Goal: Task Accomplishment & Management: Manage account settings

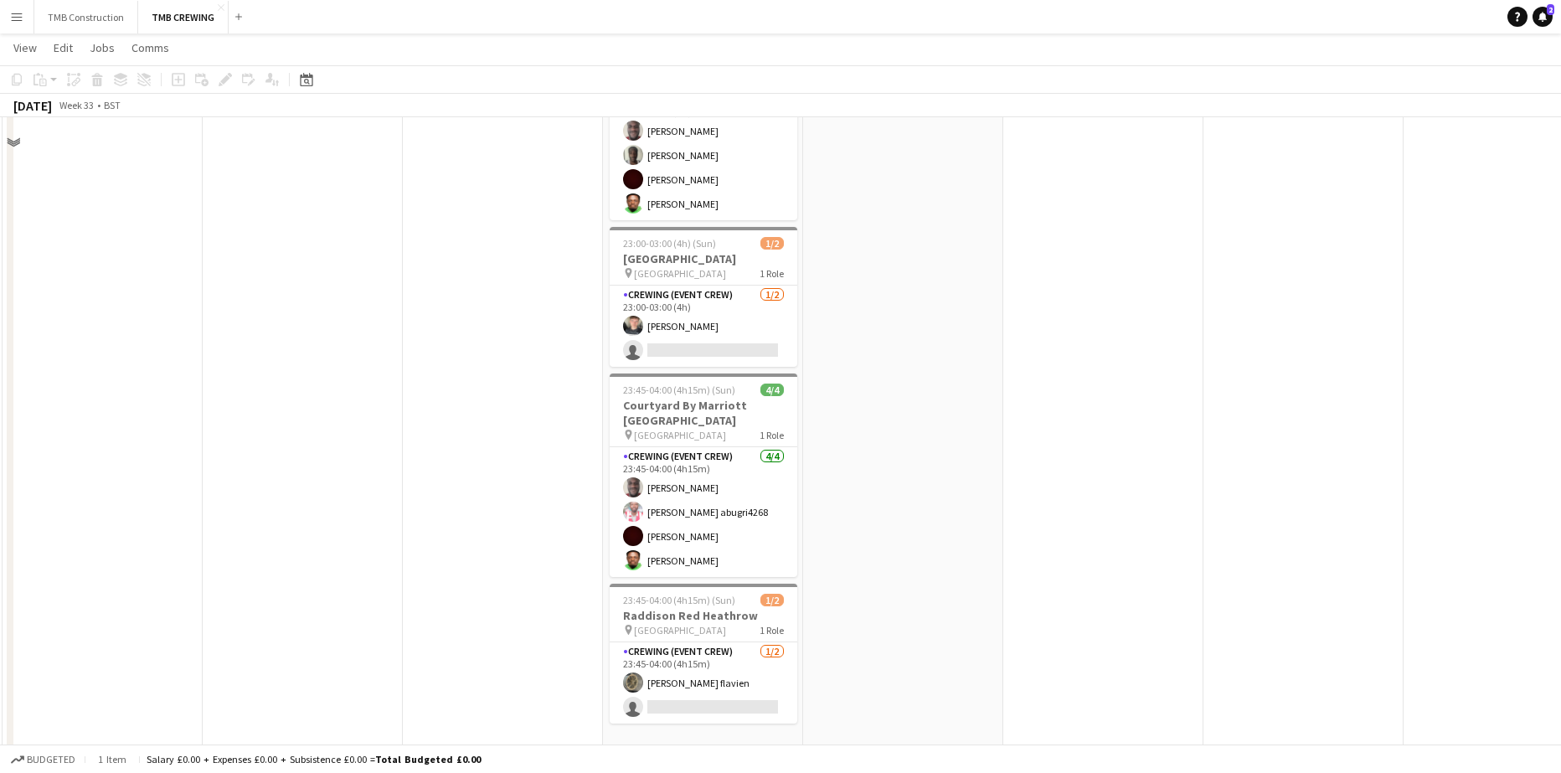
scroll to position [506, 0]
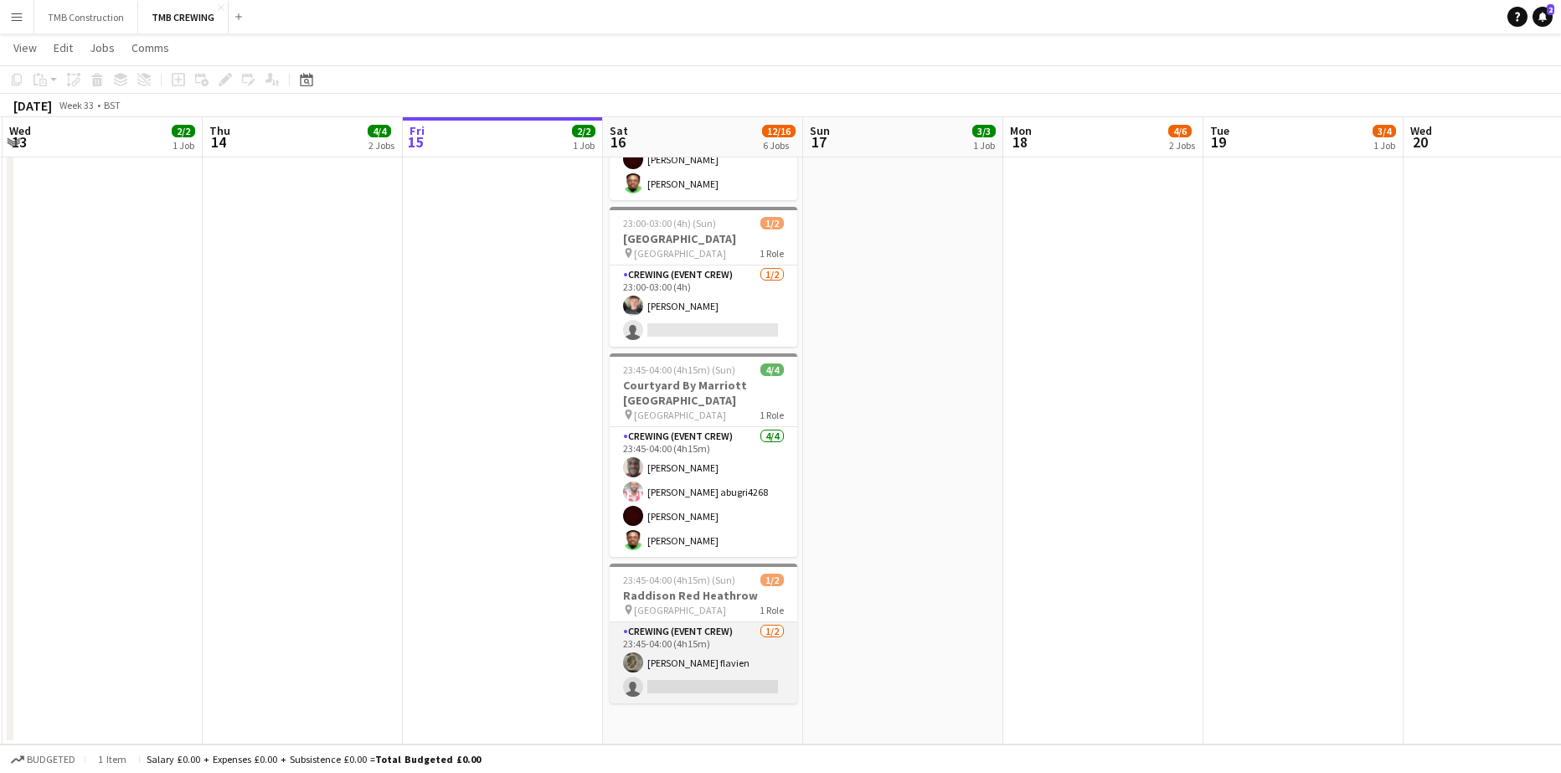
click at [676, 649] on app-card-role "Crewing (Event Crew) [DATE] 23:45-04:00 (4h15m) [PERSON_NAME] flavien single-ne…" at bounding box center [704, 662] width 188 height 81
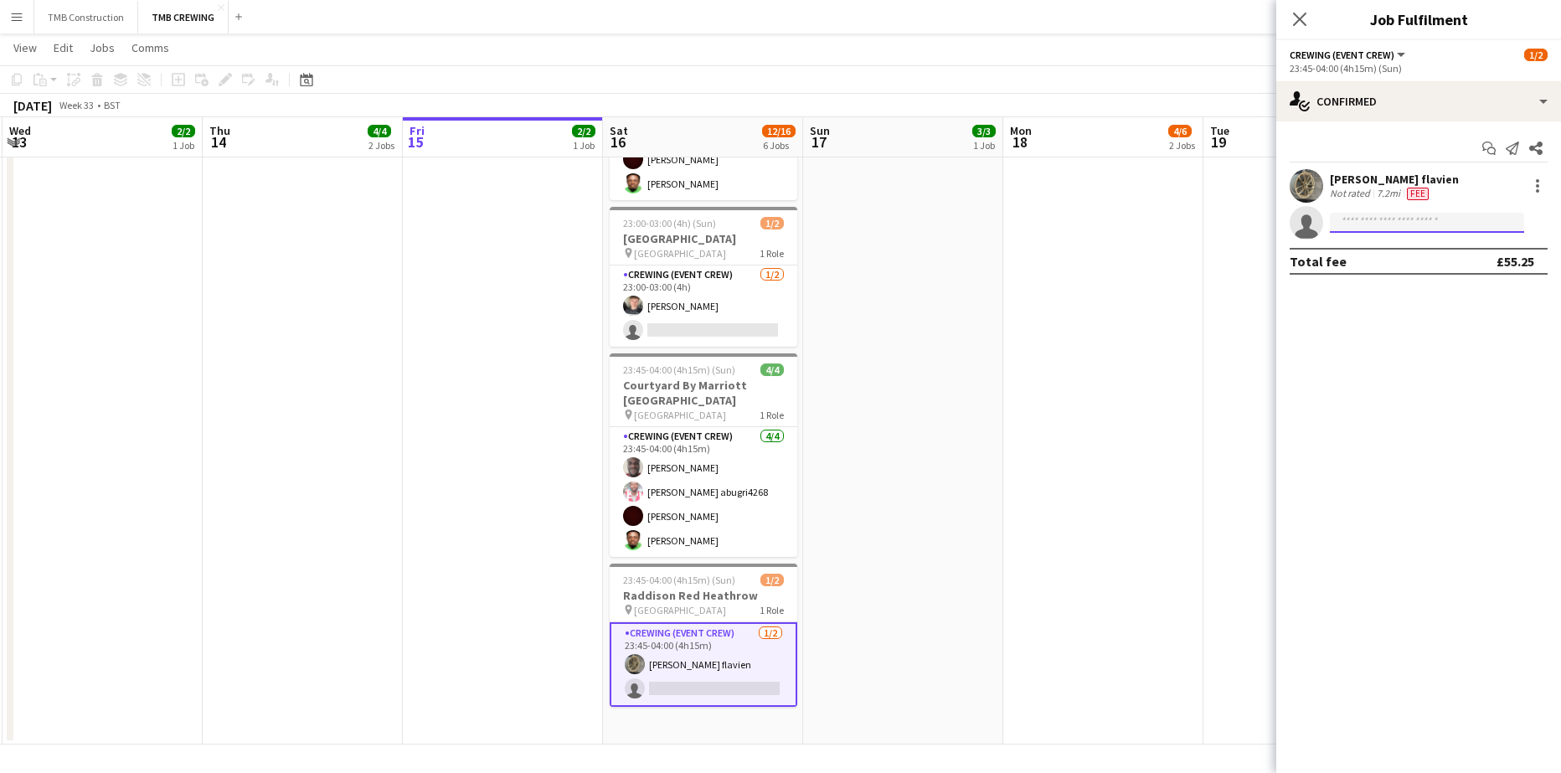
click at [1415, 219] on input at bounding box center [1427, 223] width 194 height 20
type input "*****"
click at [1390, 263] on span "[EMAIL_ADDRESS][DOMAIN_NAME]" at bounding box center [1426, 260] width 167 height 13
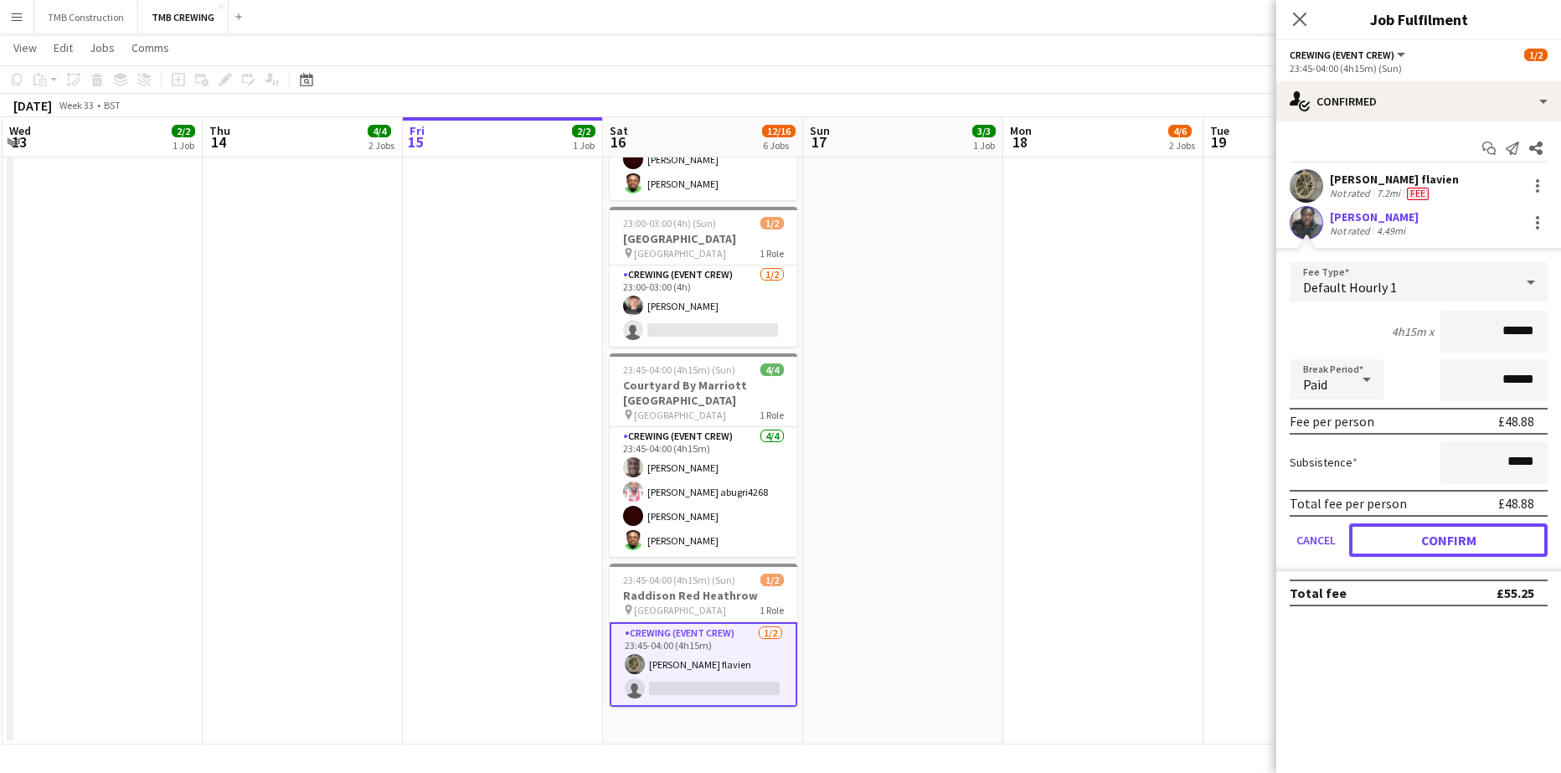
click at [1464, 543] on button "Confirm" at bounding box center [1448, 539] width 198 height 33
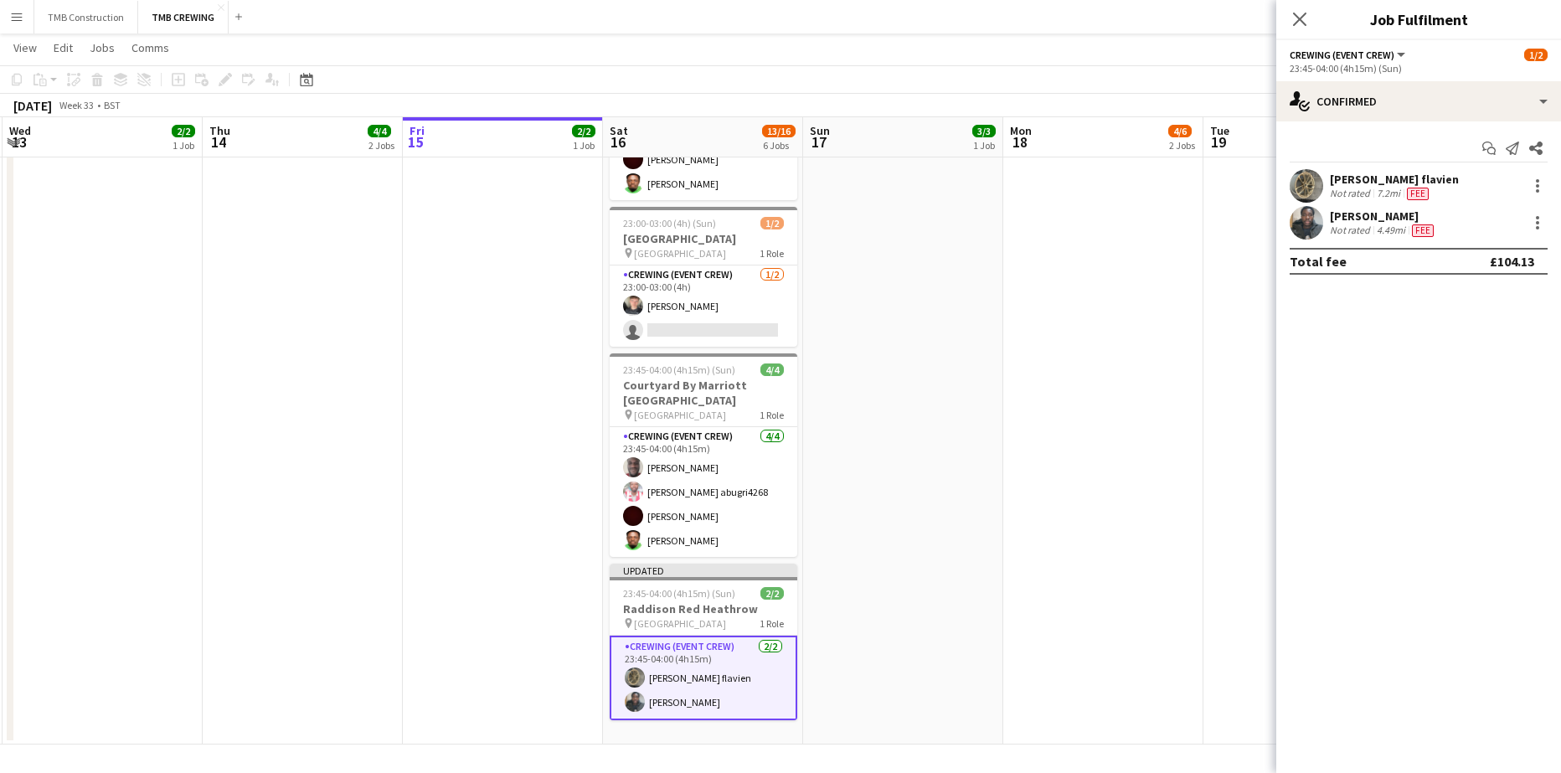
click at [1299, 16] on icon "Close pop-in" at bounding box center [1299, 19] width 13 height 13
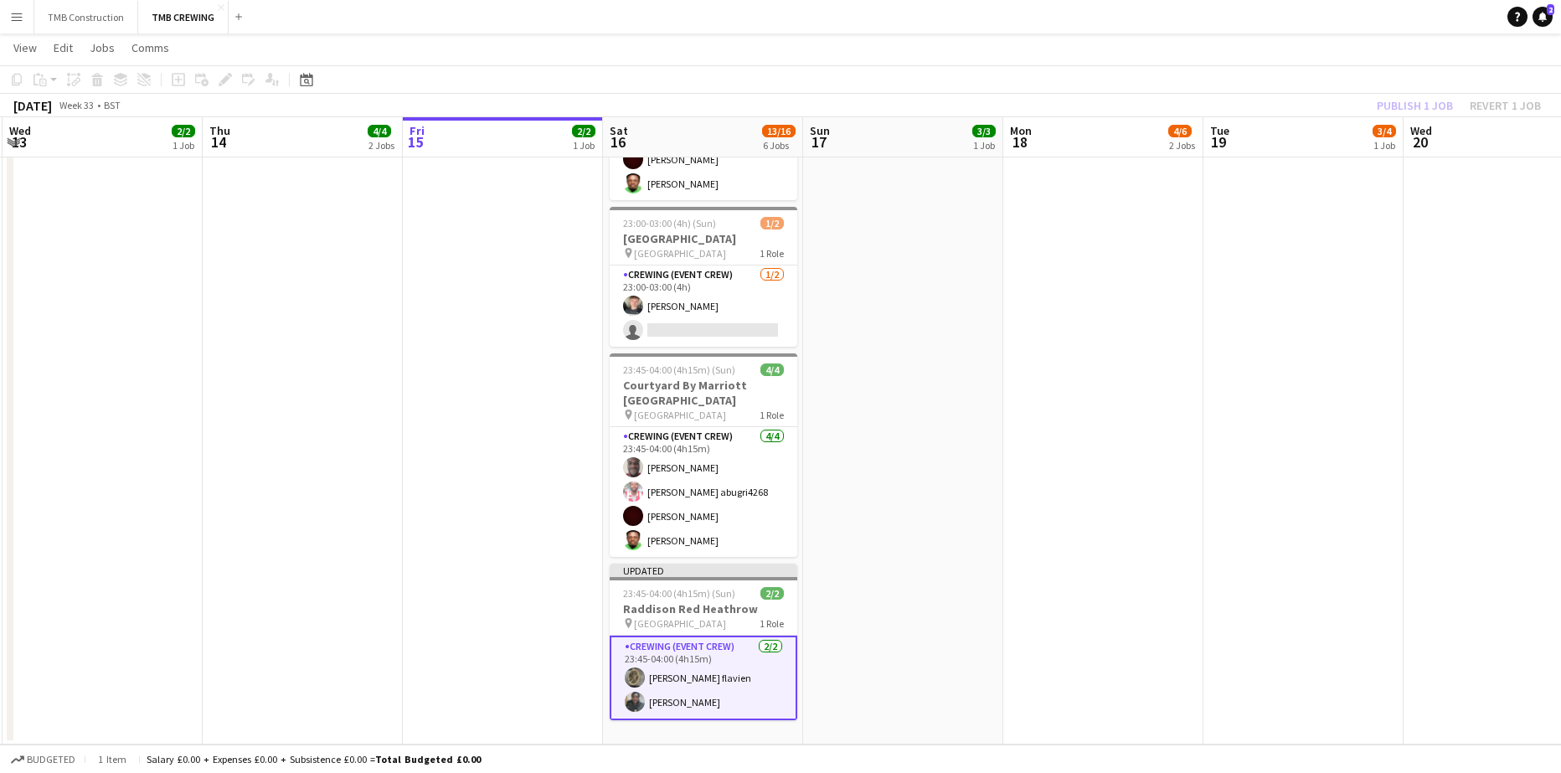
click at [843, 557] on app-date-cell "13:00-17:00 (4h) 3/3 Sofitel Heathrow pin Sofitel Heathrow 1 Role Crewing (Even…" at bounding box center [903, 213] width 200 height 1063
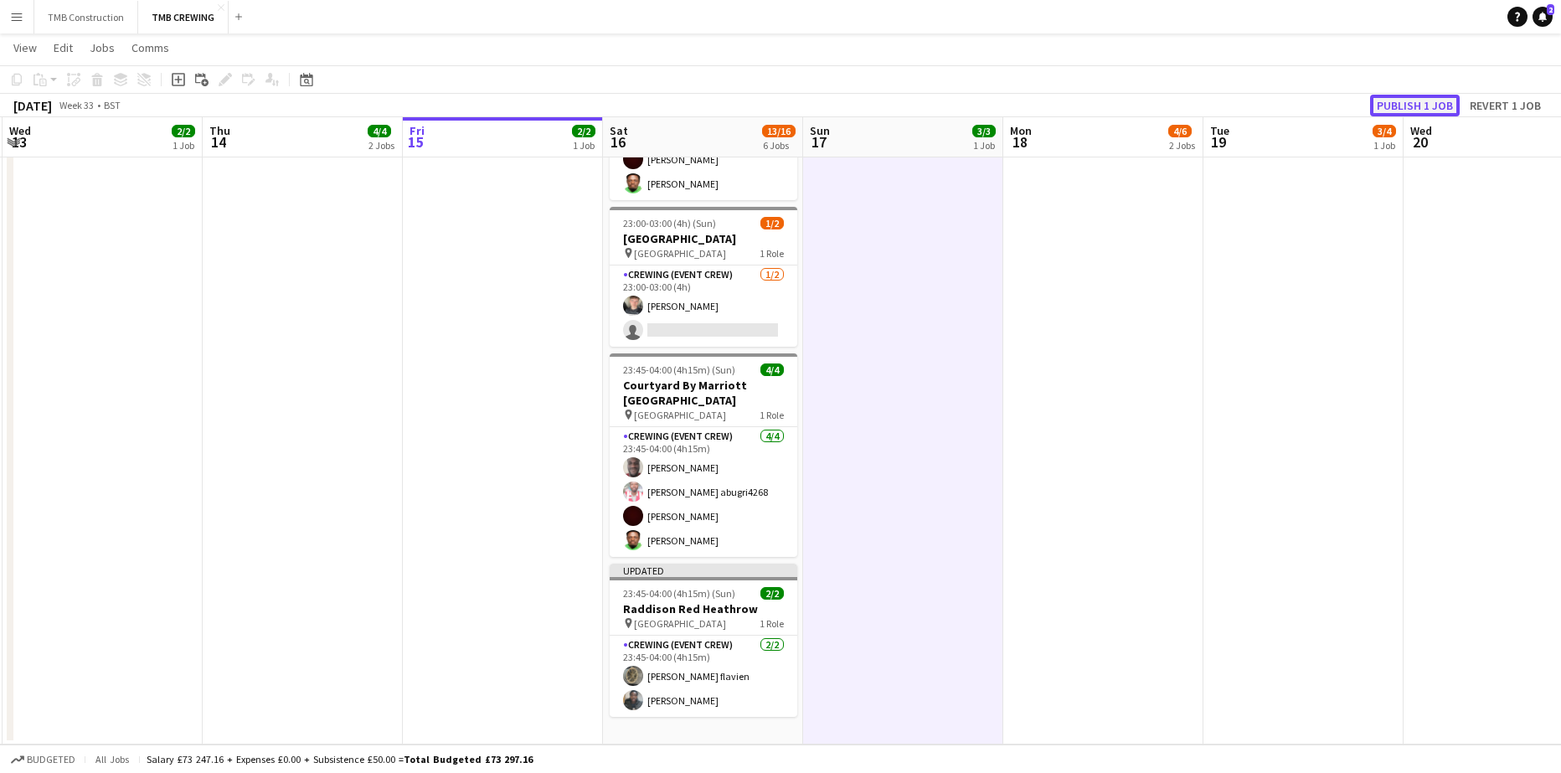
click at [1383, 105] on button "Publish 1 job" at bounding box center [1415, 106] width 90 height 22
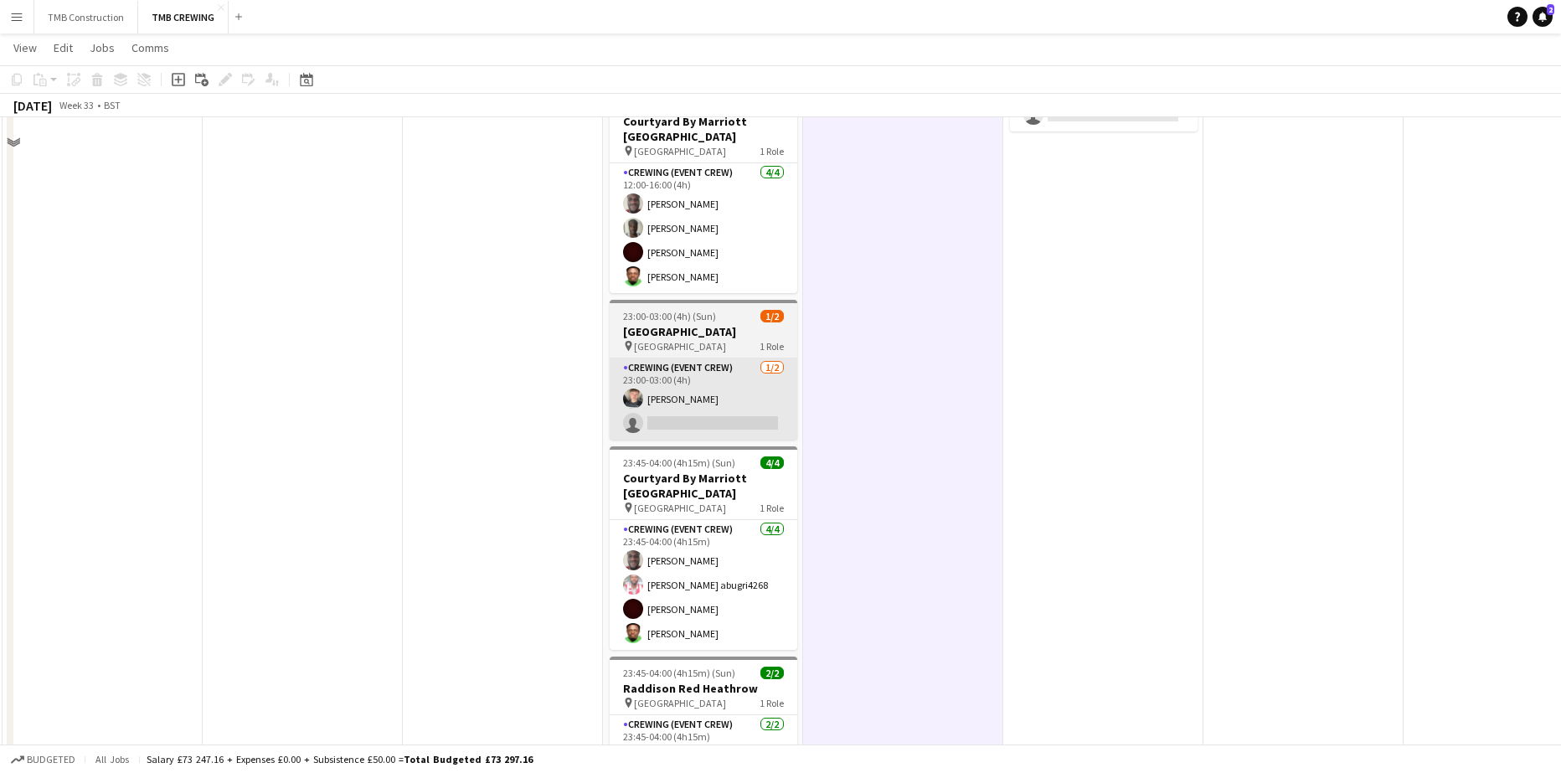
scroll to position [419, 0]
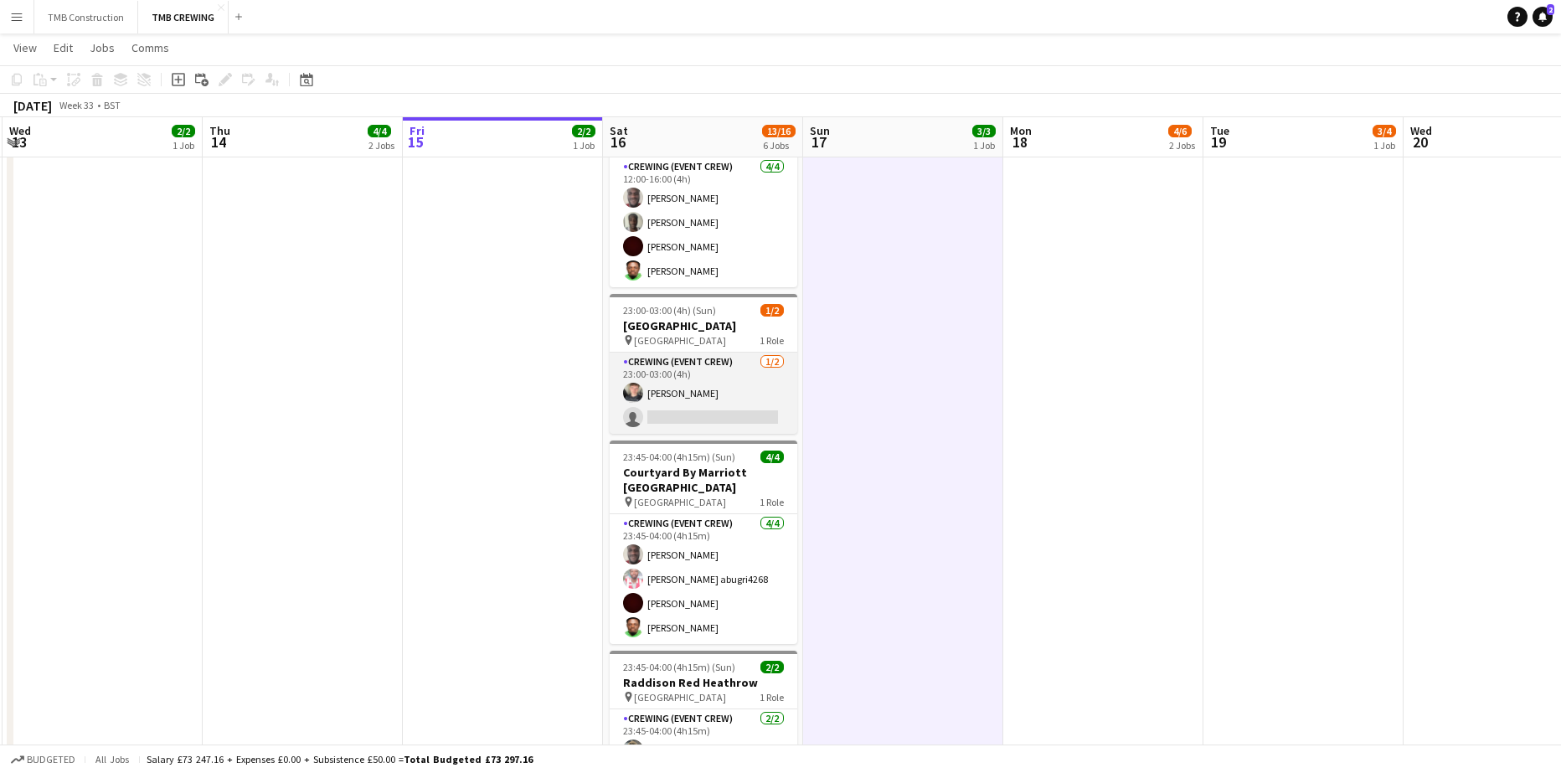
click at [723, 375] on app-card-role "Crewing (Event Crew) [DATE] 23:00-03:00 (4h) [PERSON_NAME] single-neutral-actio…" at bounding box center [704, 393] width 188 height 81
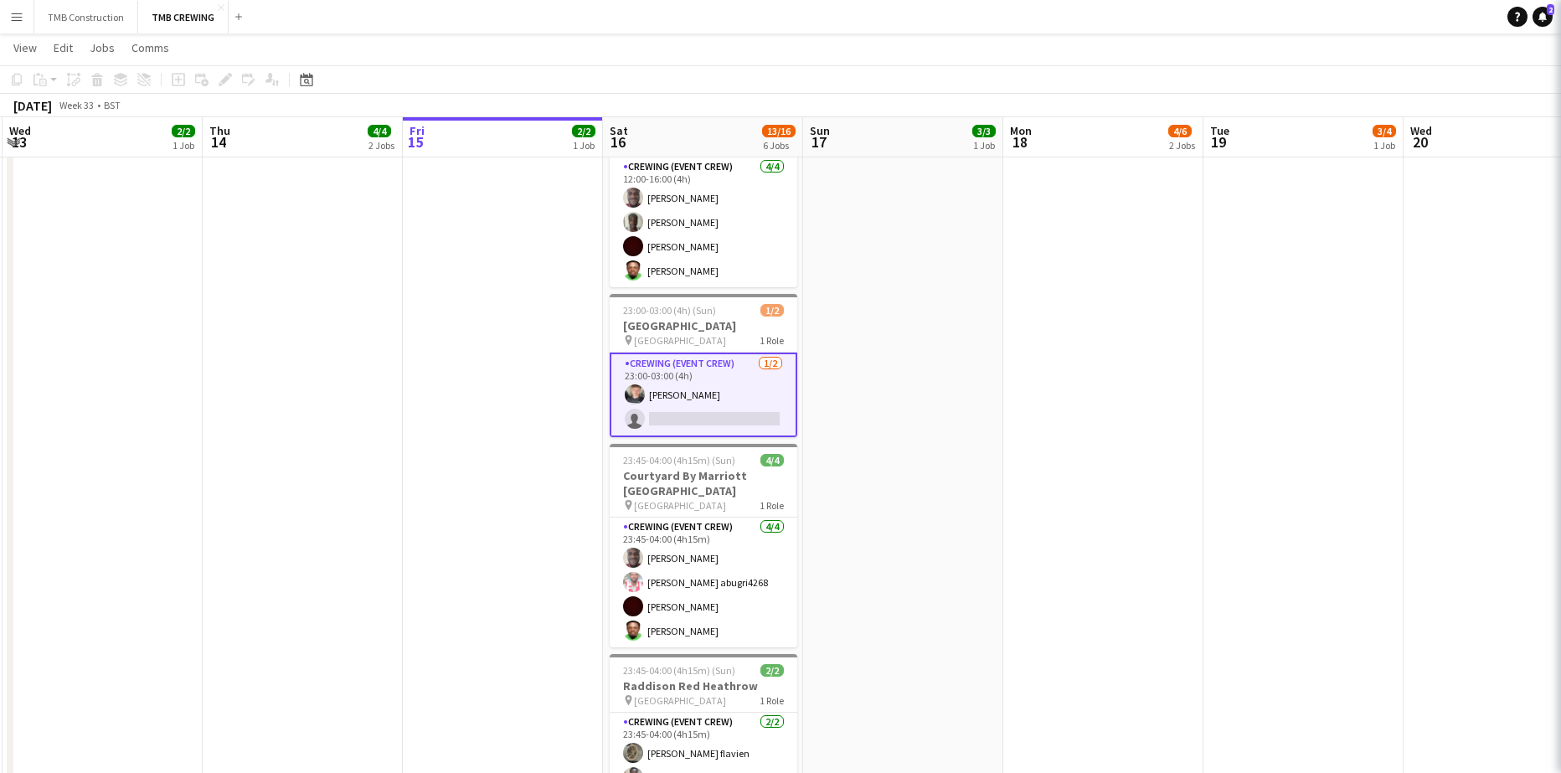
scroll to position [0, 399]
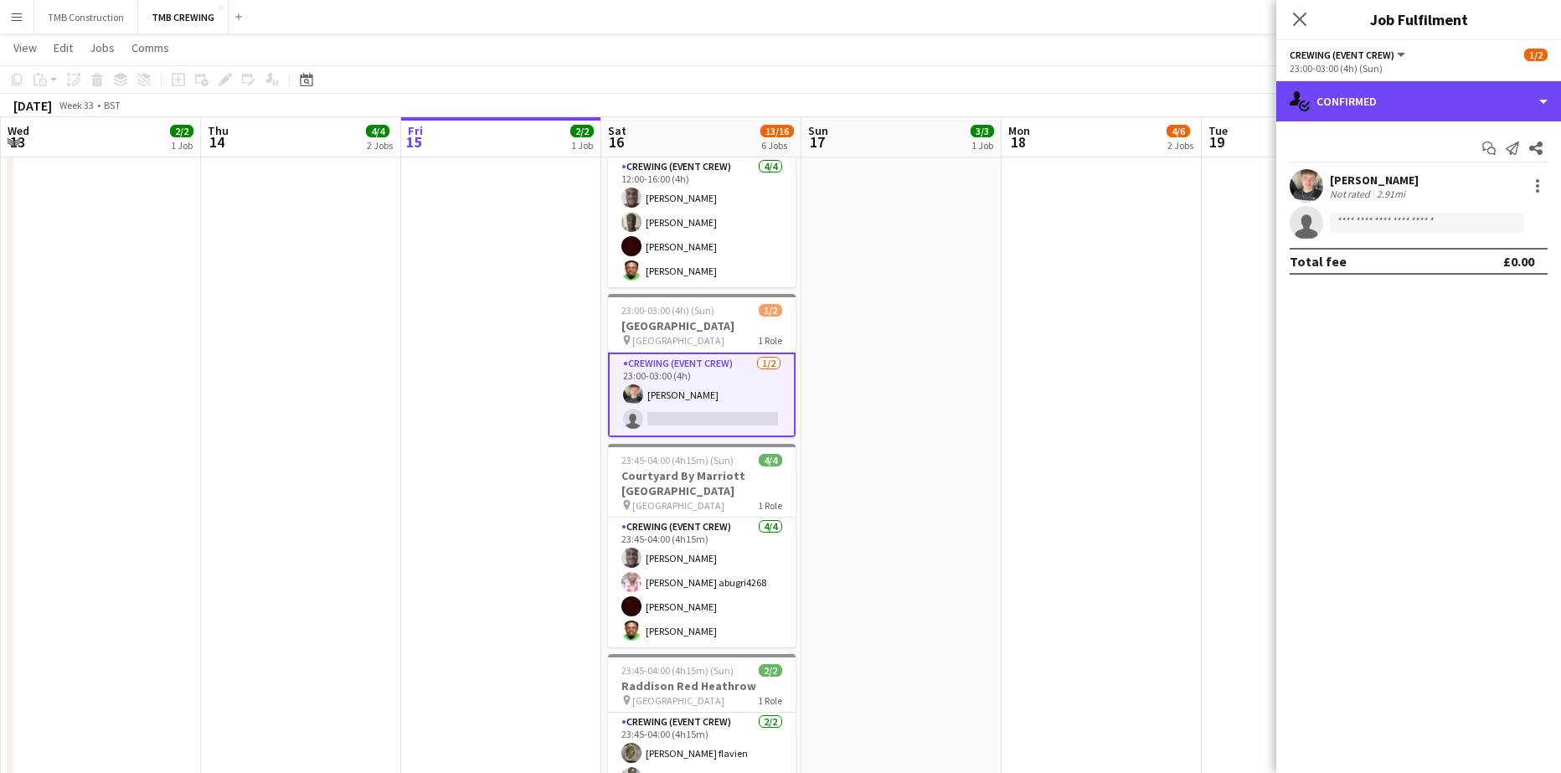
drag, startPoint x: 1388, startPoint y: 113, endPoint x: 1409, endPoint y: 121, distance: 21.8
click at [1389, 112] on div "single-neutral-actions-check-2 Confirmed" at bounding box center [1418, 101] width 285 height 40
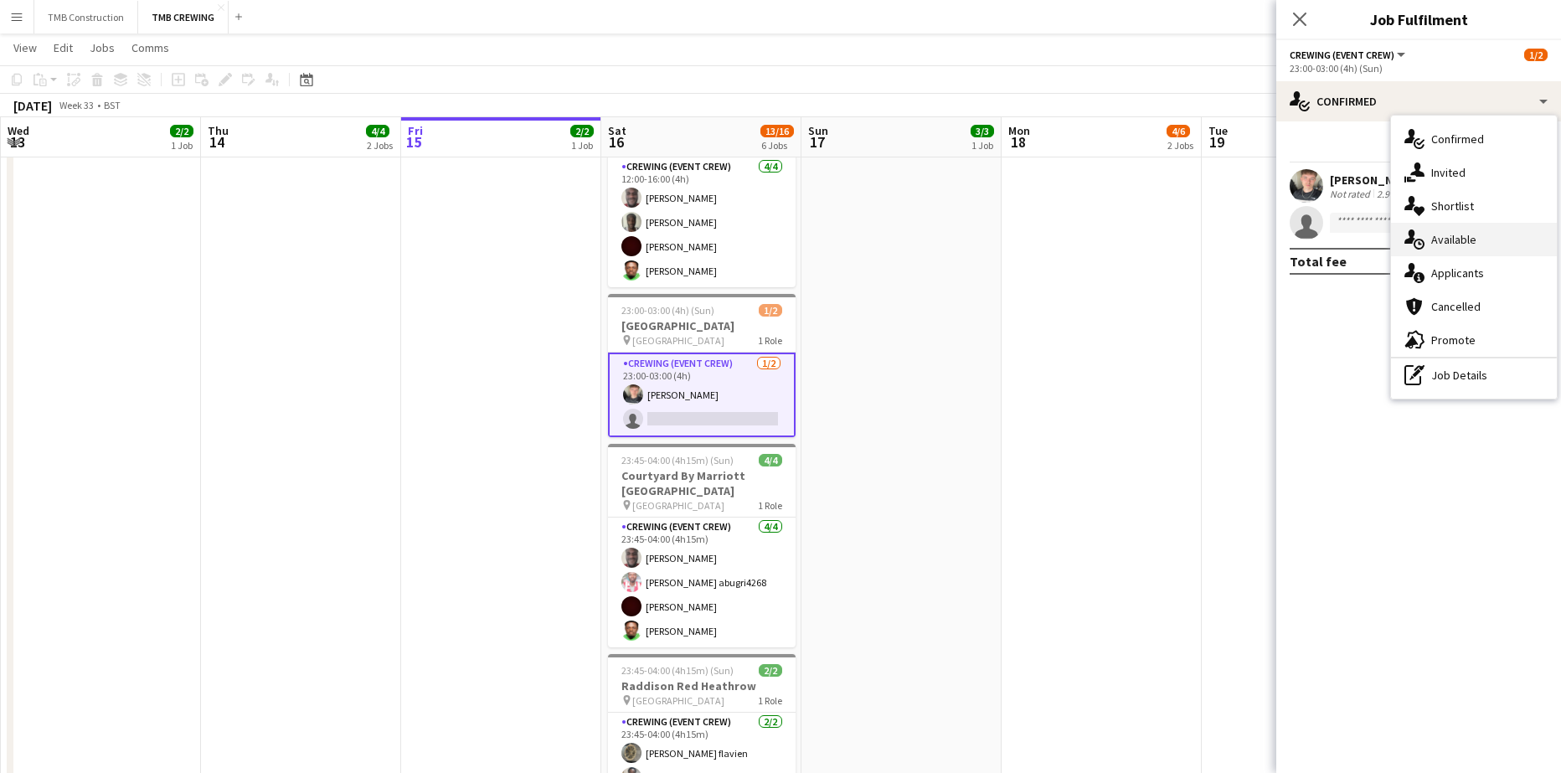
click at [1485, 249] on div "single-neutral-actions-upload Available" at bounding box center [1474, 239] width 166 height 33
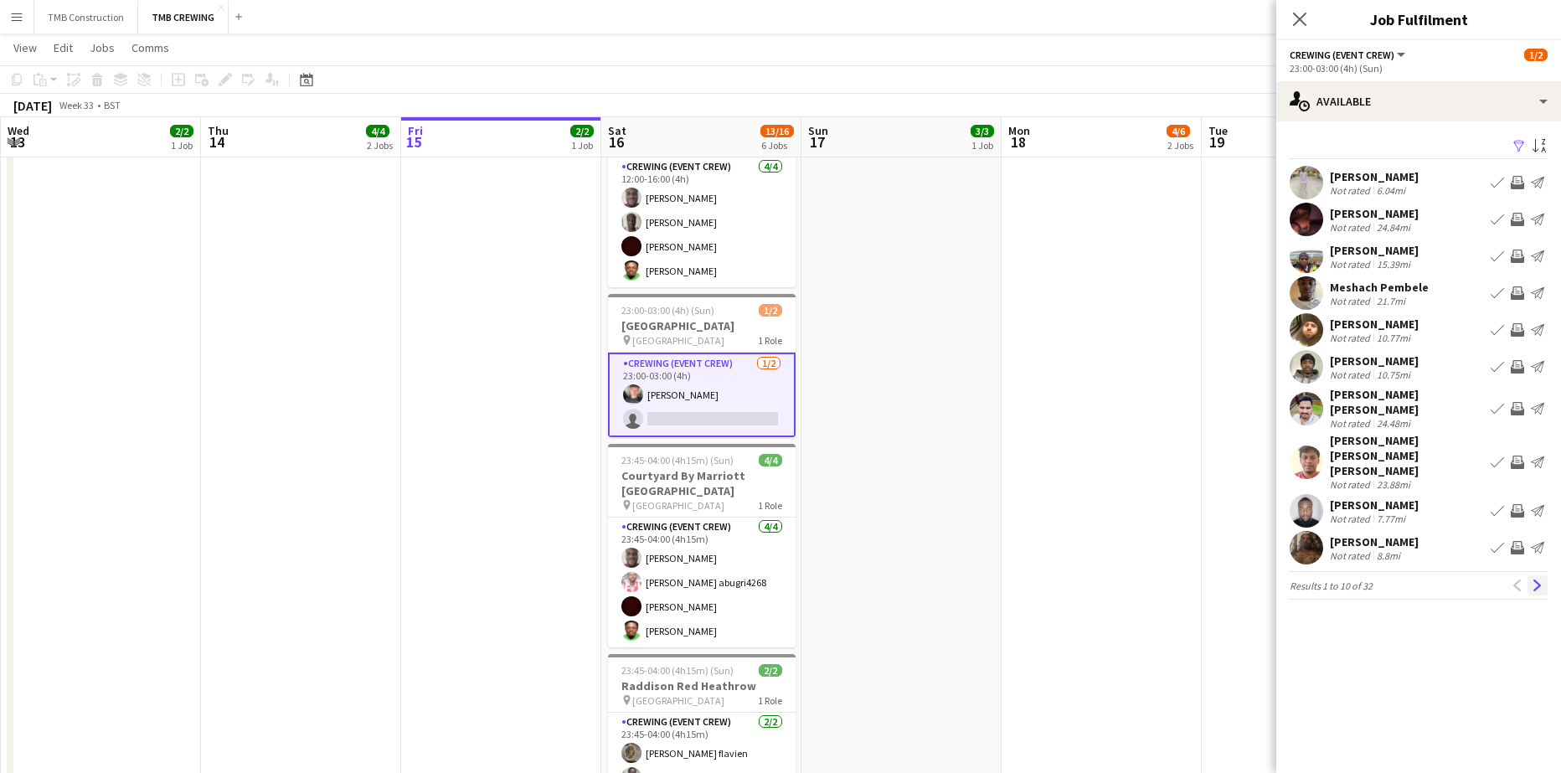
click at [1543, 575] on button "Next" at bounding box center [1537, 585] width 20 height 20
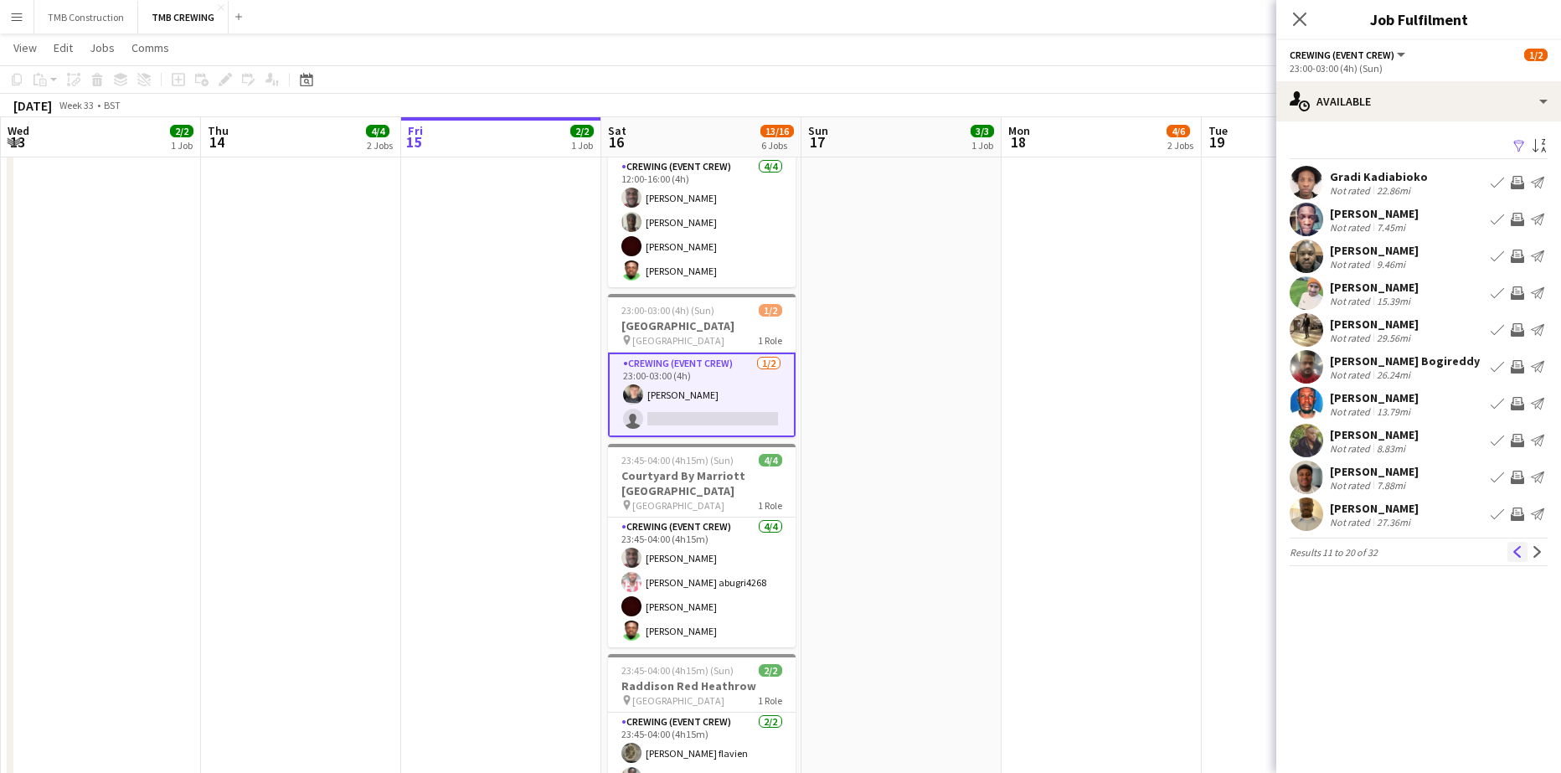
click at [1520, 552] on app-icon "Previous" at bounding box center [1518, 552] width 12 height 12
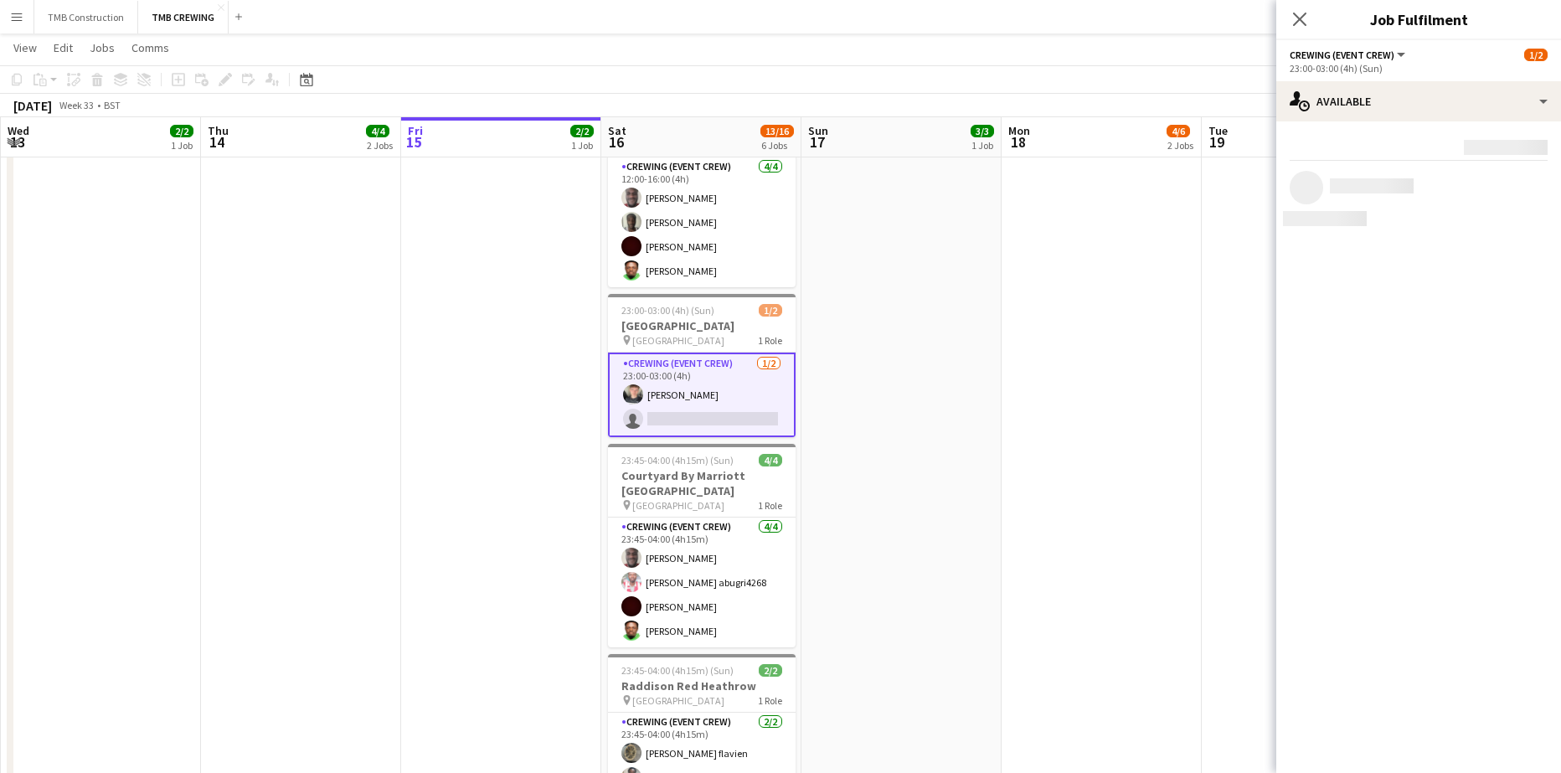
click at [1520, 552] on mat-expansion-panel "users Available Rating: 0 - 5 0 5 Distance: 1mi - 1001mi+ 1001mi+ To use matche…" at bounding box center [1418, 446] width 285 height 651
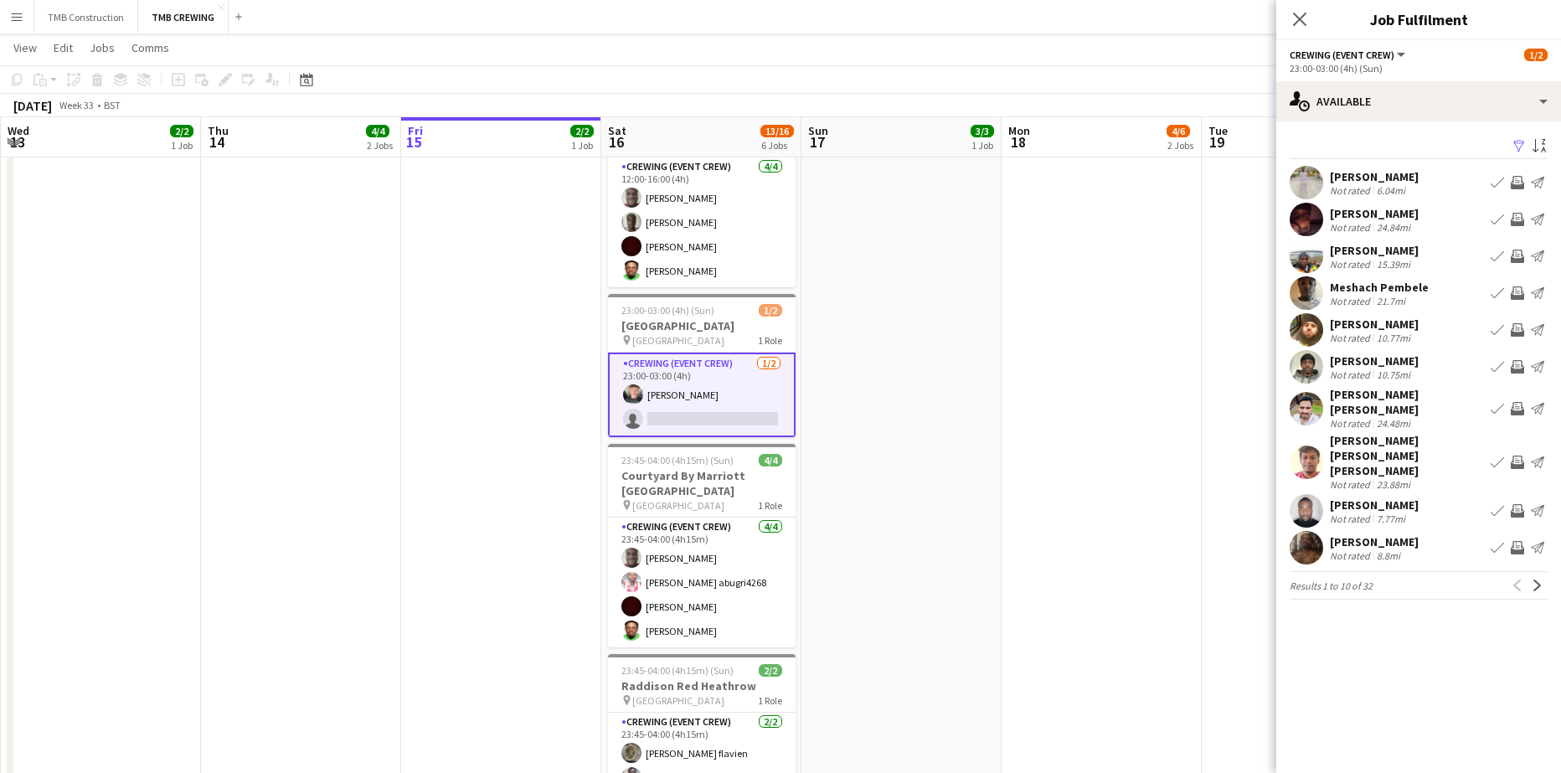
click at [1520, 575] on div "Previous Next" at bounding box center [1527, 585] width 40 height 20
click at [1510, 615] on mat-expansion-panel "users Available Filter Sort asc [PERSON_NAME] Not rated 6.04mi Book crew Invite…" at bounding box center [1418, 446] width 285 height 651
click at [1537, 579] on app-icon "Next" at bounding box center [1538, 585] width 12 height 12
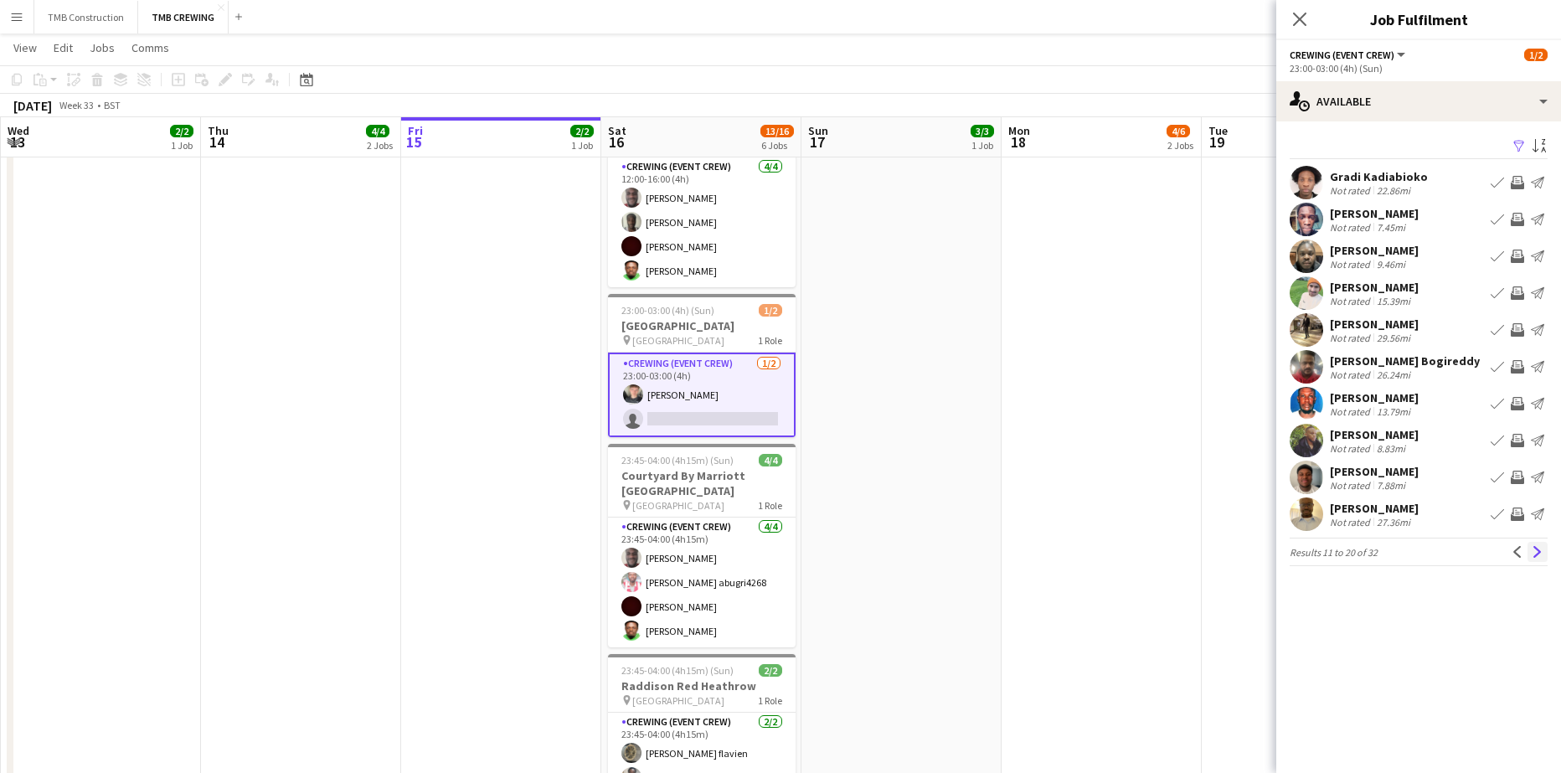
click at [1529, 555] on button "Next" at bounding box center [1537, 552] width 20 height 20
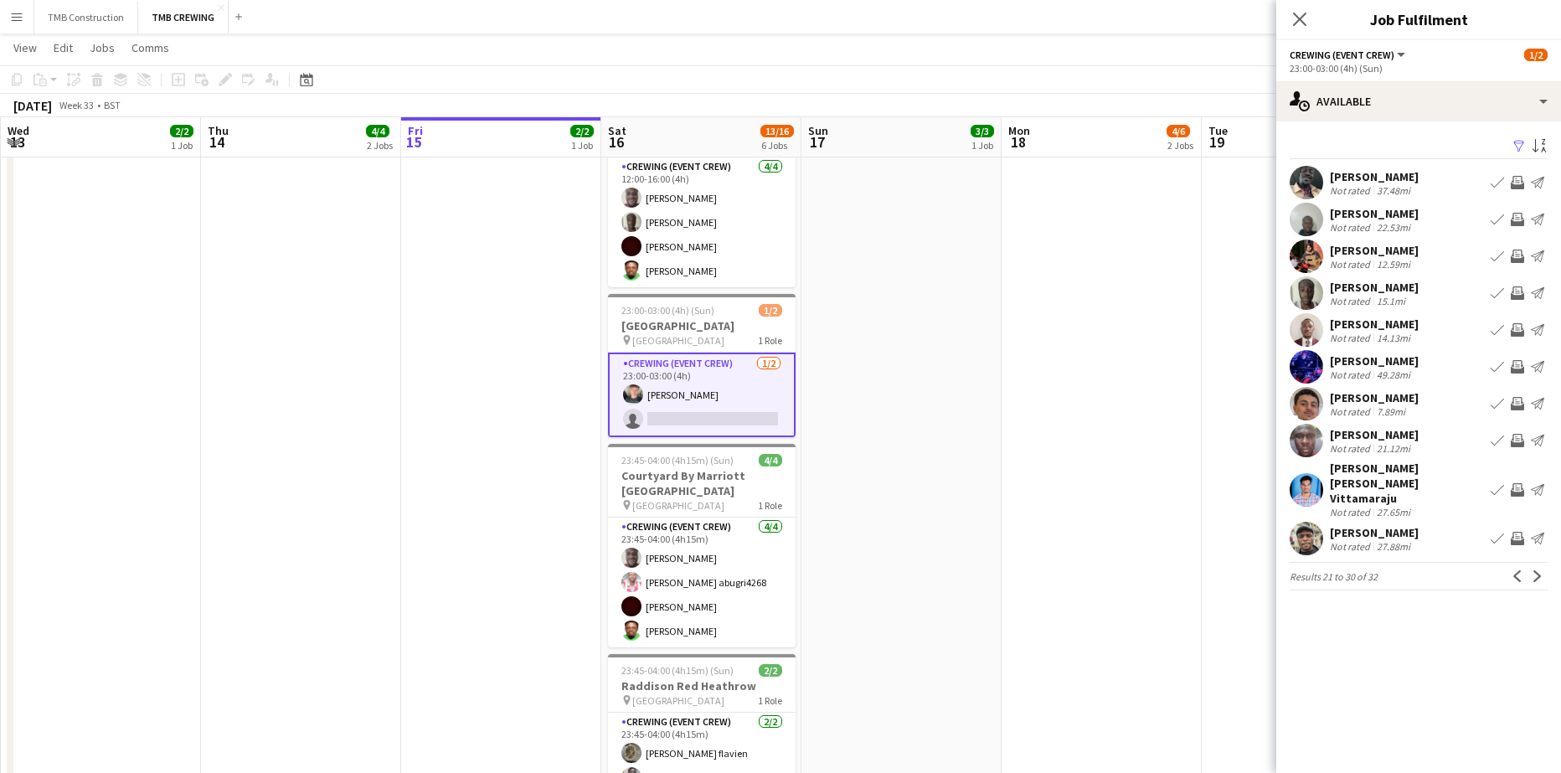
click at [1529, 566] on button "Next" at bounding box center [1537, 576] width 20 height 20
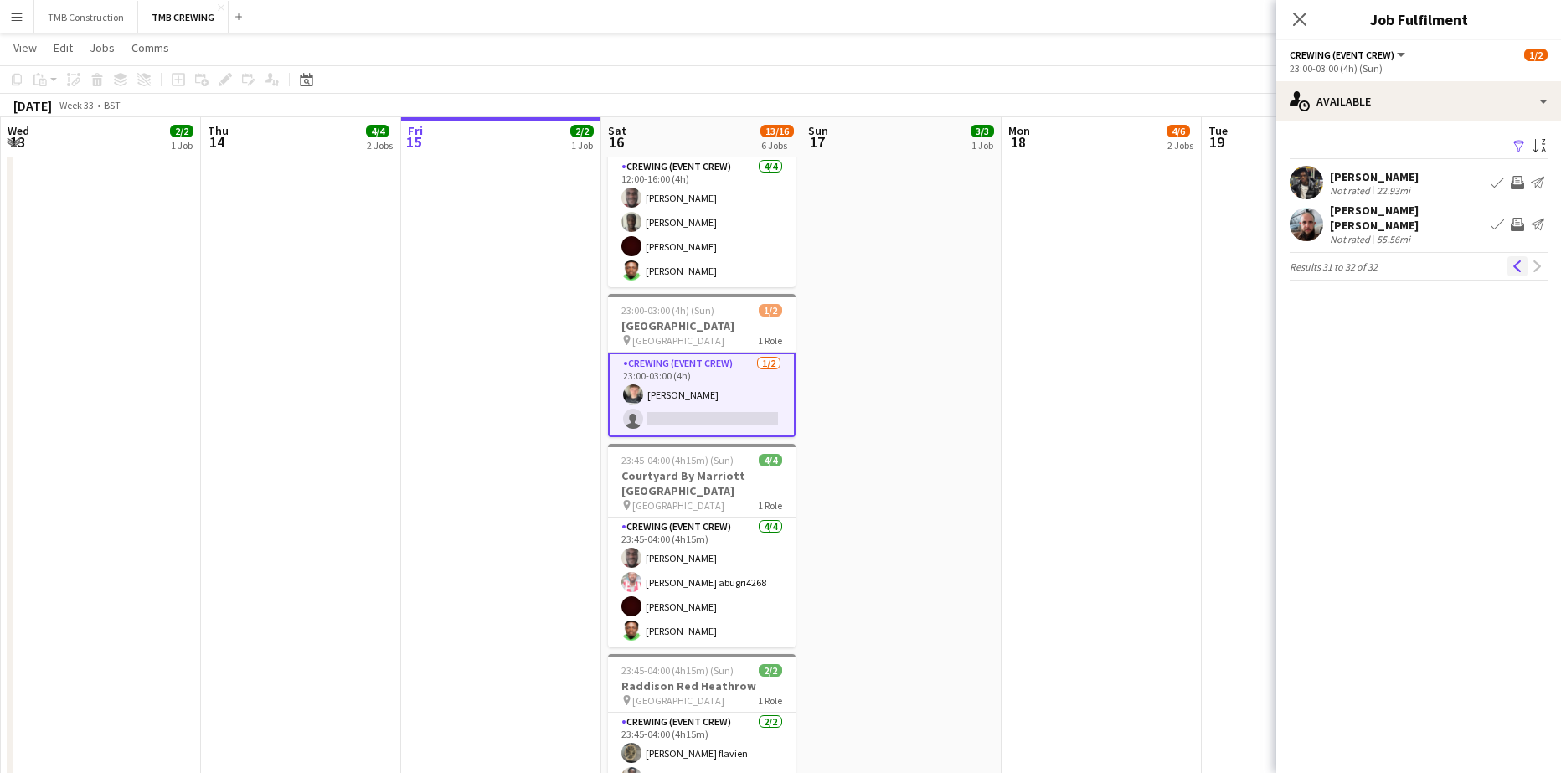
click at [1515, 261] on app-icon "Previous" at bounding box center [1518, 266] width 12 height 12
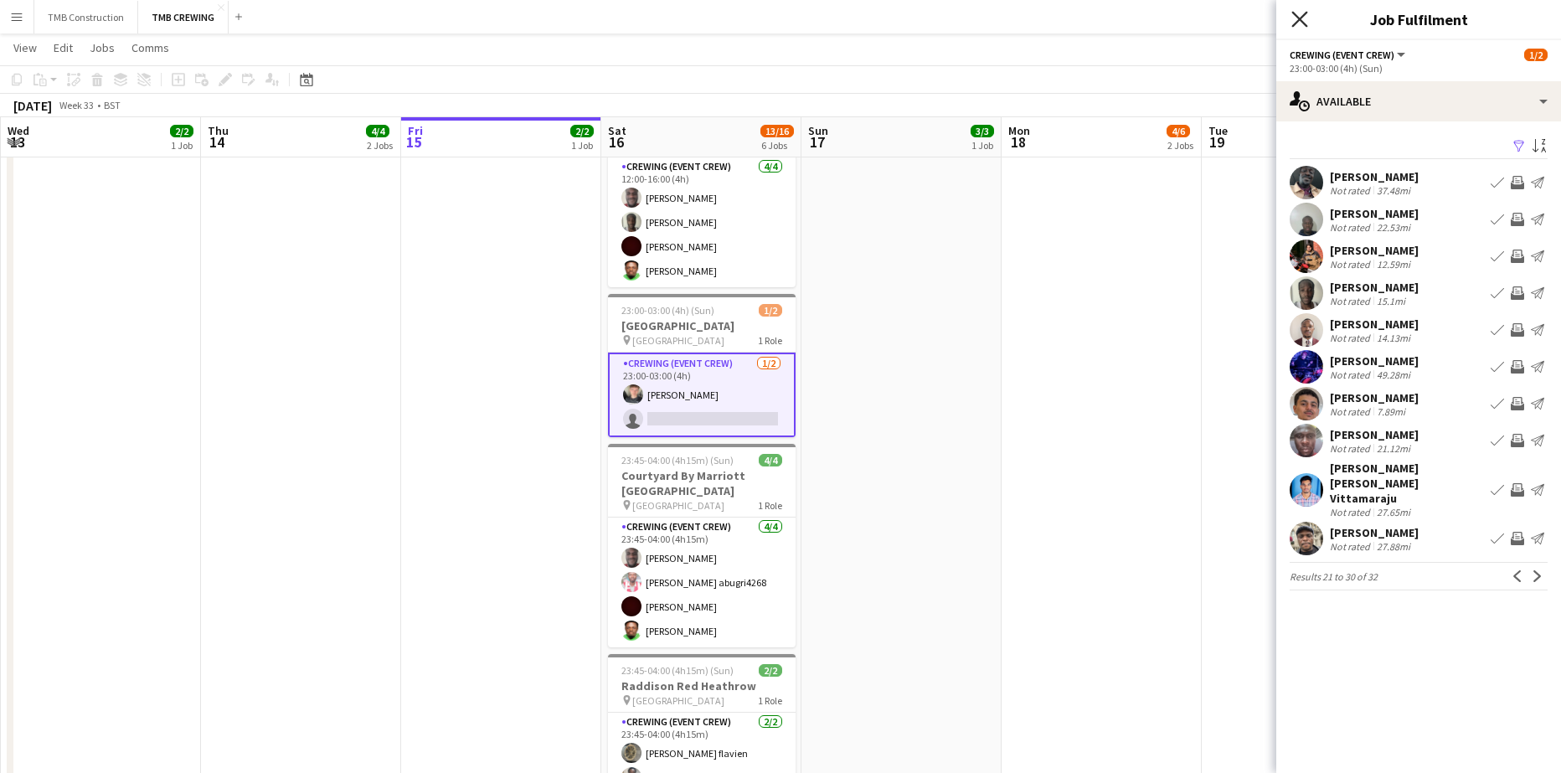
click at [1297, 14] on icon "Close pop-in" at bounding box center [1299, 19] width 16 height 16
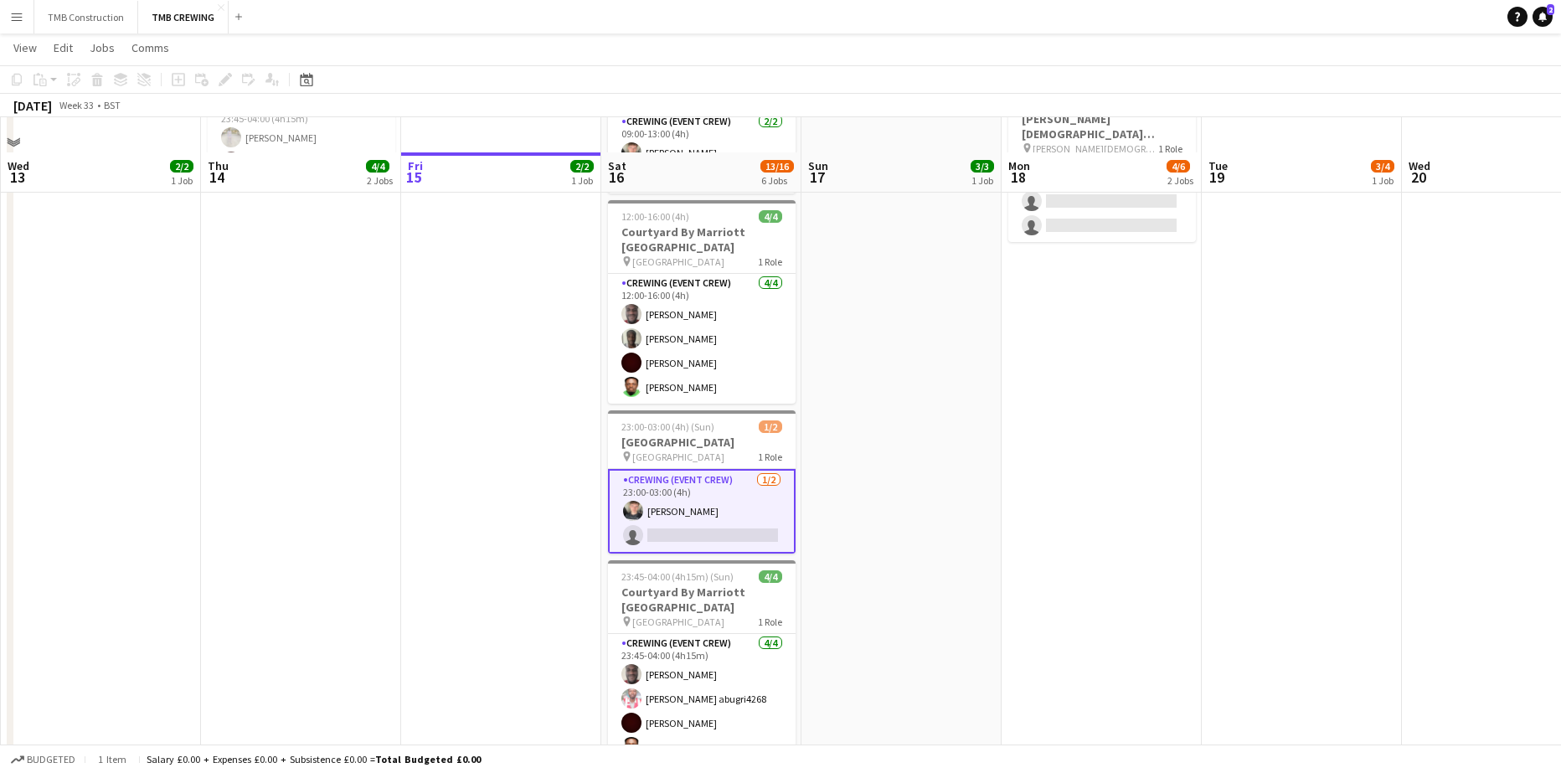
scroll to position [255, 0]
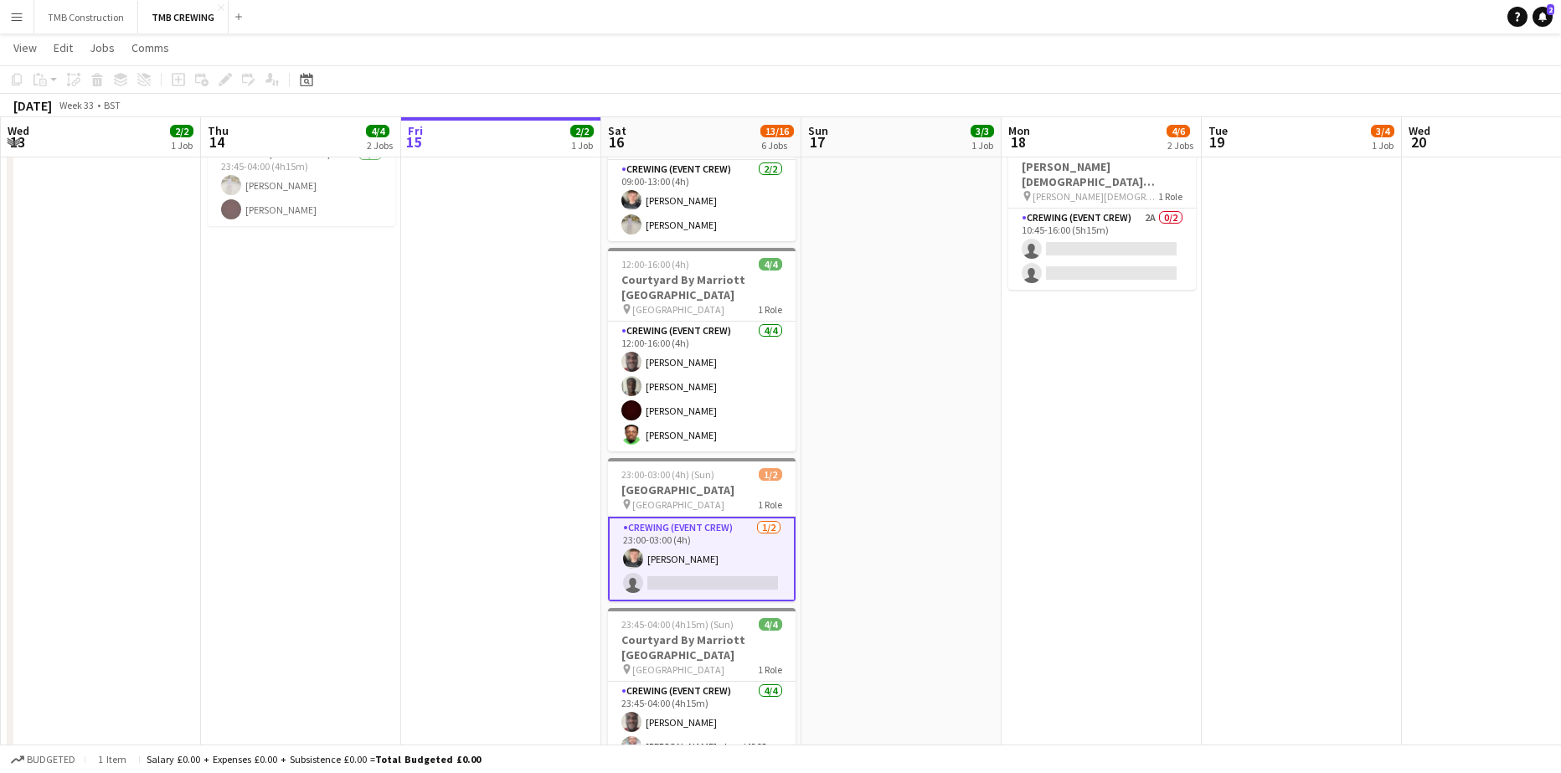
click at [765, 536] on app-card-role "Crewing (Event Crew) [DATE] 23:00-03:00 (4h) [PERSON_NAME] single-neutral-actio…" at bounding box center [702, 559] width 188 height 85
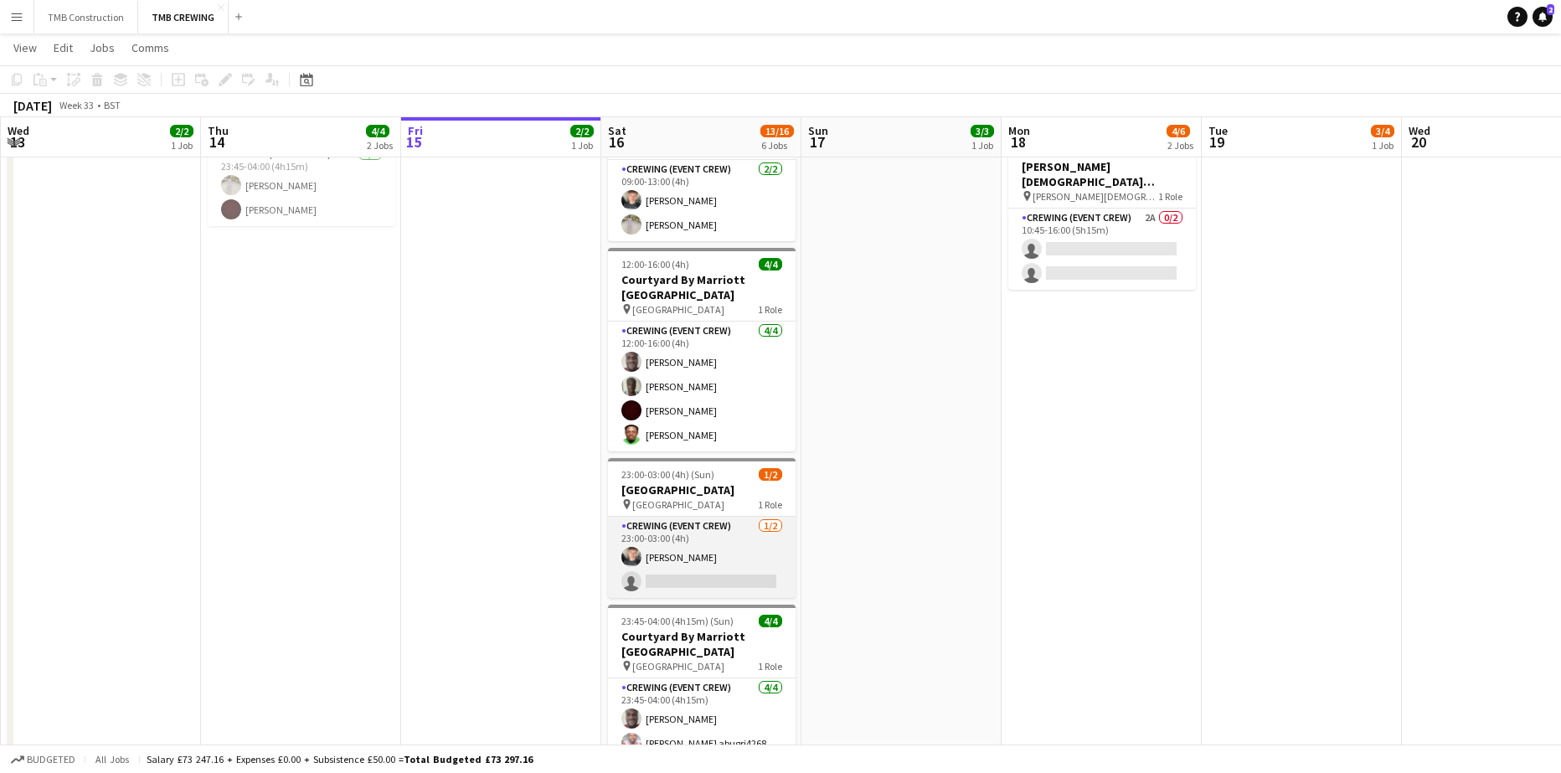
click at [765, 536] on app-card-role "Crewing (Event Crew) [DATE] 23:00-03:00 (4h) [PERSON_NAME] single-neutral-actio…" at bounding box center [702, 557] width 188 height 81
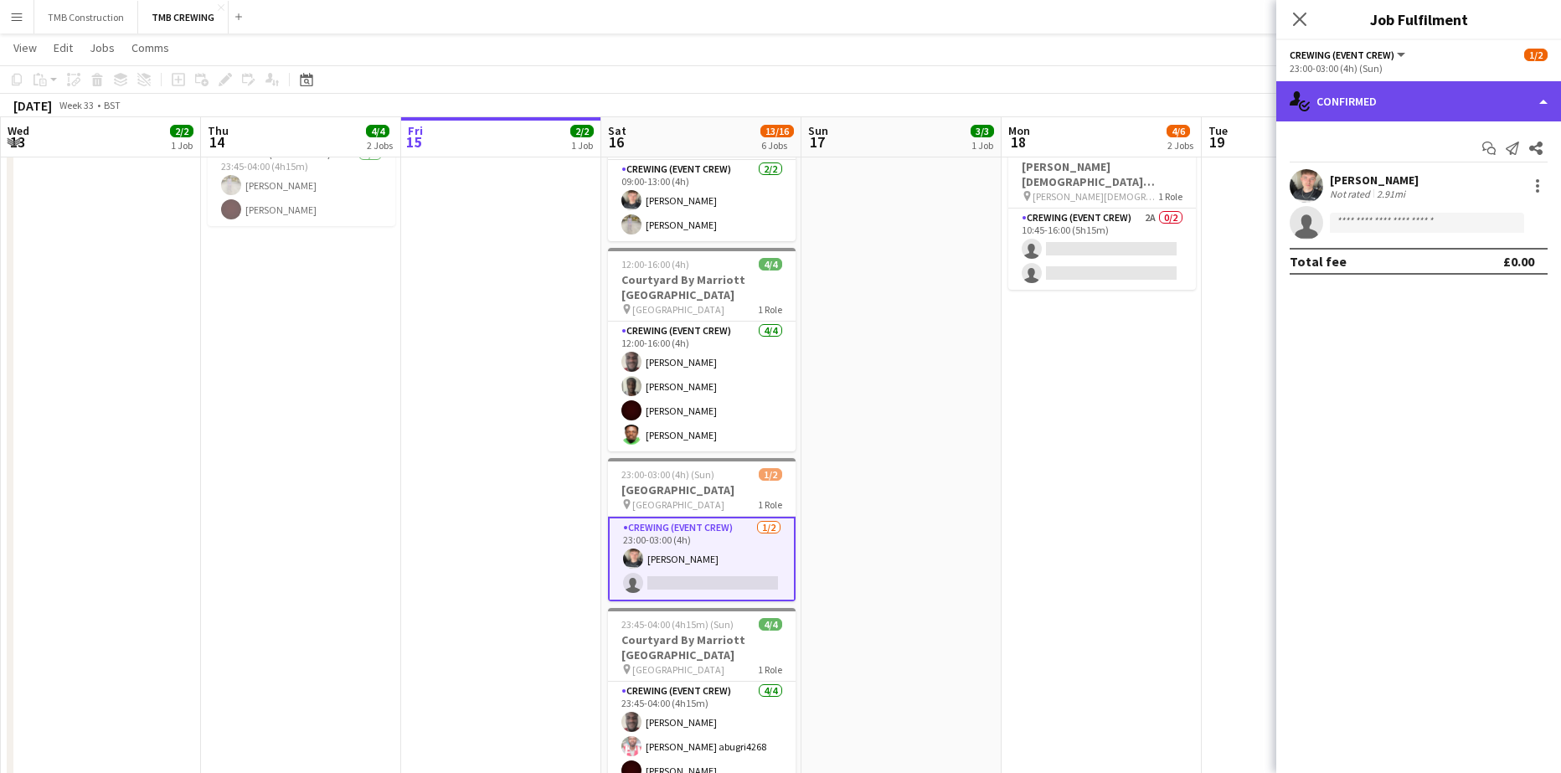
click at [1388, 118] on div "single-neutral-actions-check-2 Confirmed" at bounding box center [1418, 101] width 285 height 40
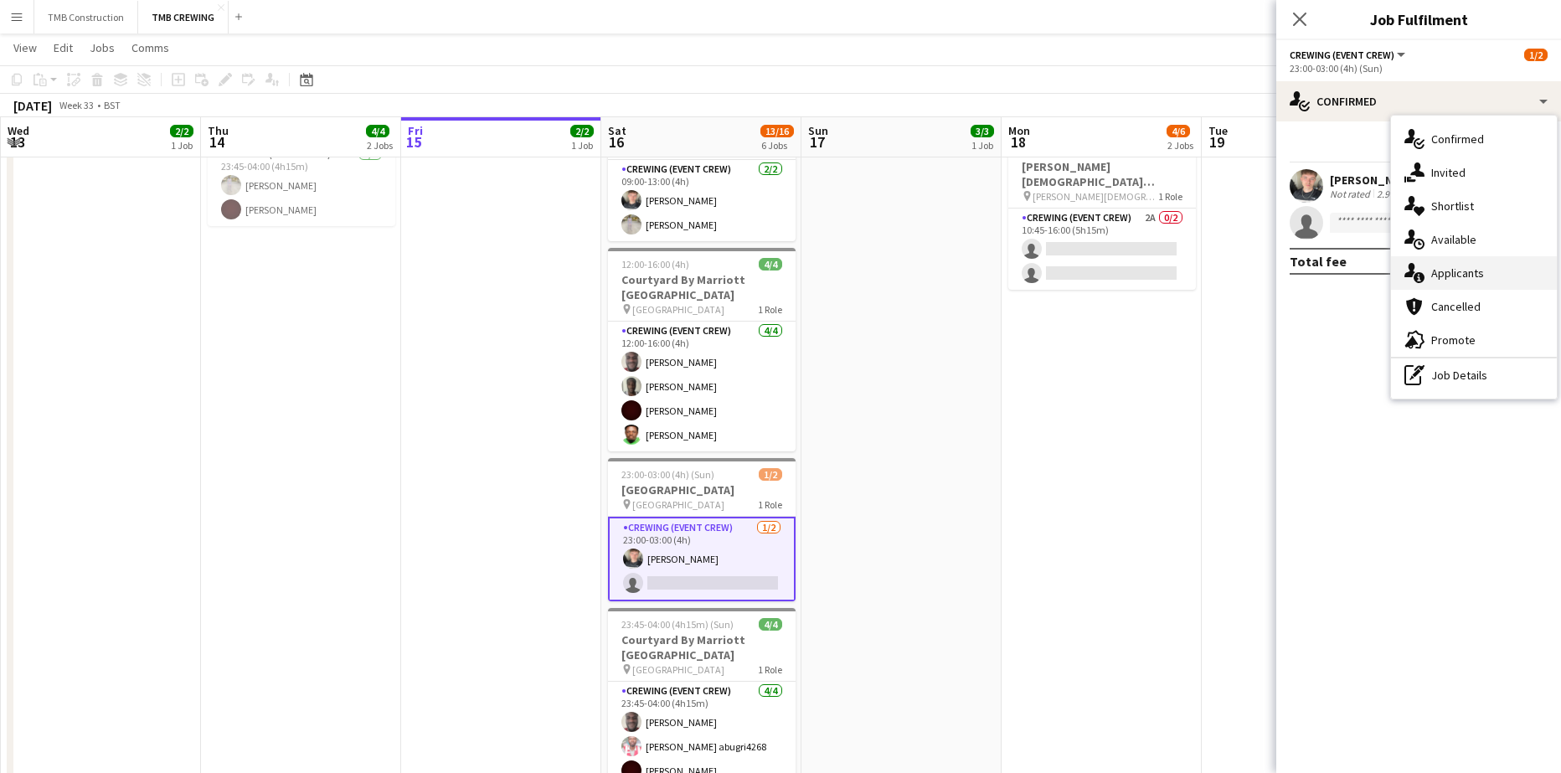
click at [1455, 265] on div "single-neutral-actions-information Applicants" at bounding box center [1474, 272] width 166 height 33
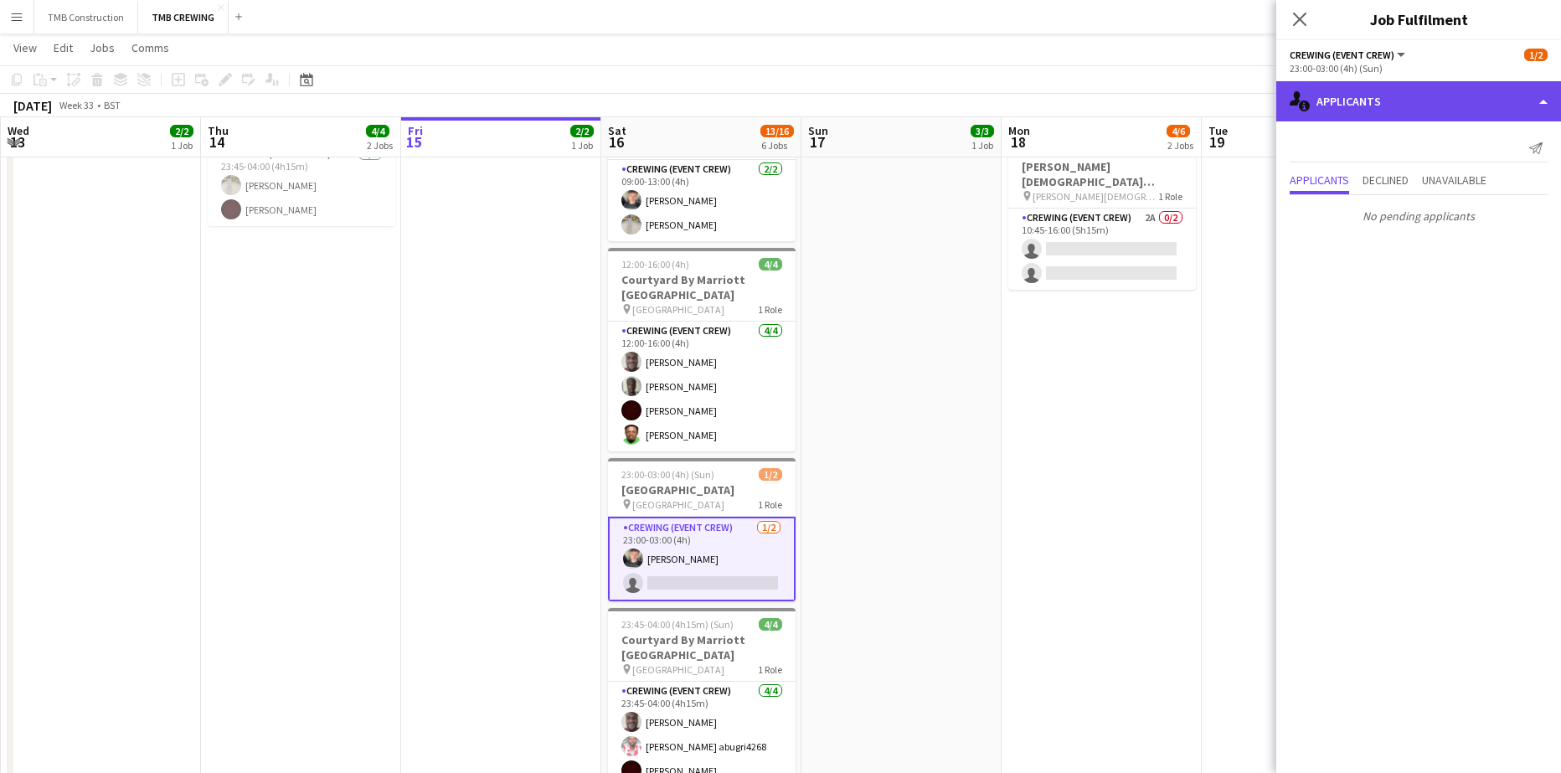
click at [1377, 96] on div "single-neutral-actions-information Applicants" at bounding box center [1418, 101] width 285 height 40
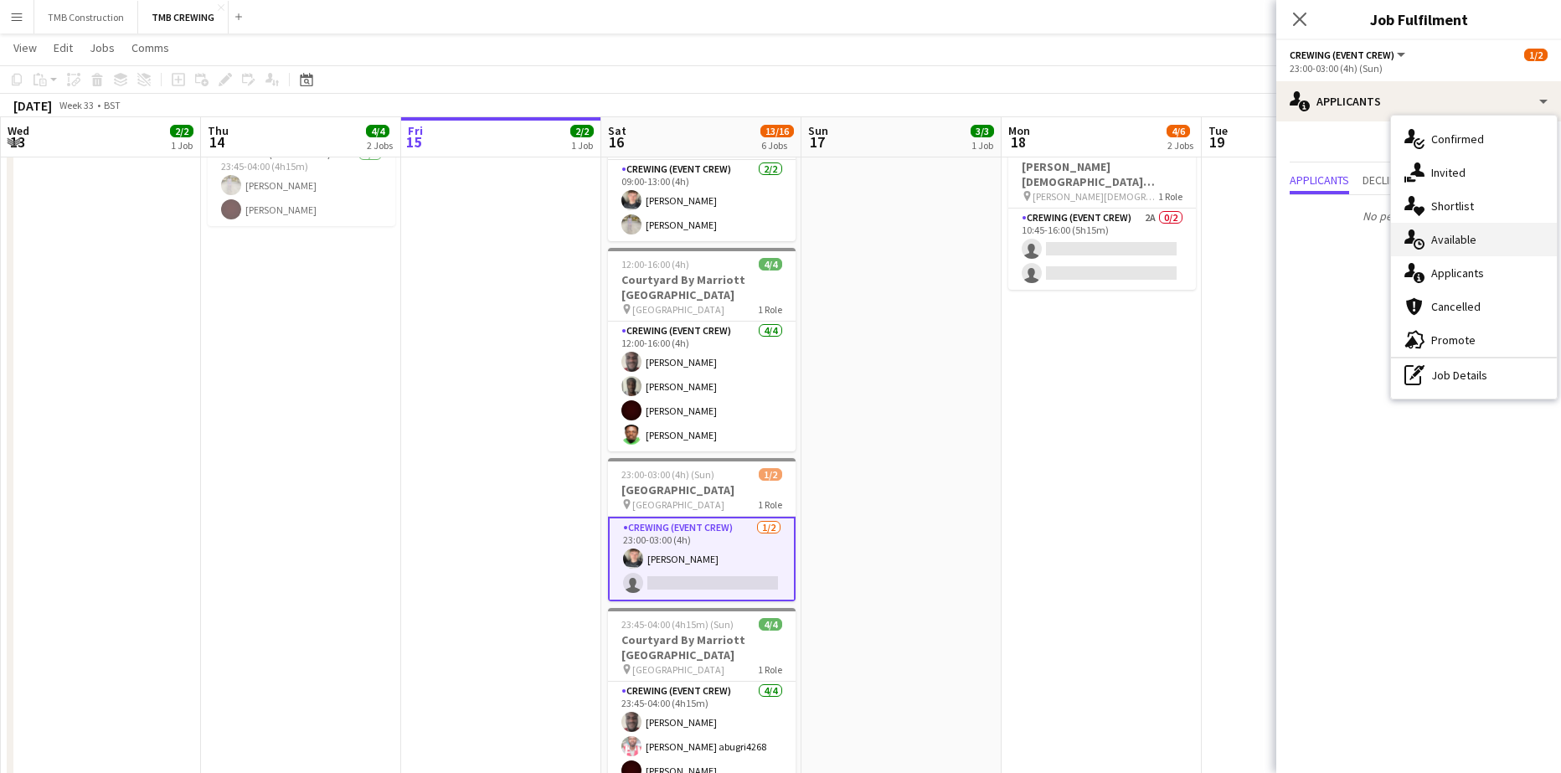
click at [1455, 239] on div "single-neutral-actions-upload Available" at bounding box center [1474, 239] width 166 height 33
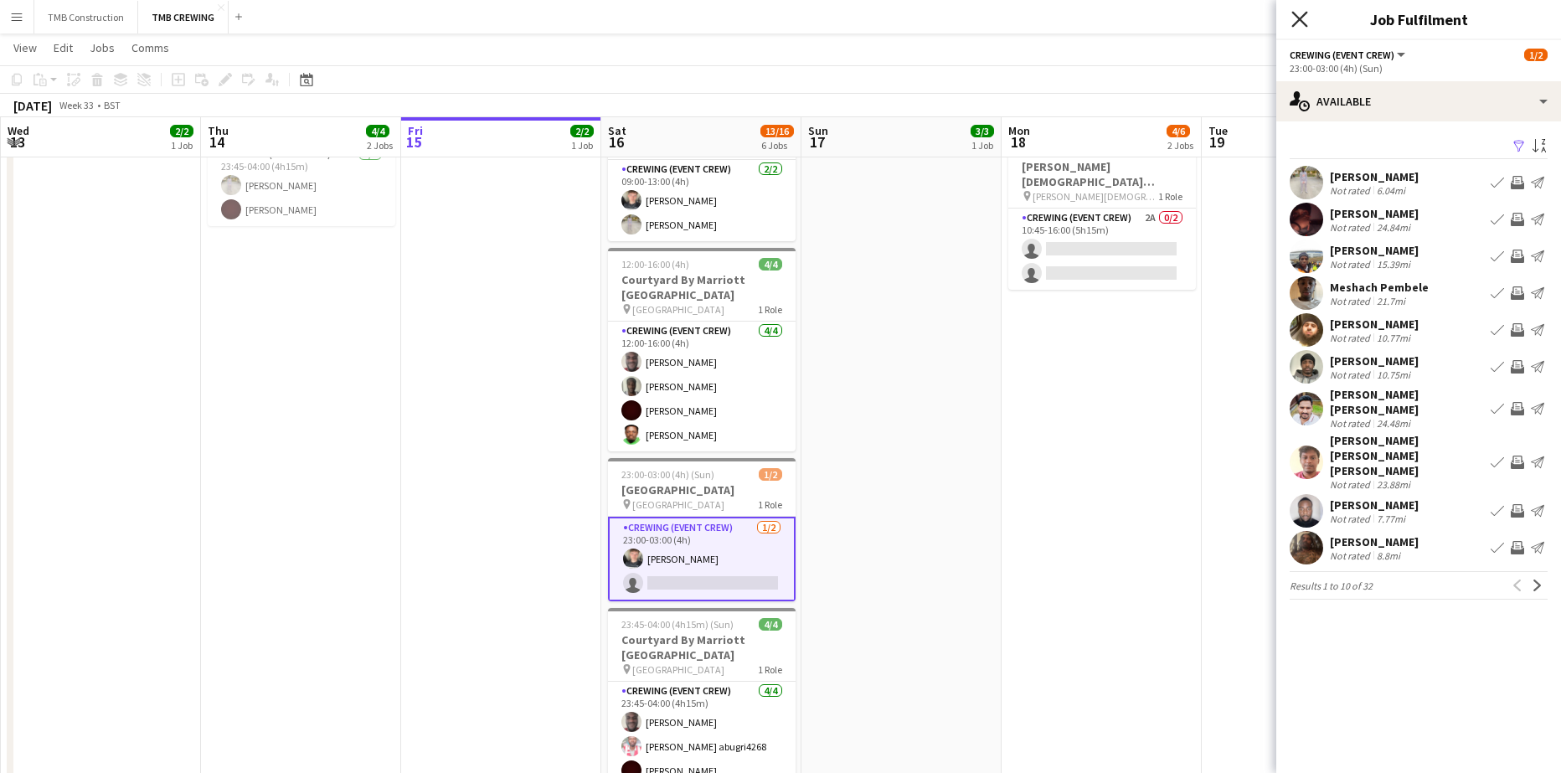
click at [1305, 23] on icon at bounding box center [1299, 19] width 16 height 16
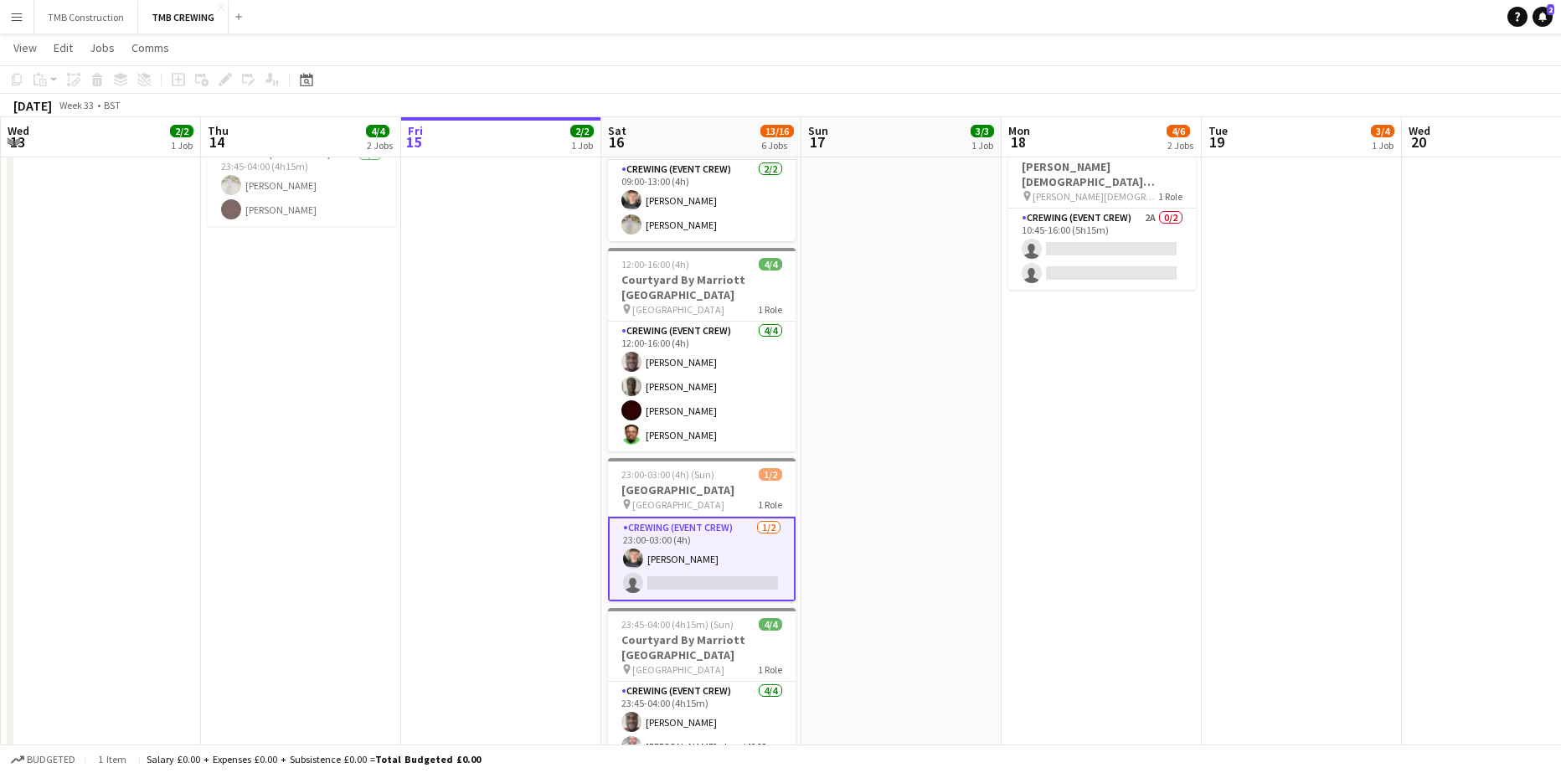
click at [1043, 672] on app-date-cell "01:00-05:00 (4h) 4/4 Sofitel Heathrow pin Sofitel Heathrow 1 Role Crewing (Even…" at bounding box center [1102, 464] width 200 height 1063
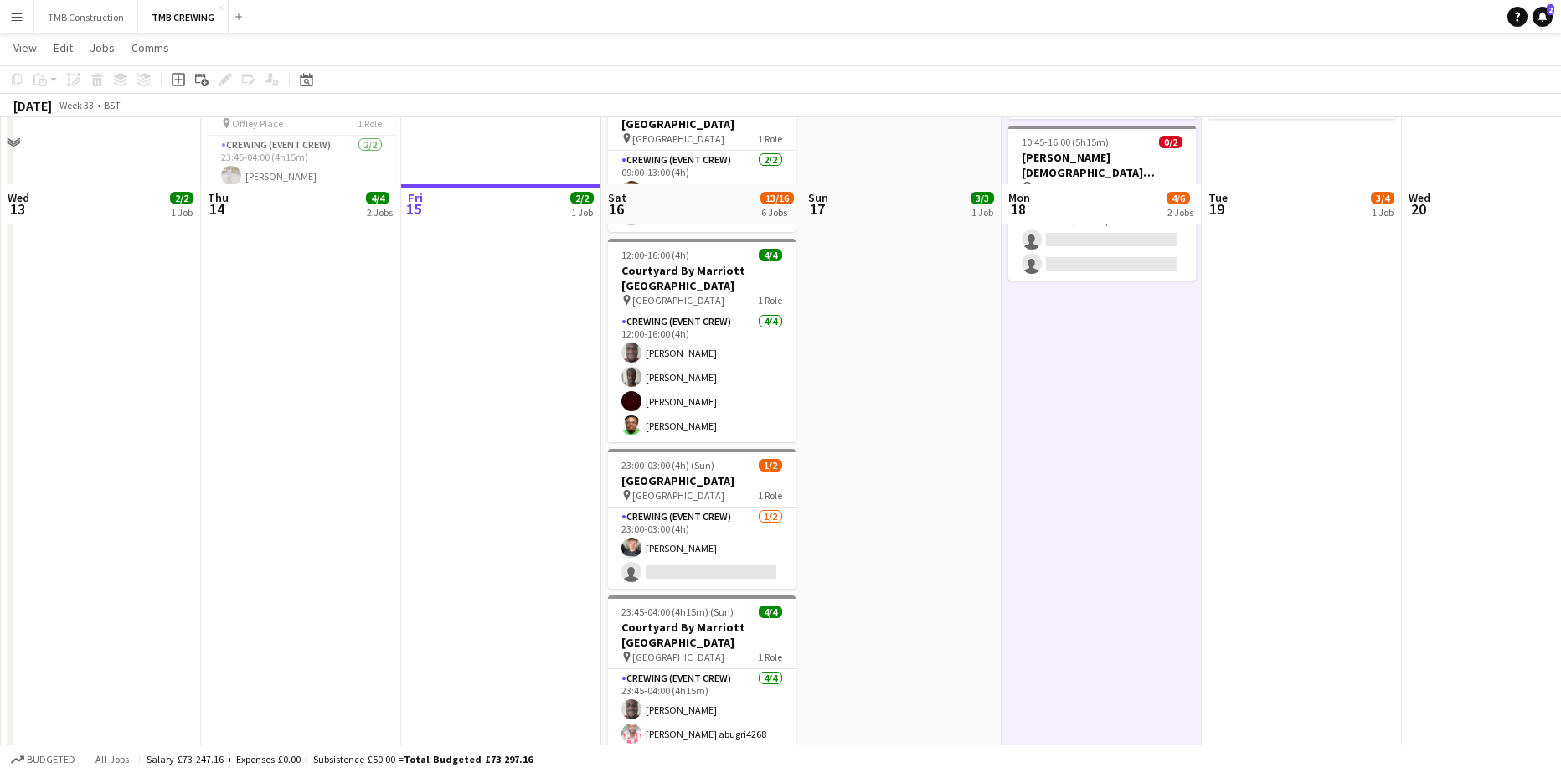
scroll to position [338, 0]
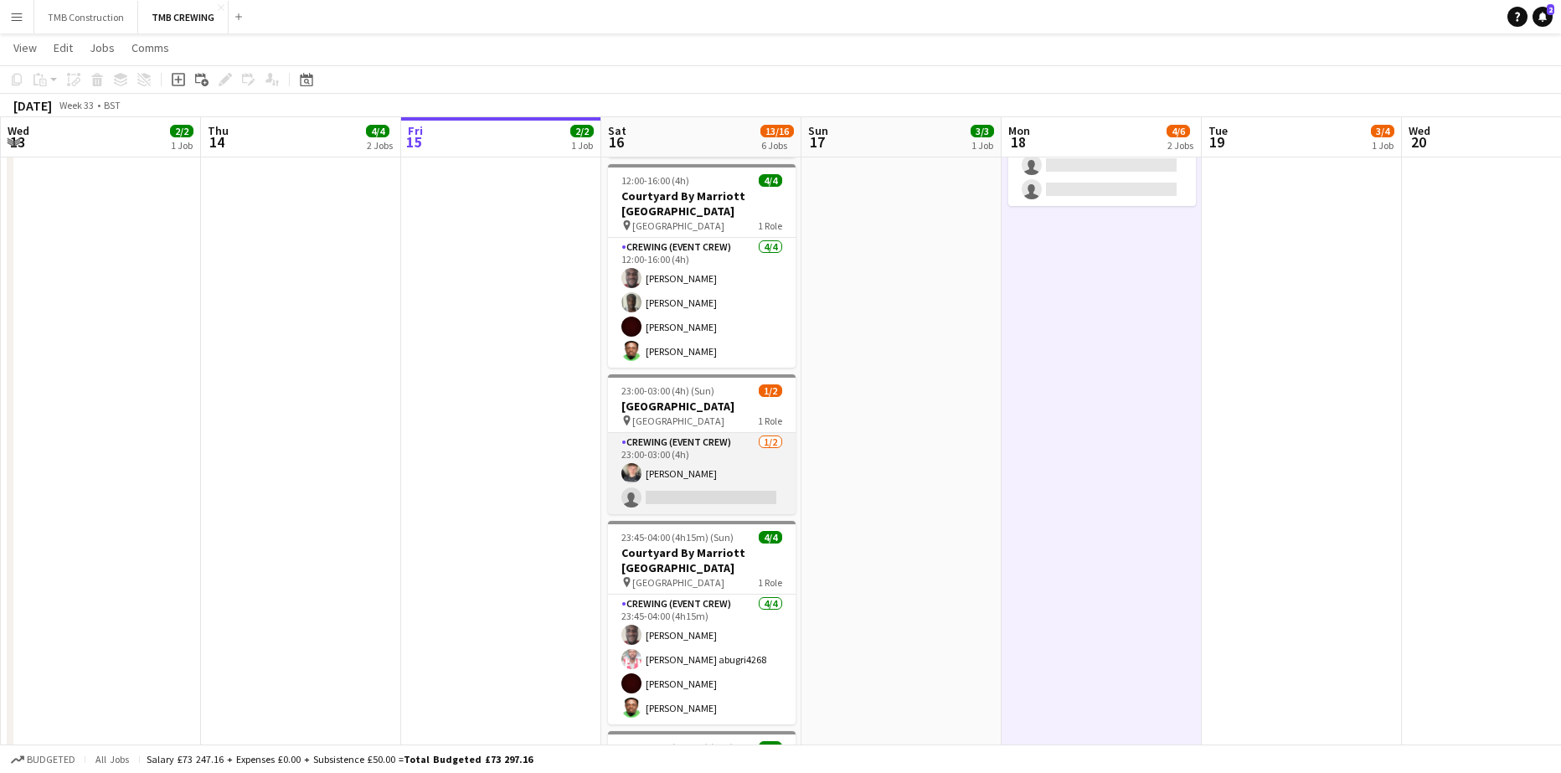
click at [727, 433] on app-card-role "Crewing (Event Crew) [DATE] 23:00-03:00 (4h) [PERSON_NAME] single-neutral-actio…" at bounding box center [702, 473] width 188 height 81
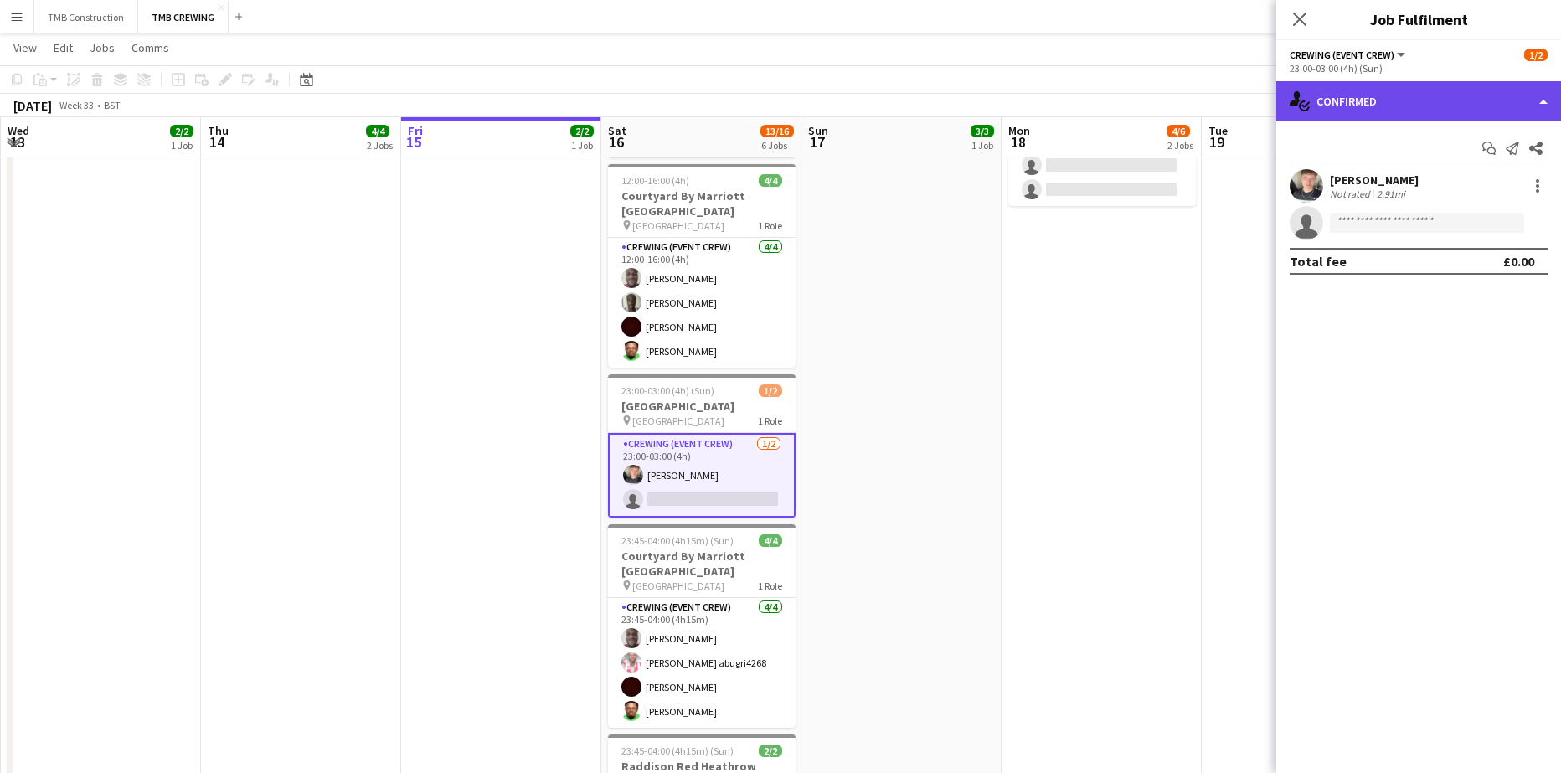
click at [1449, 108] on div "single-neutral-actions-check-2 Confirmed" at bounding box center [1418, 101] width 285 height 40
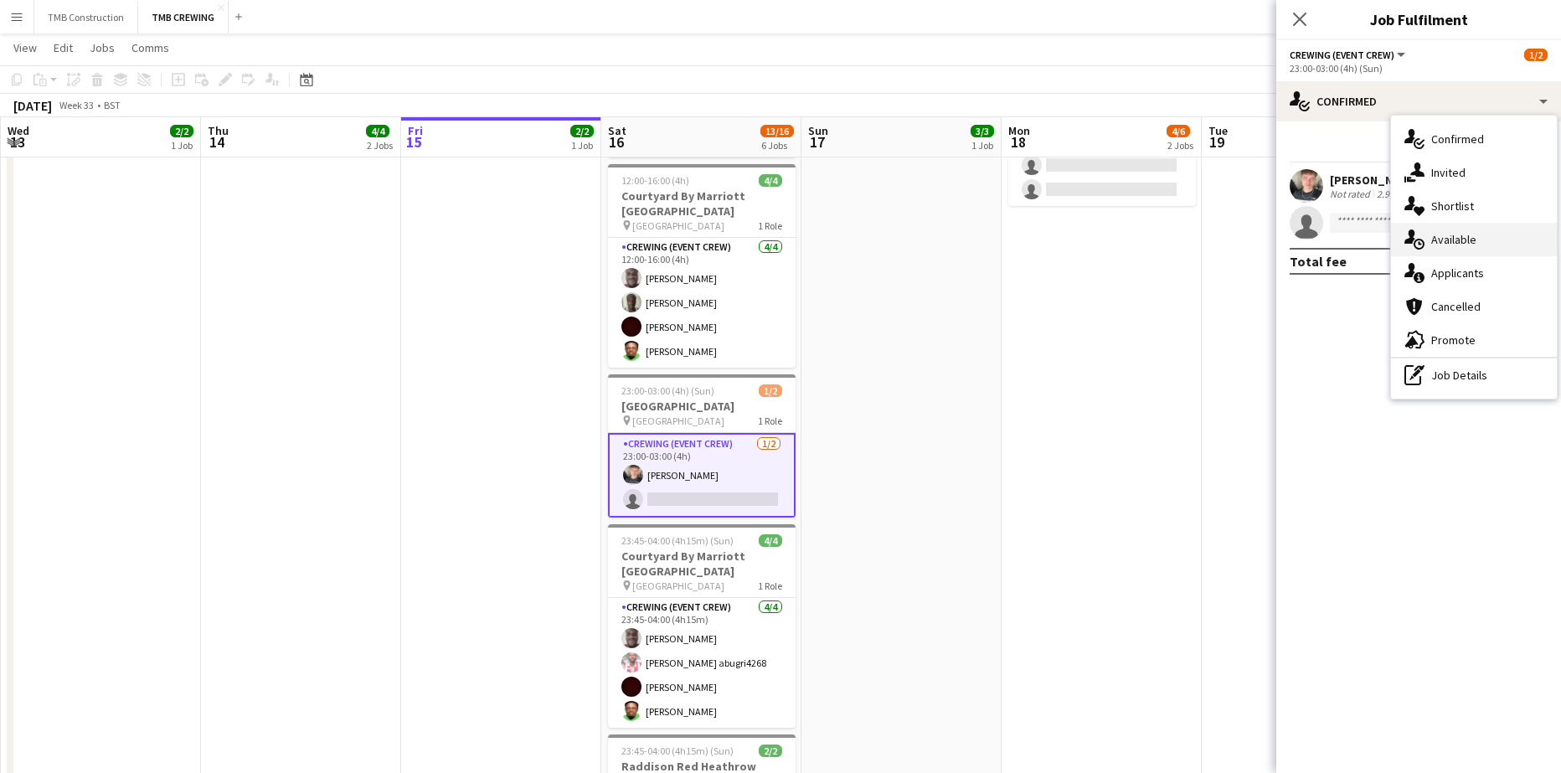
click at [1465, 244] on div "single-neutral-actions-upload Available" at bounding box center [1474, 239] width 166 height 33
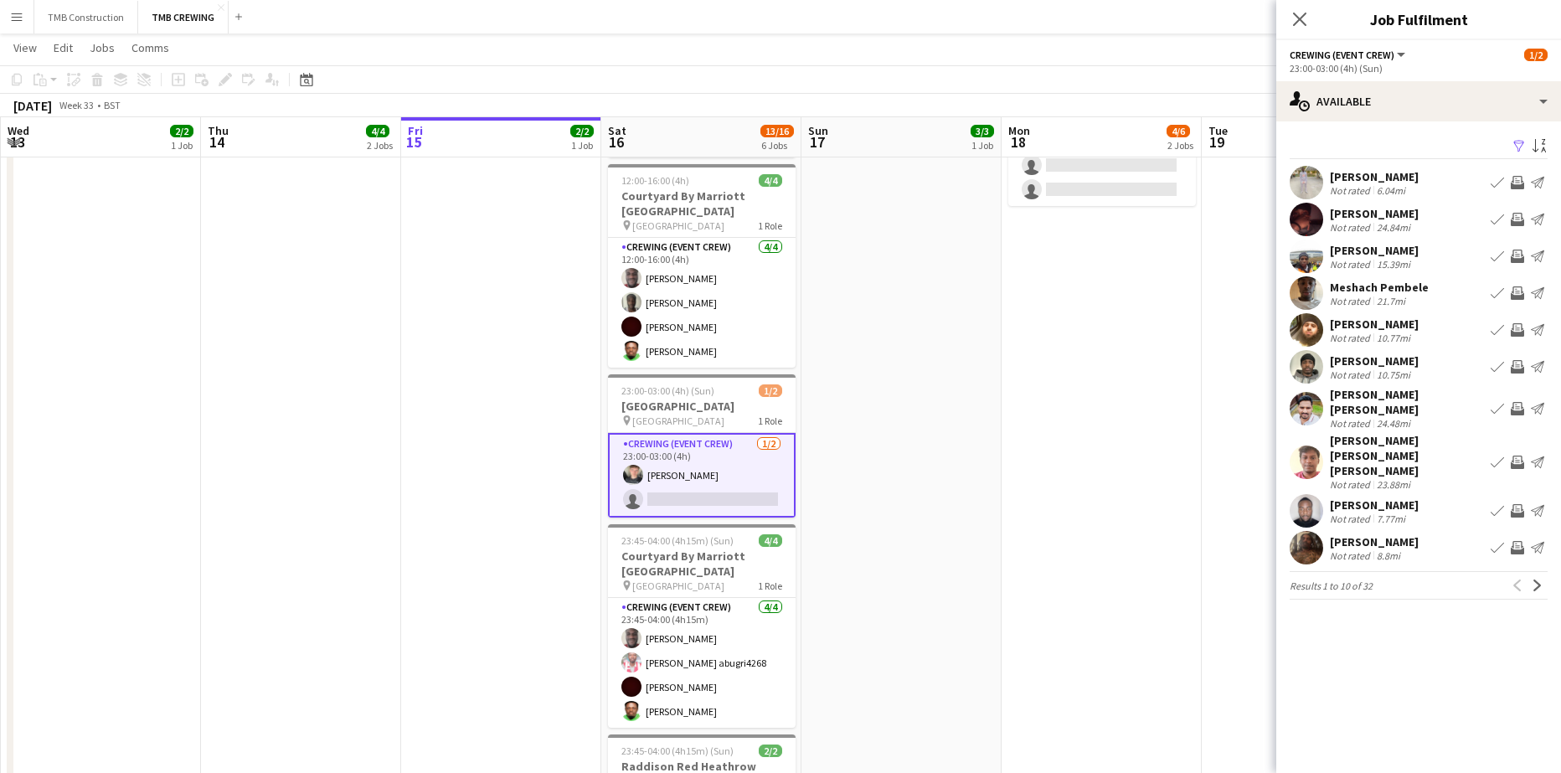
click at [1405, 291] on div "Meshach Pembele" at bounding box center [1379, 287] width 99 height 15
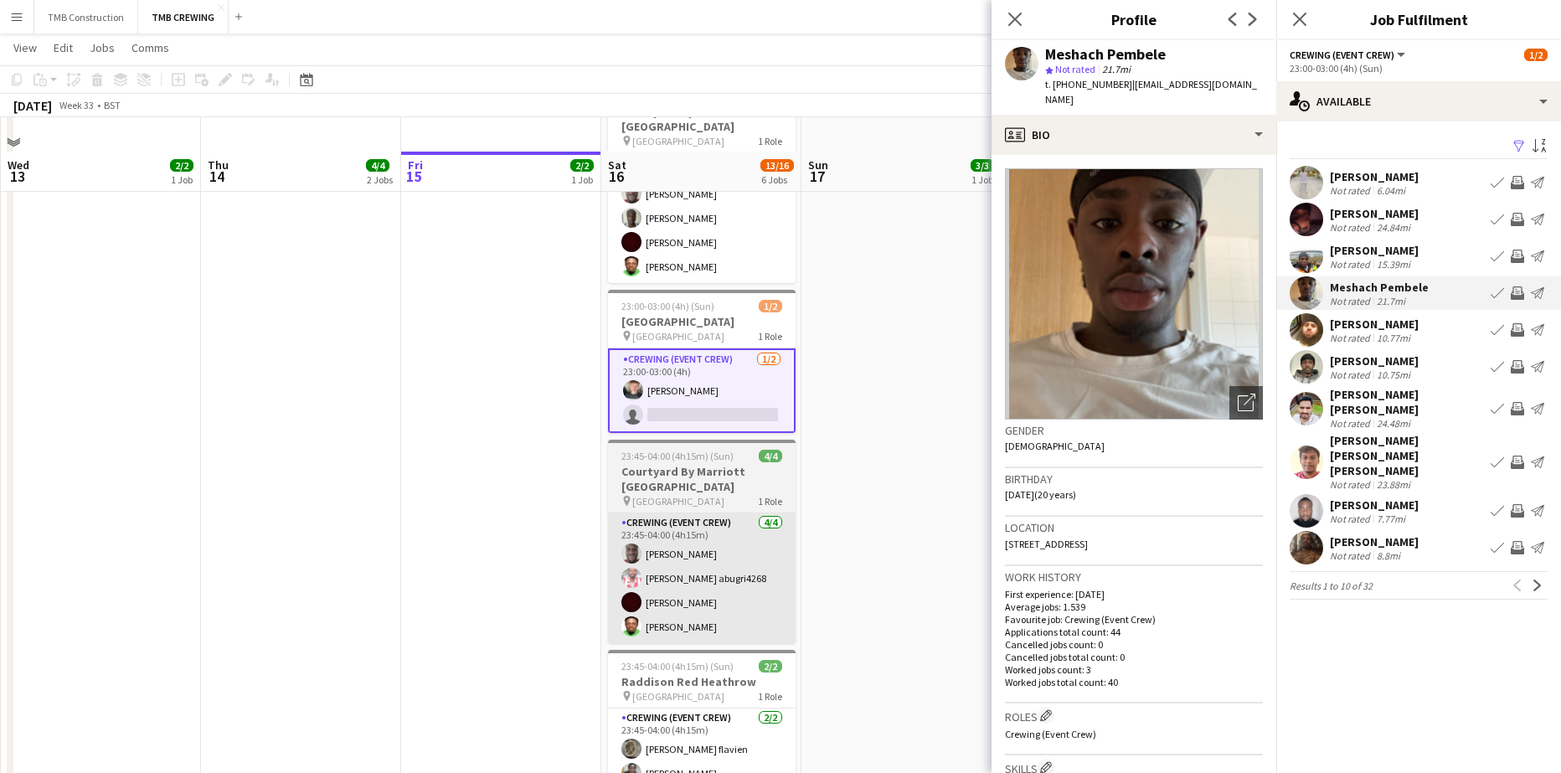
scroll to position [419, 0]
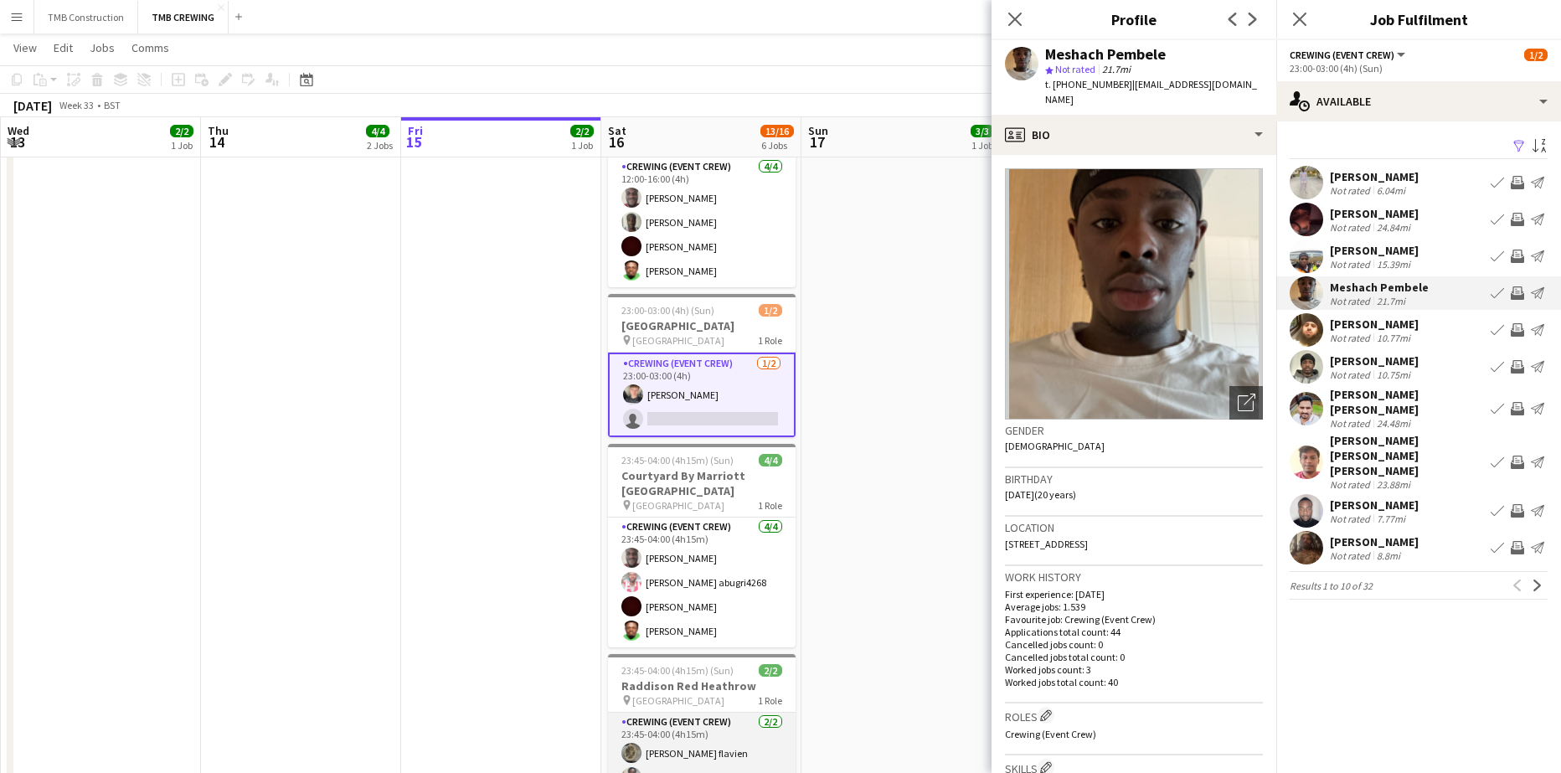
click at [778, 713] on app-card-role "Crewing (Event Crew) [DATE] 23:45-04:00 (4h15m) [PERSON_NAME] flavien [PERSON_N…" at bounding box center [702, 753] width 188 height 81
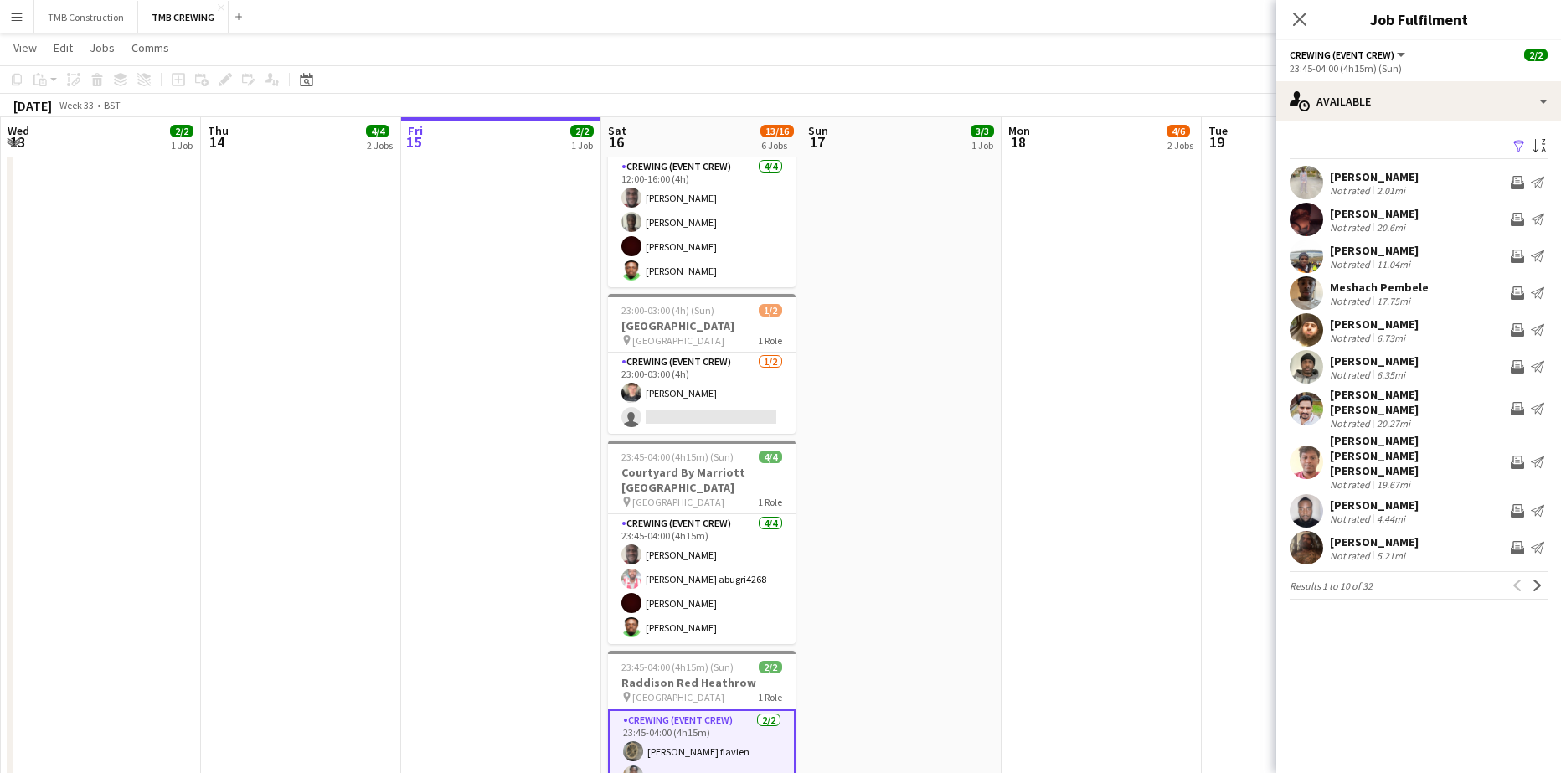
click at [758, 709] on app-card-role "Crewing (Event Crew) [DATE] 23:45-04:00 (4h15m) [PERSON_NAME] flavien [PERSON_N…" at bounding box center [702, 751] width 188 height 85
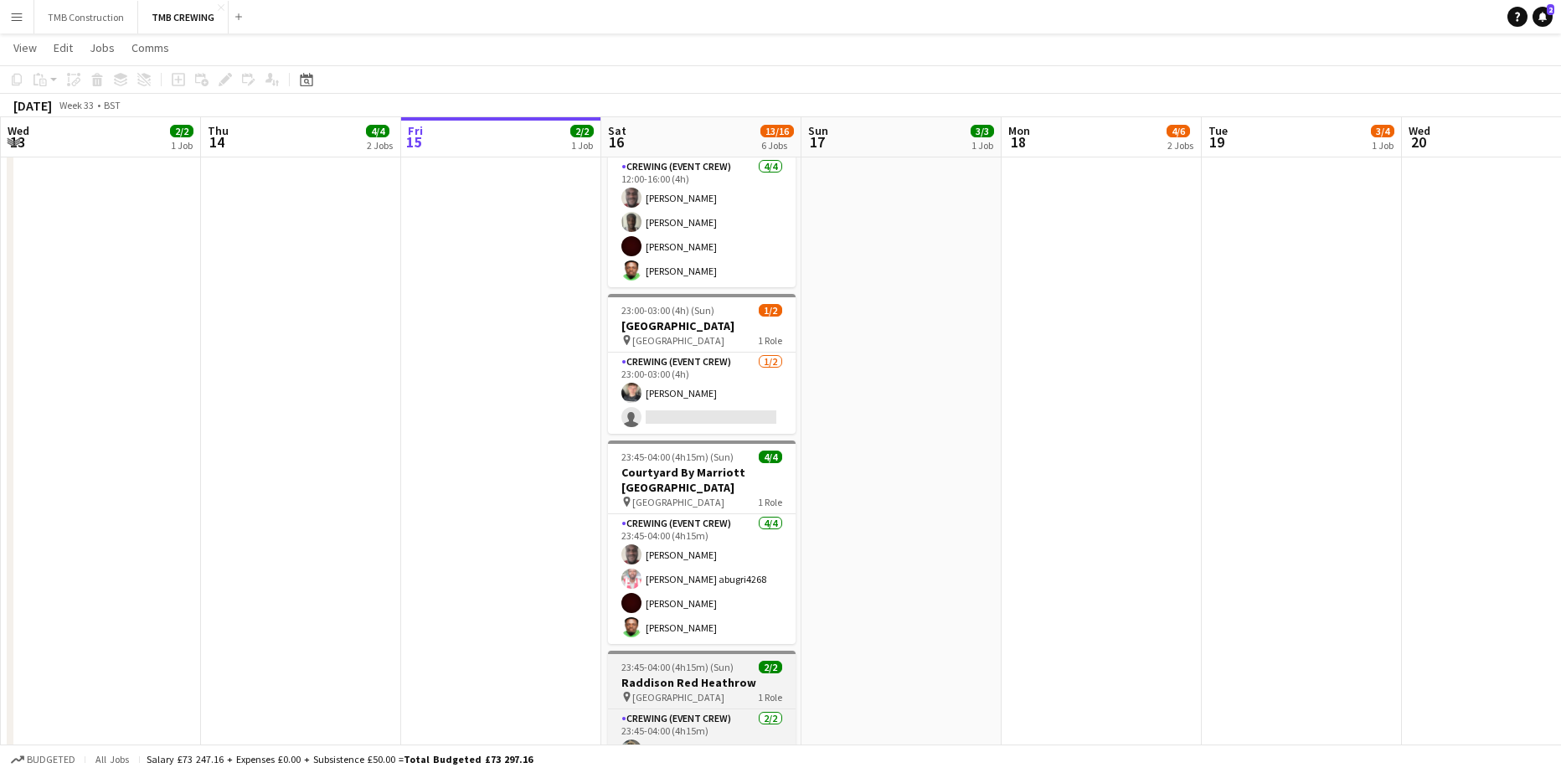
click at [758, 691] on span "1 Role" at bounding box center [770, 697] width 24 height 13
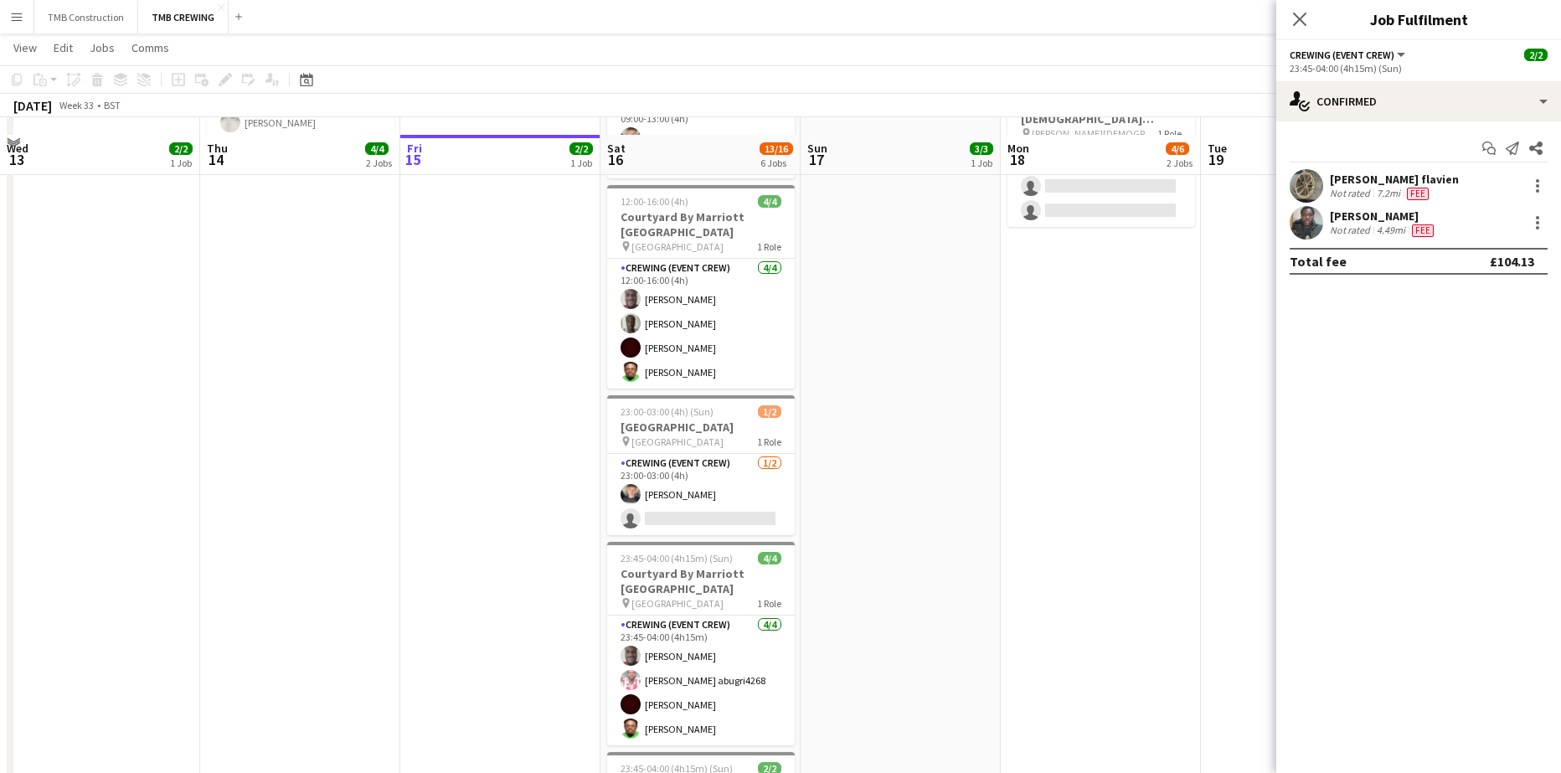
scroll to position [335, 0]
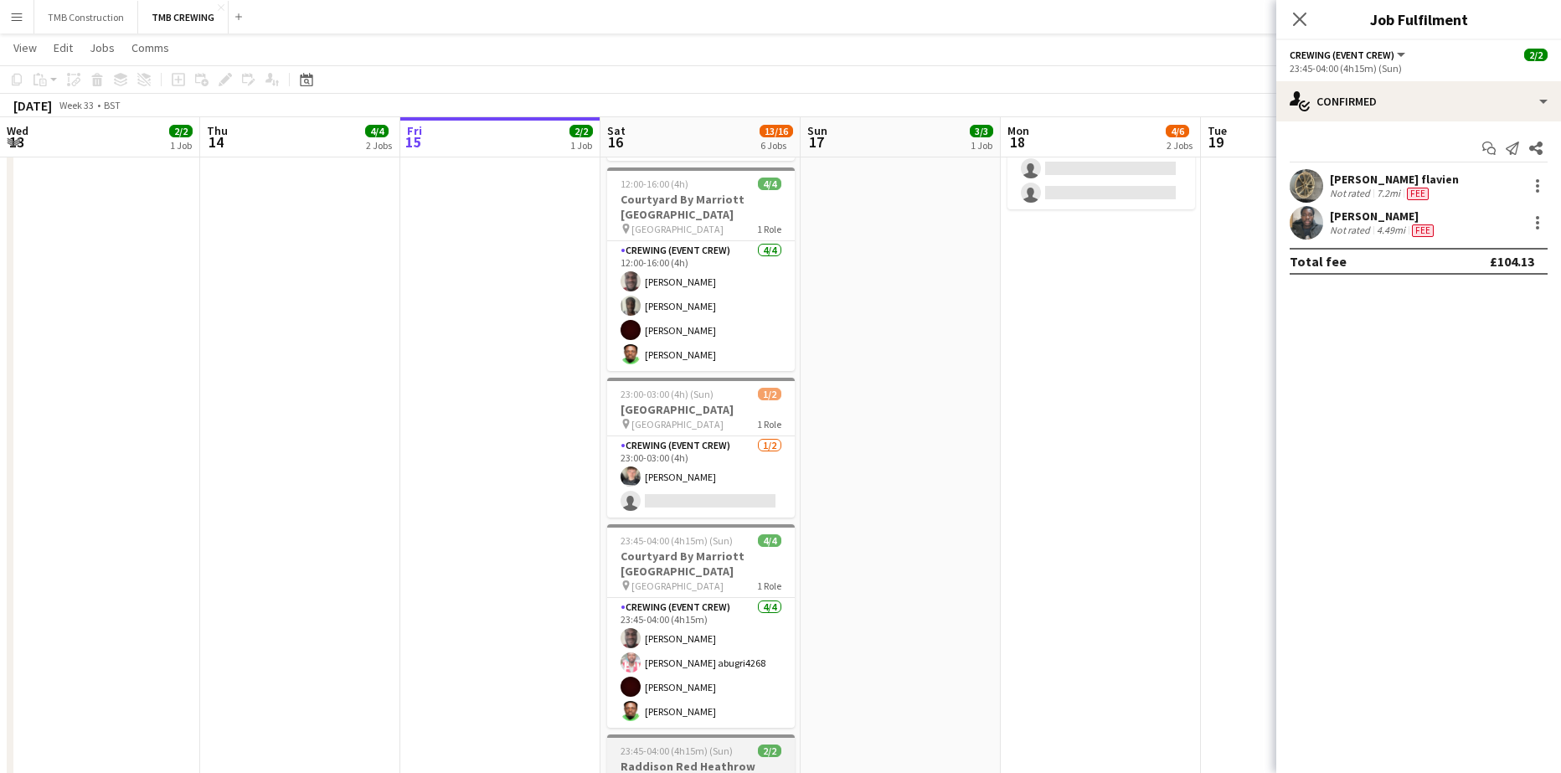
click at [725, 759] on h3 "Raddison Red Heathrow" at bounding box center [701, 766] width 188 height 15
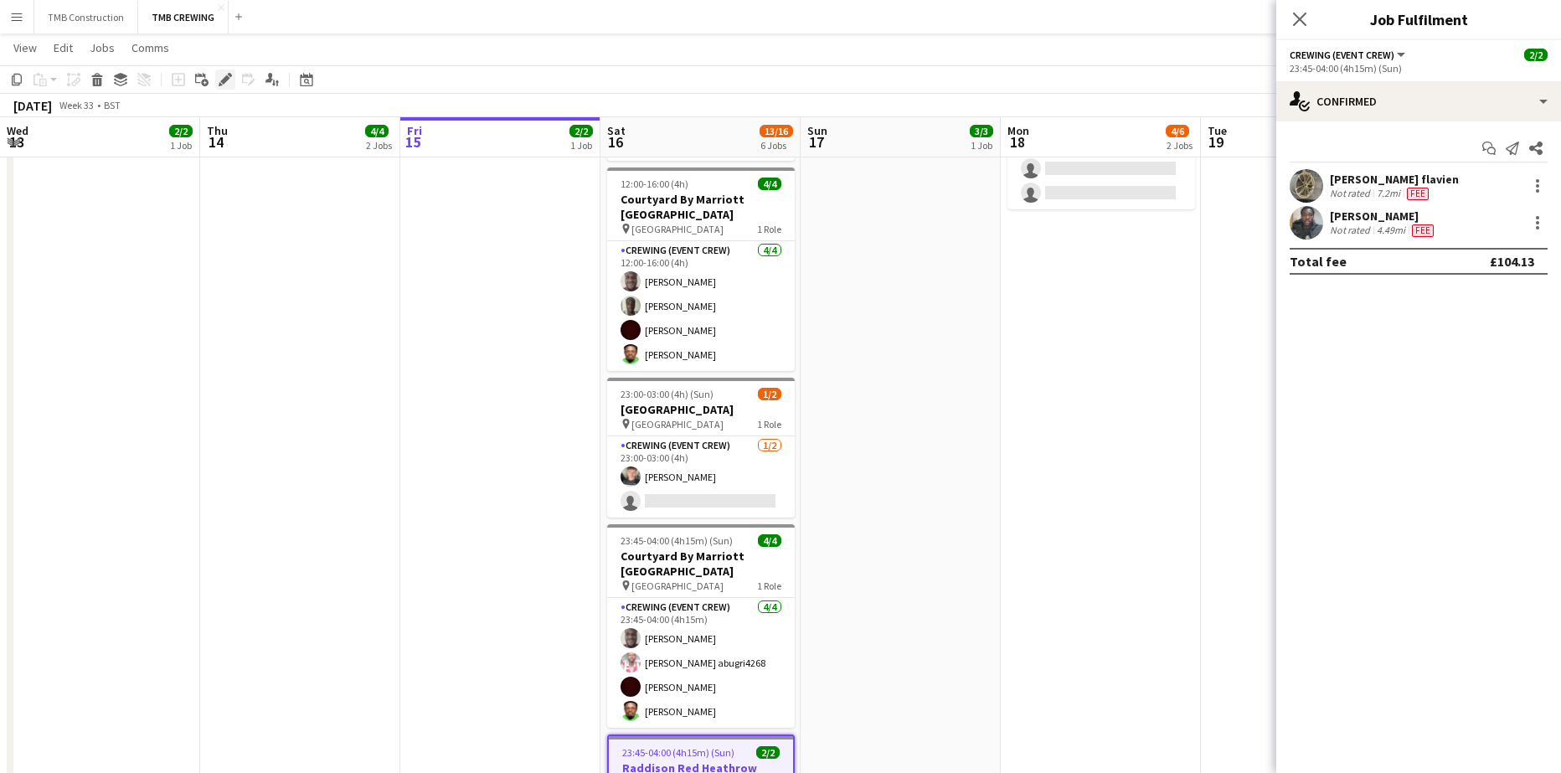
click at [229, 77] on icon at bounding box center [224, 79] width 9 height 9
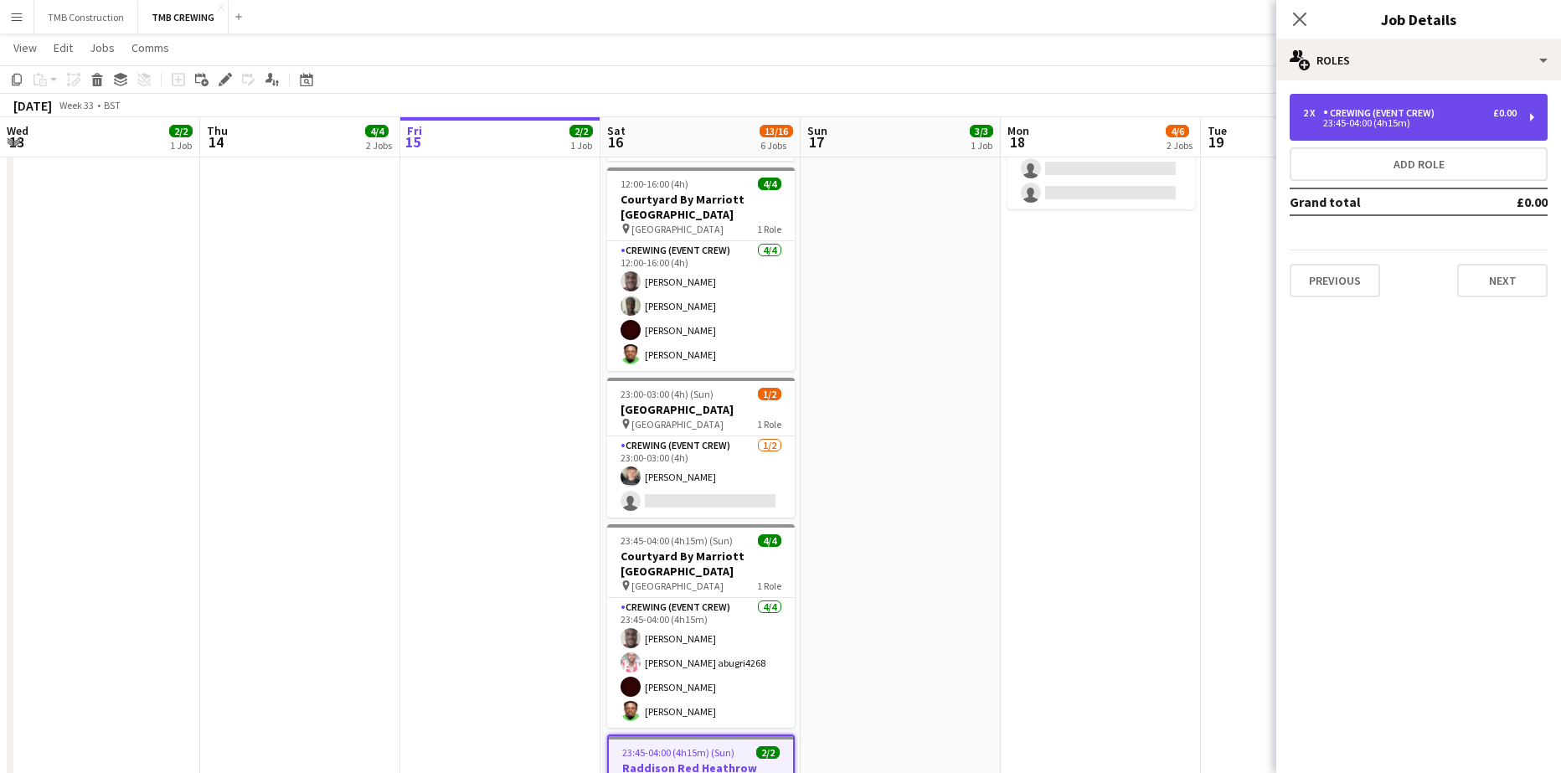
click at [1440, 112] on div "Crewing (Event Crew)" at bounding box center [1382, 113] width 118 height 12
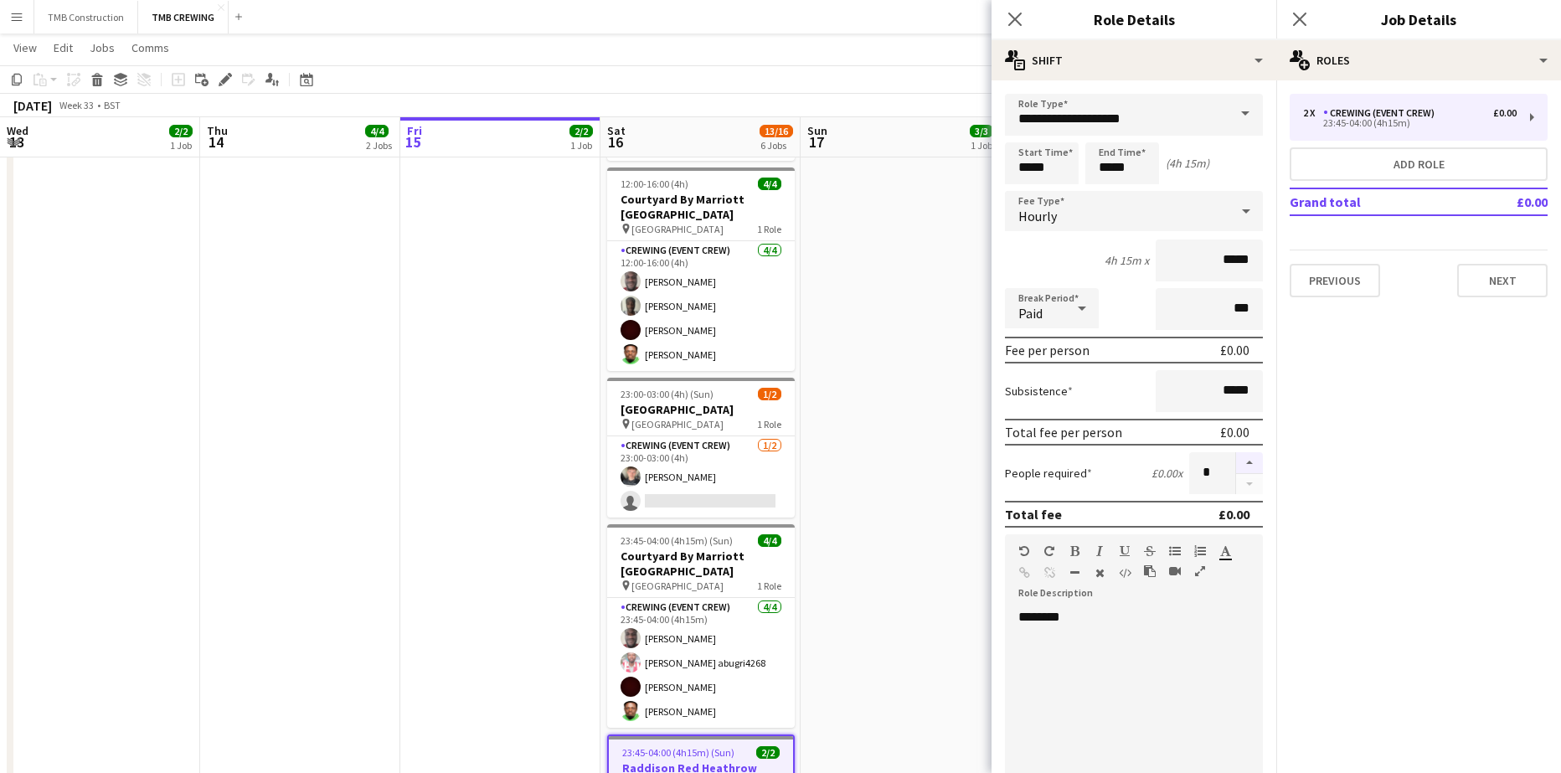
click at [1236, 463] on button "button" at bounding box center [1249, 463] width 27 height 22
type input "*"
click at [1017, 17] on icon at bounding box center [1015, 19] width 16 height 16
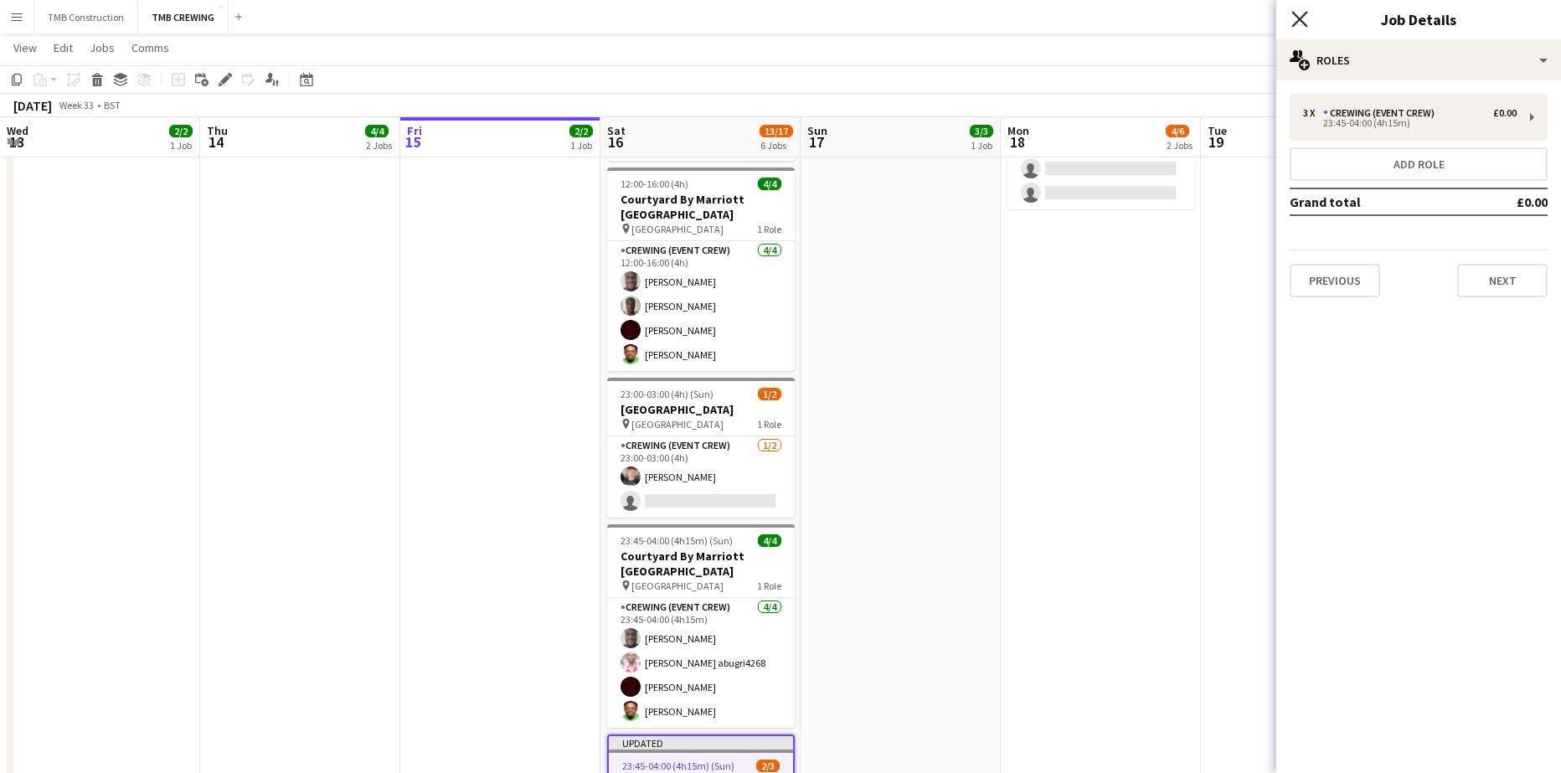
click at [1306, 11] on icon "Close pop-in" at bounding box center [1299, 19] width 16 height 16
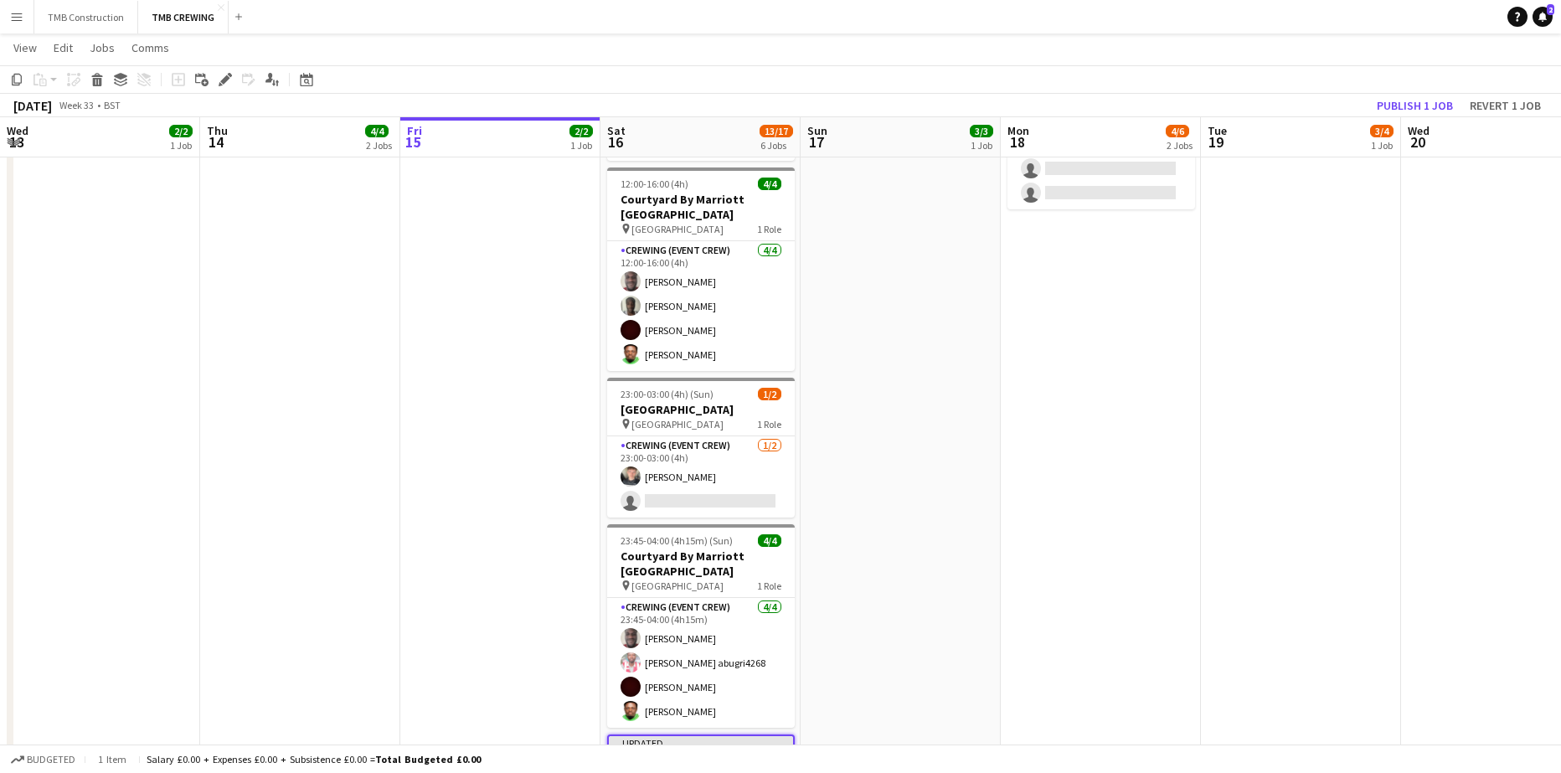
click at [920, 581] on app-date-cell "13:00-17:00 (4h) 3/3 Sofitel Heathrow pin Sofitel Heathrow 1 Role Crewing (Even…" at bounding box center [901, 384] width 200 height 1063
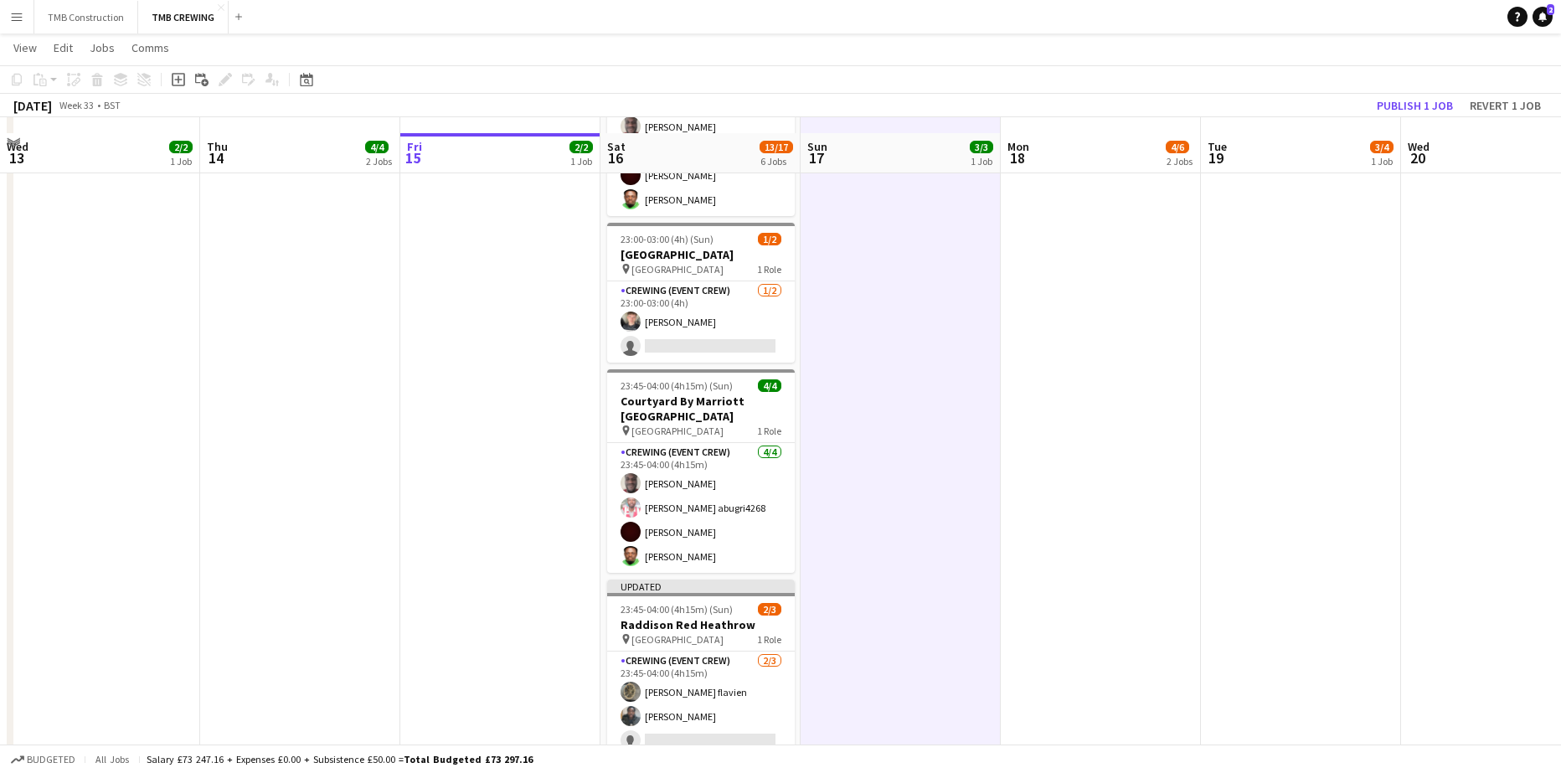
scroll to position [506, 0]
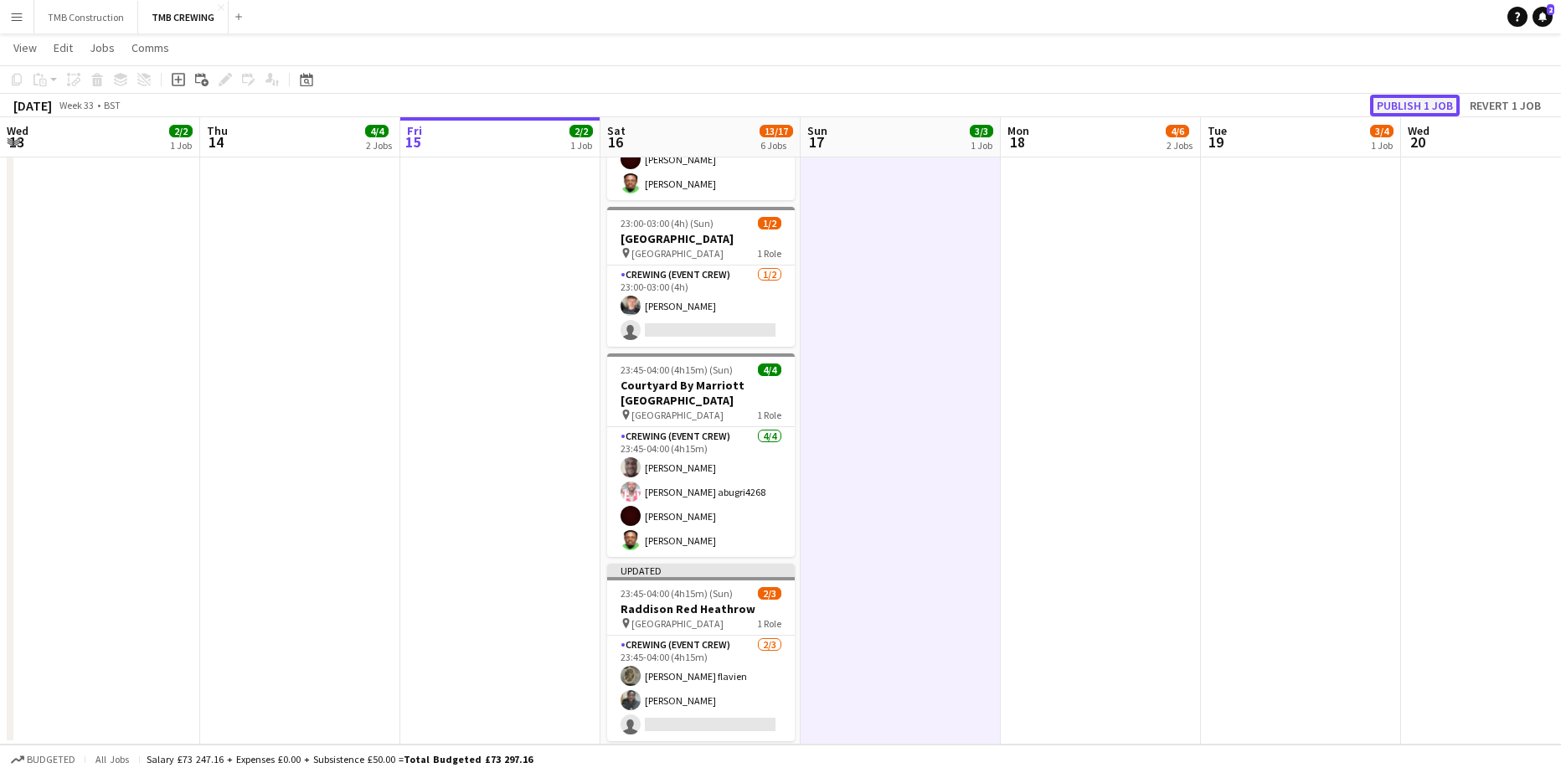
click at [1426, 116] on button "Publish 1 job" at bounding box center [1415, 106] width 90 height 22
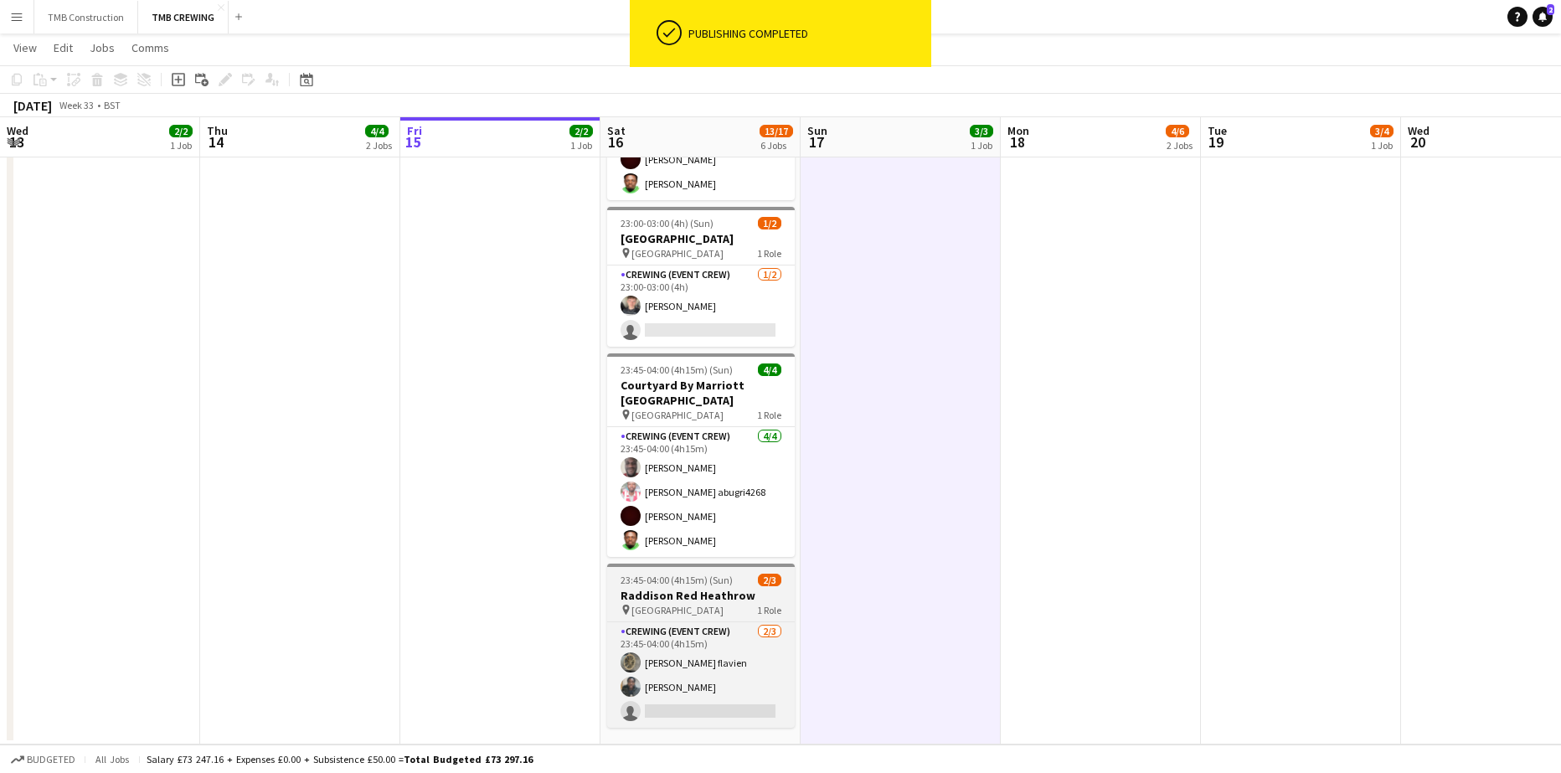
click at [699, 588] on h3 "Raddison Red Heathrow" at bounding box center [701, 595] width 188 height 15
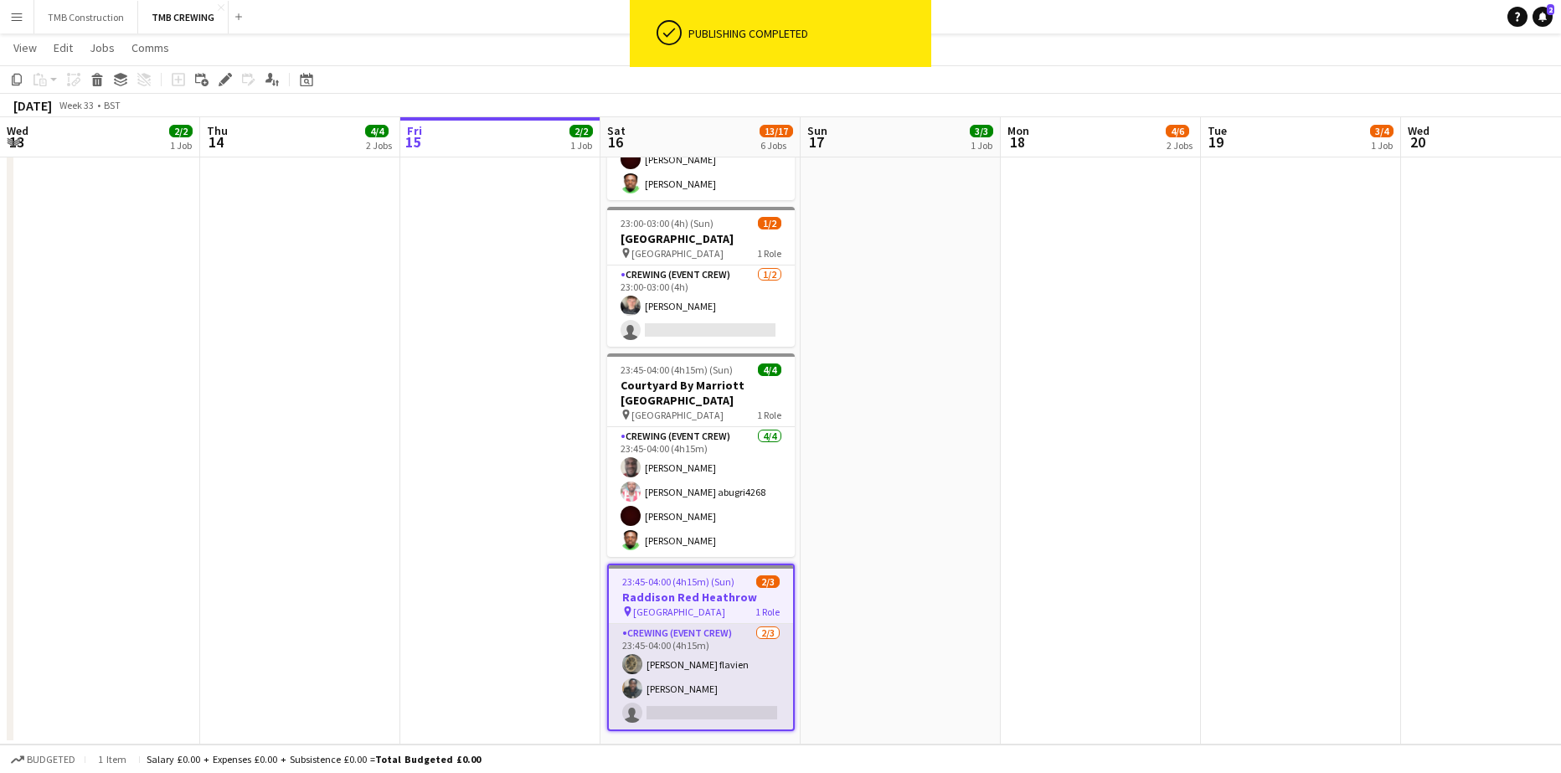
click at [744, 641] on app-card-role "Crewing (Event Crew) [DATE] 23:45-04:00 (4h15m) [PERSON_NAME] flavien [PERSON_N…" at bounding box center [701, 677] width 184 height 106
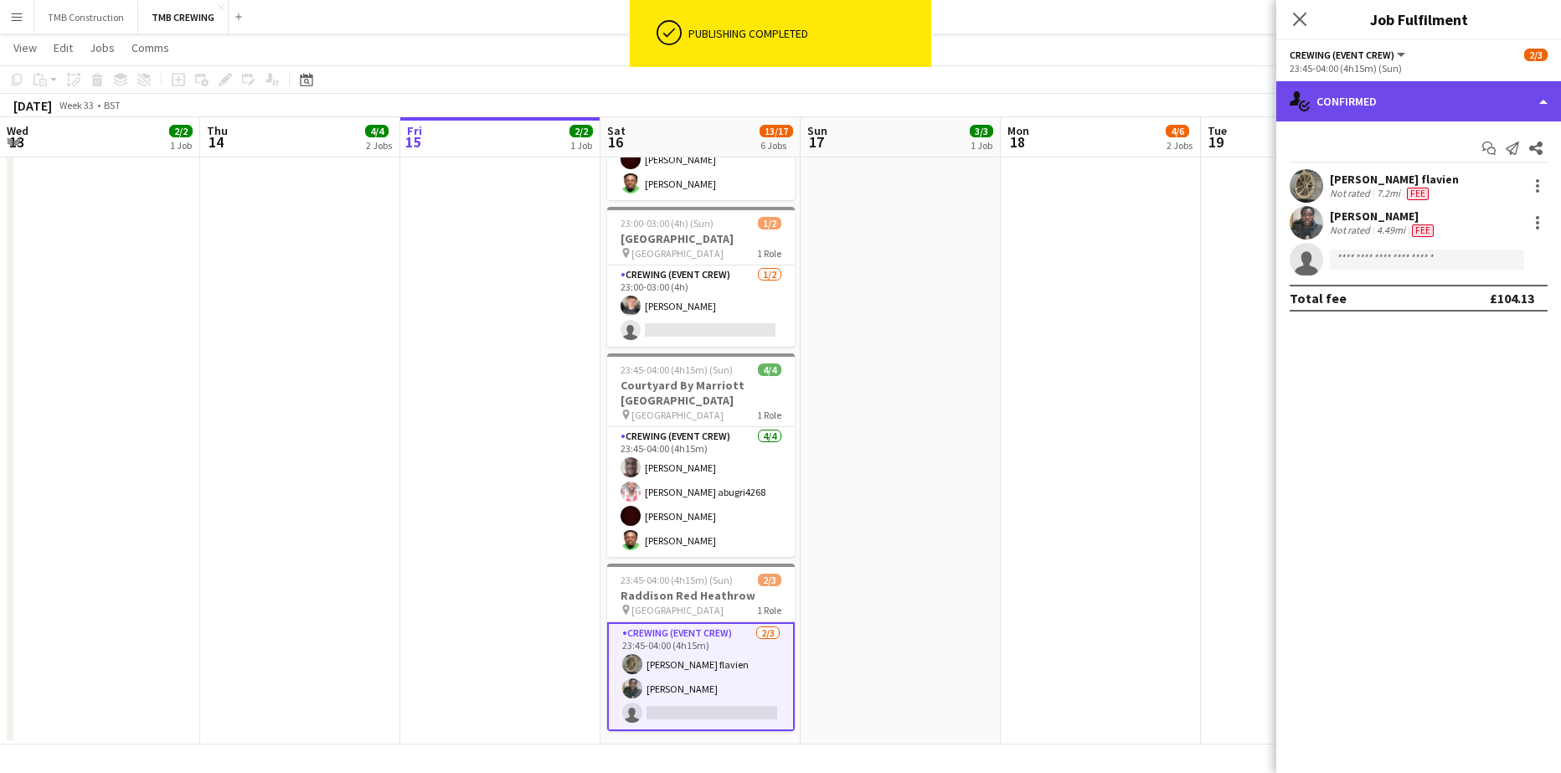
click at [1364, 95] on div "single-neutral-actions-check-2 Confirmed" at bounding box center [1418, 101] width 285 height 40
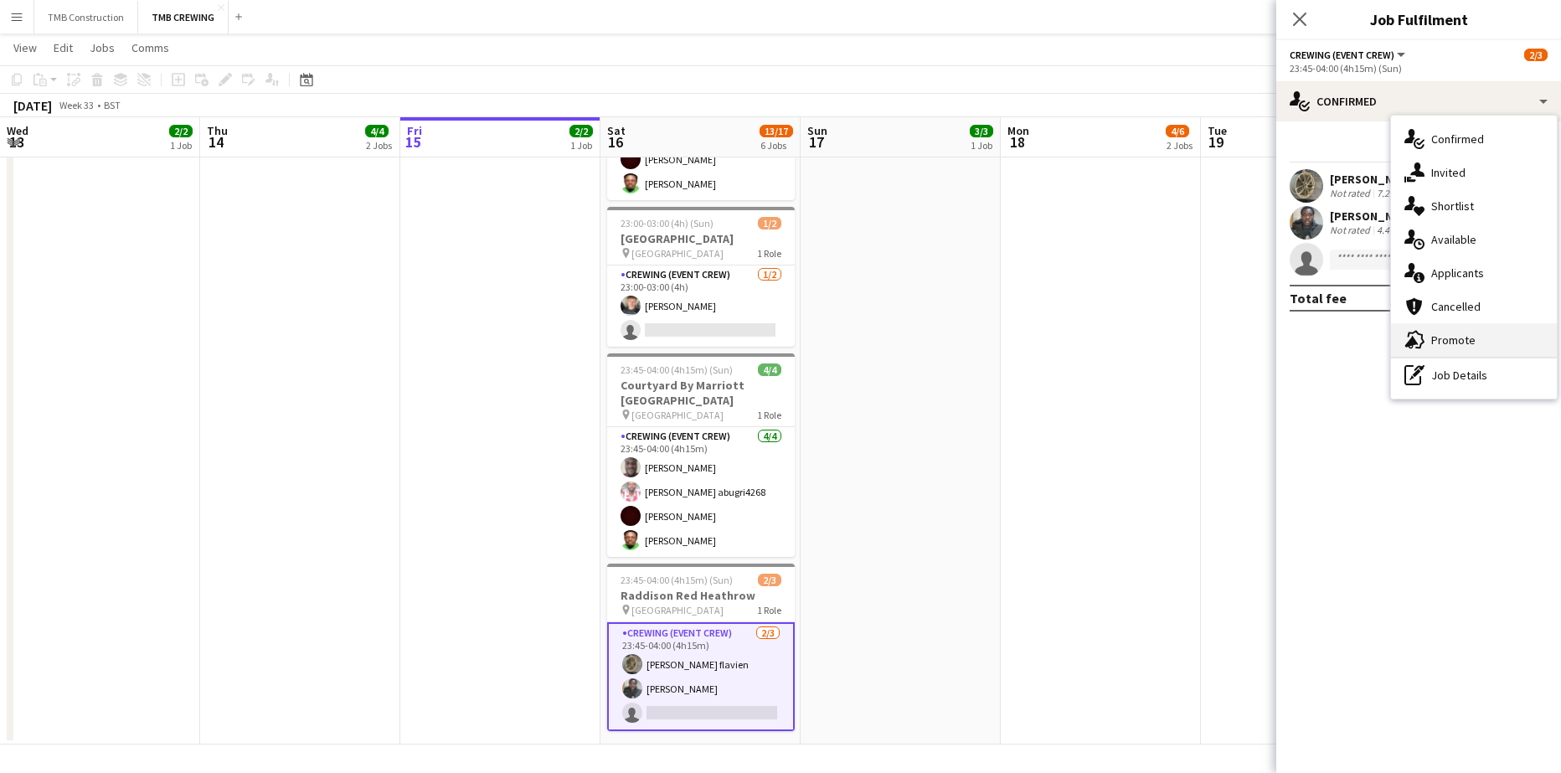
click at [1453, 335] on div "advertising-megaphone Promote" at bounding box center [1474, 339] width 166 height 33
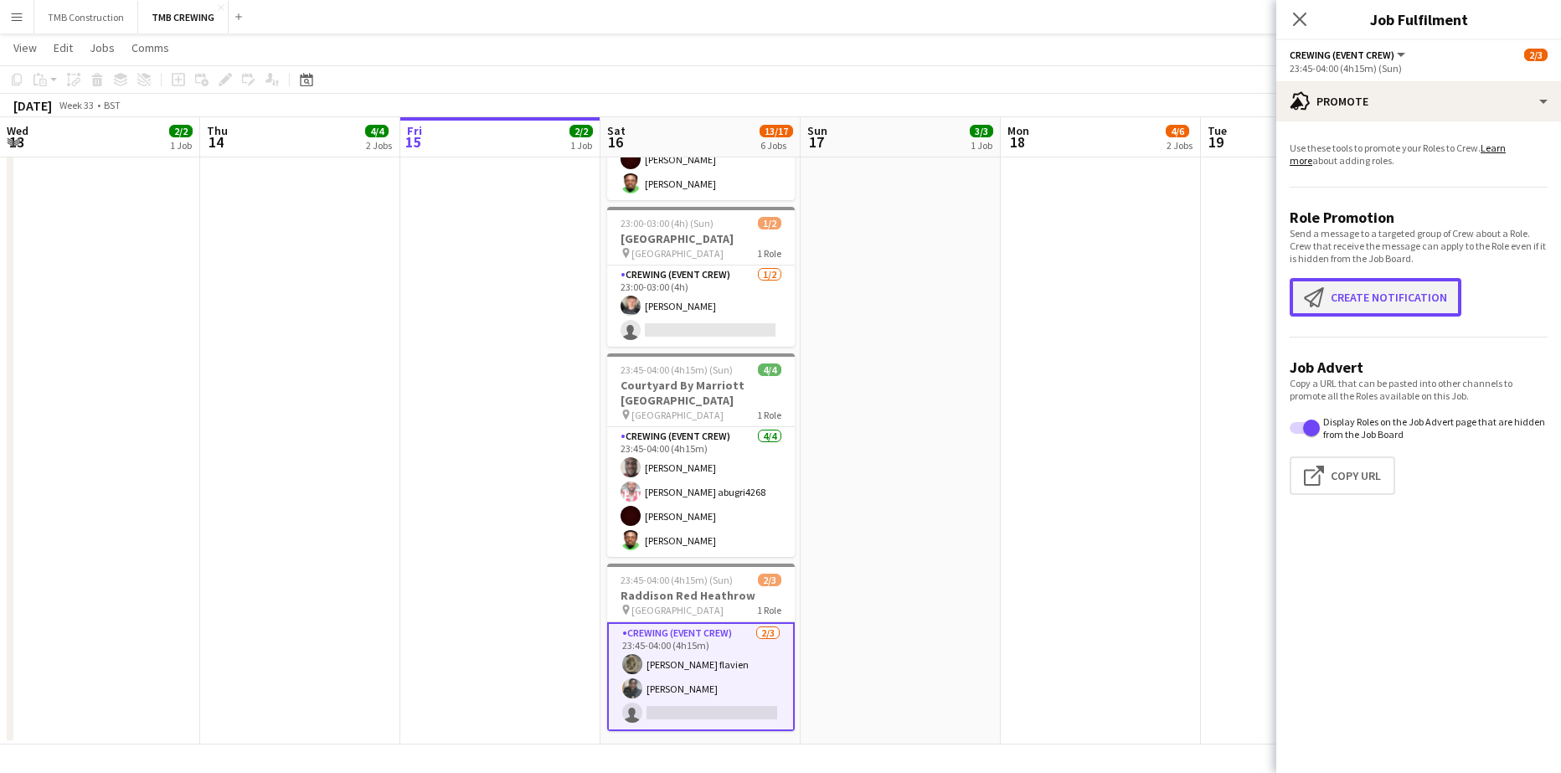
click at [1362, 295] on button "Create notification Create notification" at bounding box center [1376, 297] width 172 height 39
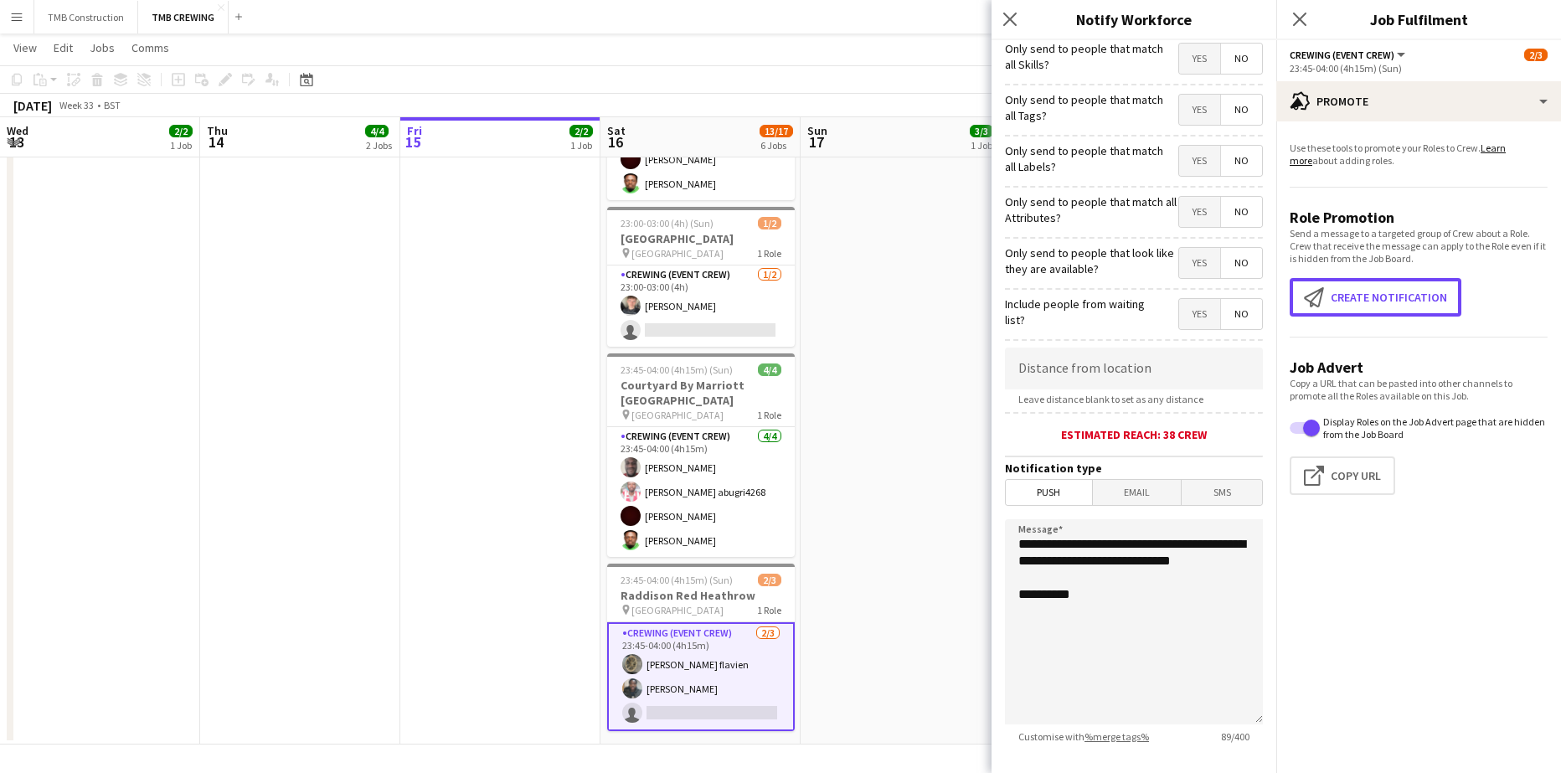
scroll to position [149, 0]
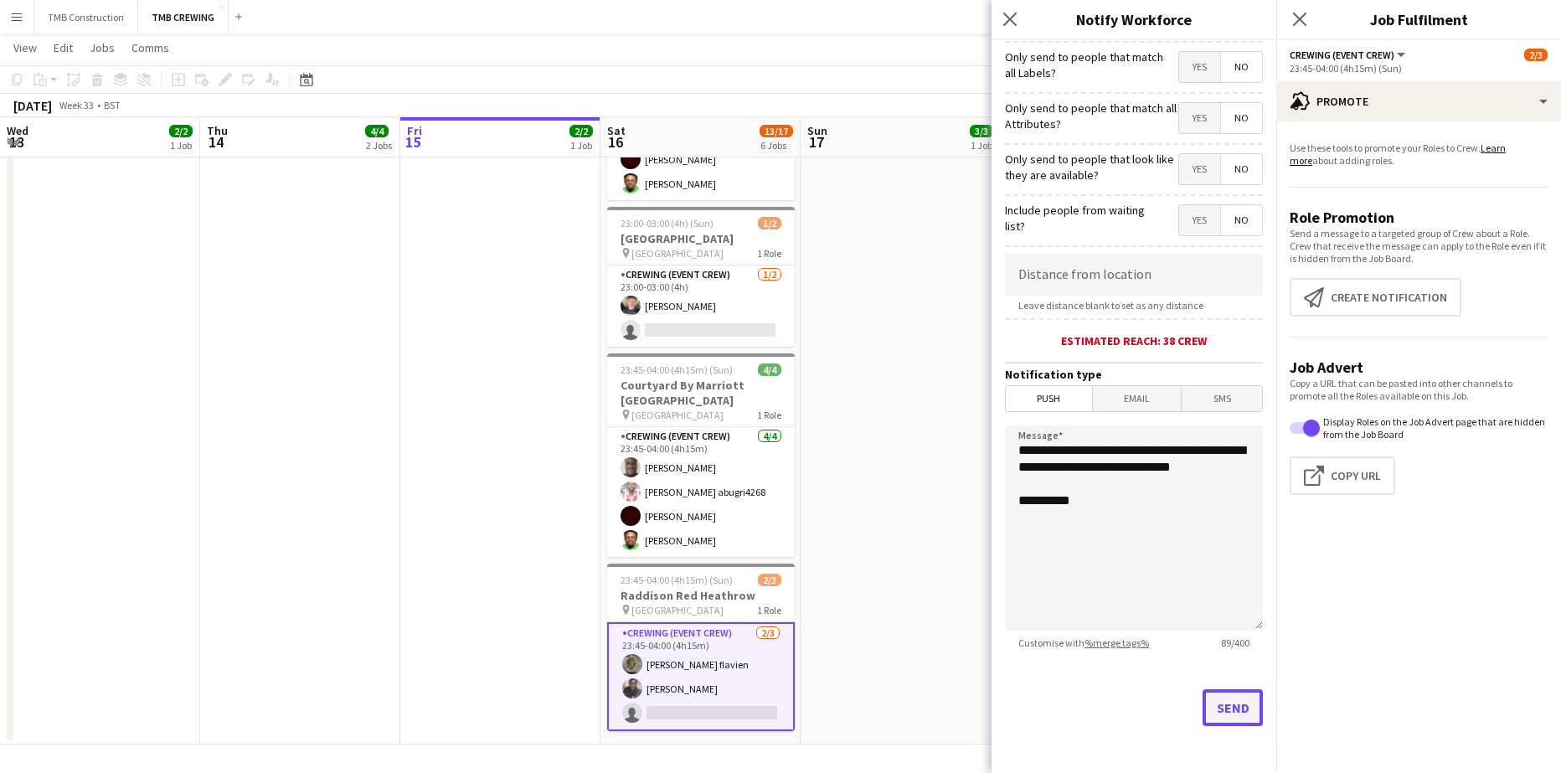
click at [1219, 712] on button "Send" at bounding box center [1233, 707] width 60 height 37
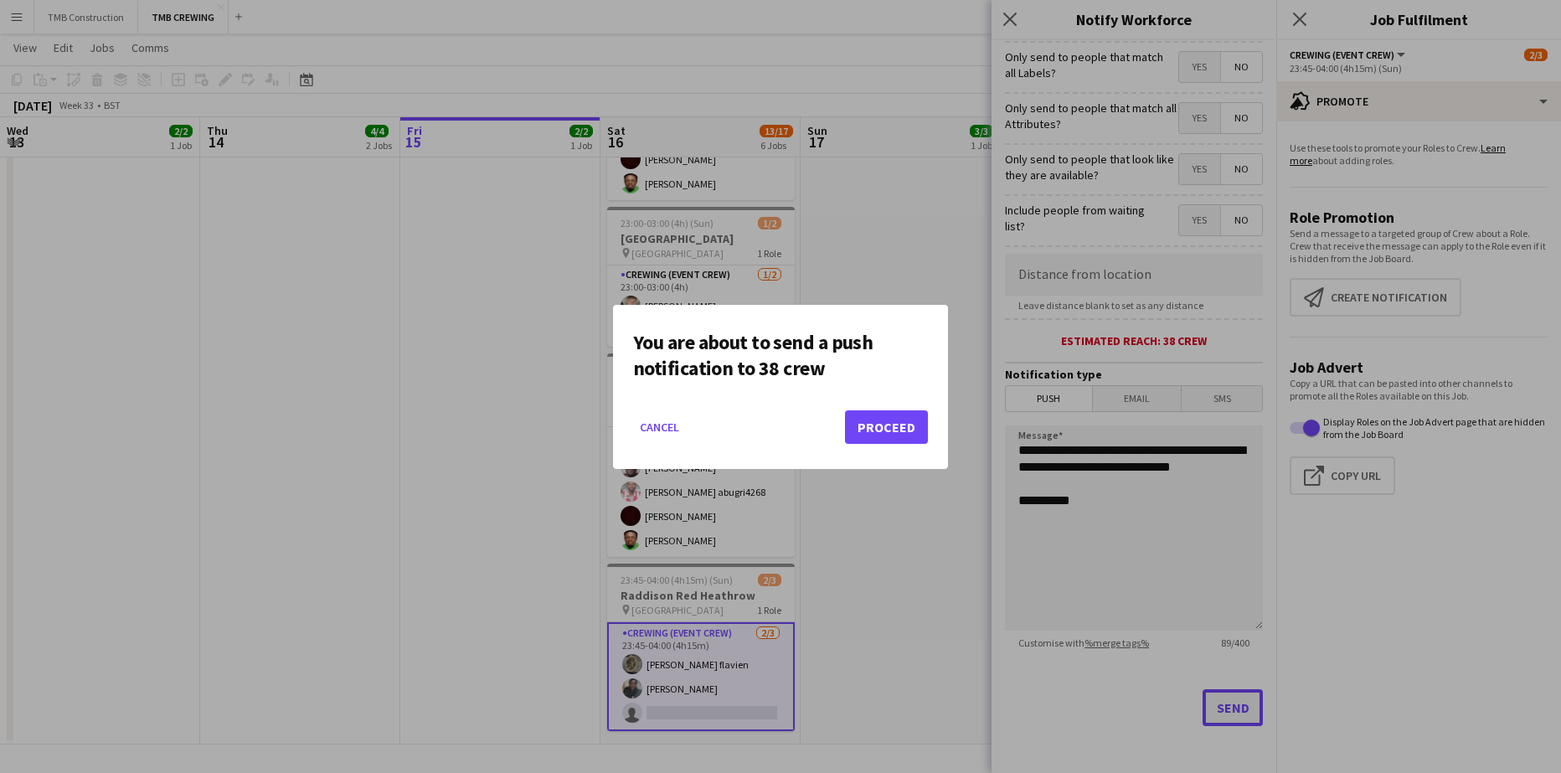
scroll to position [0, 0]
click at [904, 425] on button "Proceed" at bounding box center [886, 426] width 83 height 33
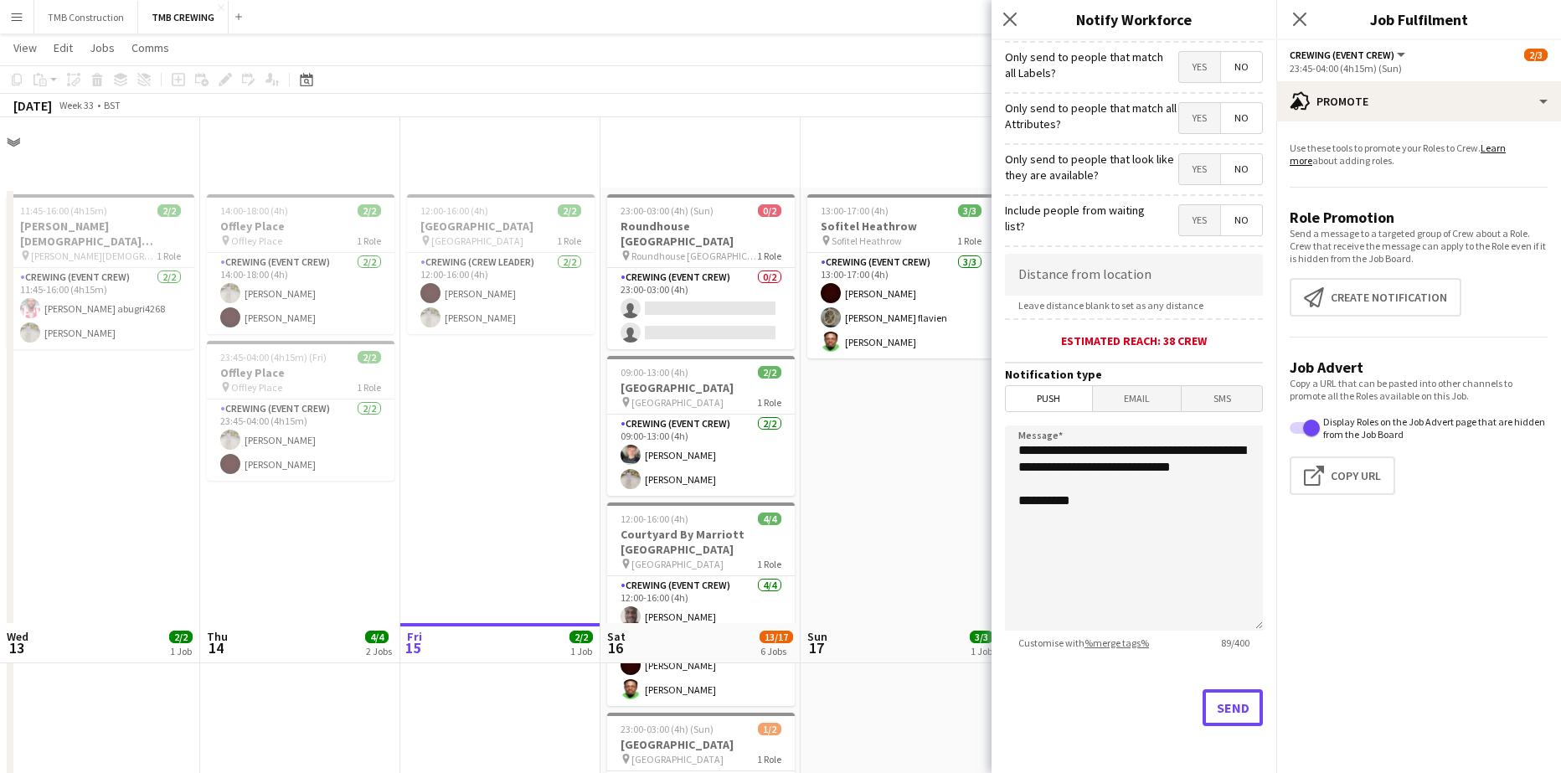
scroll to position [506, 0]
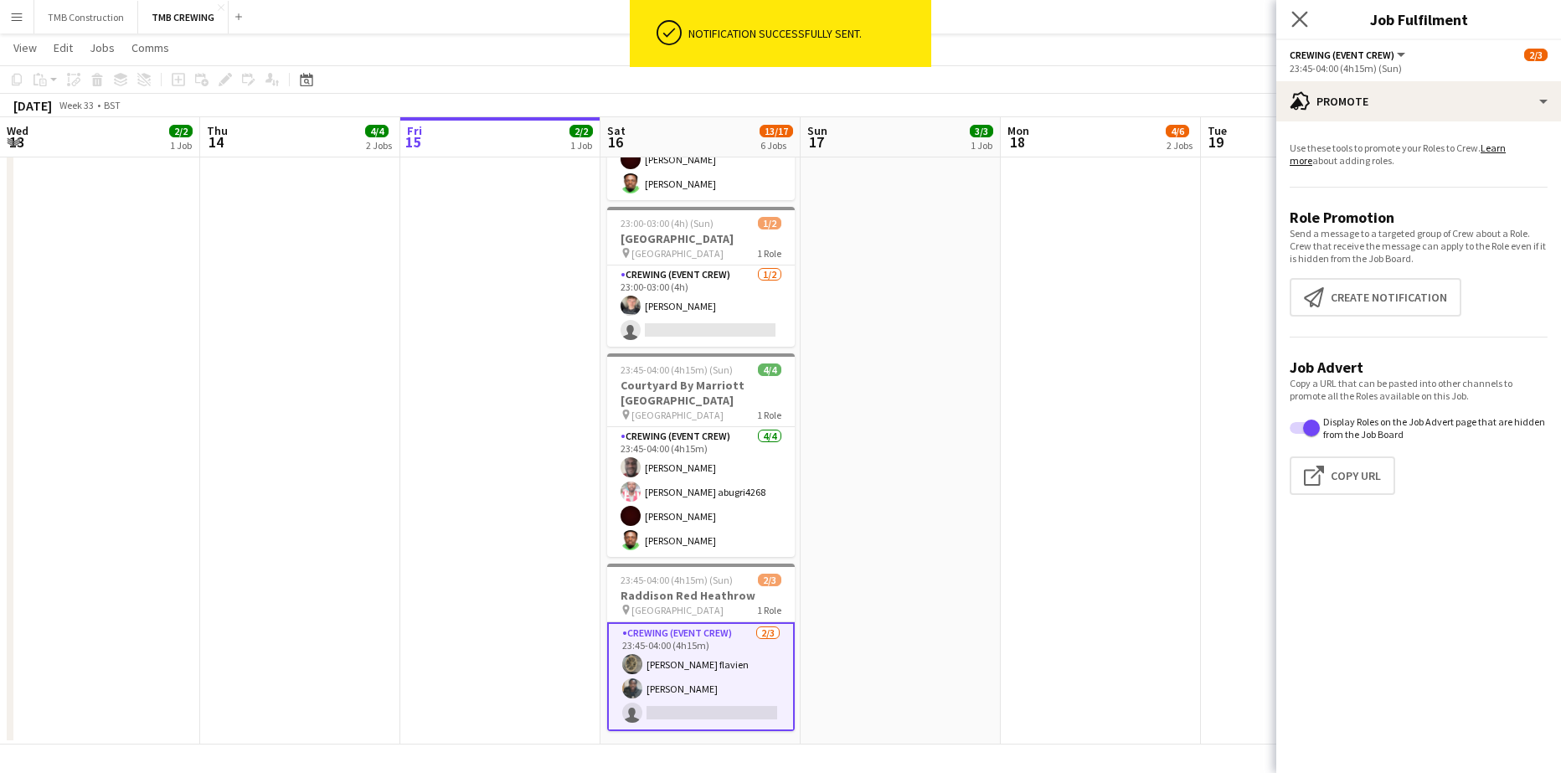
click at [1309, 21] on app-icon "Close pop-in" at bounding box center [1300, 20] width 24 height 24
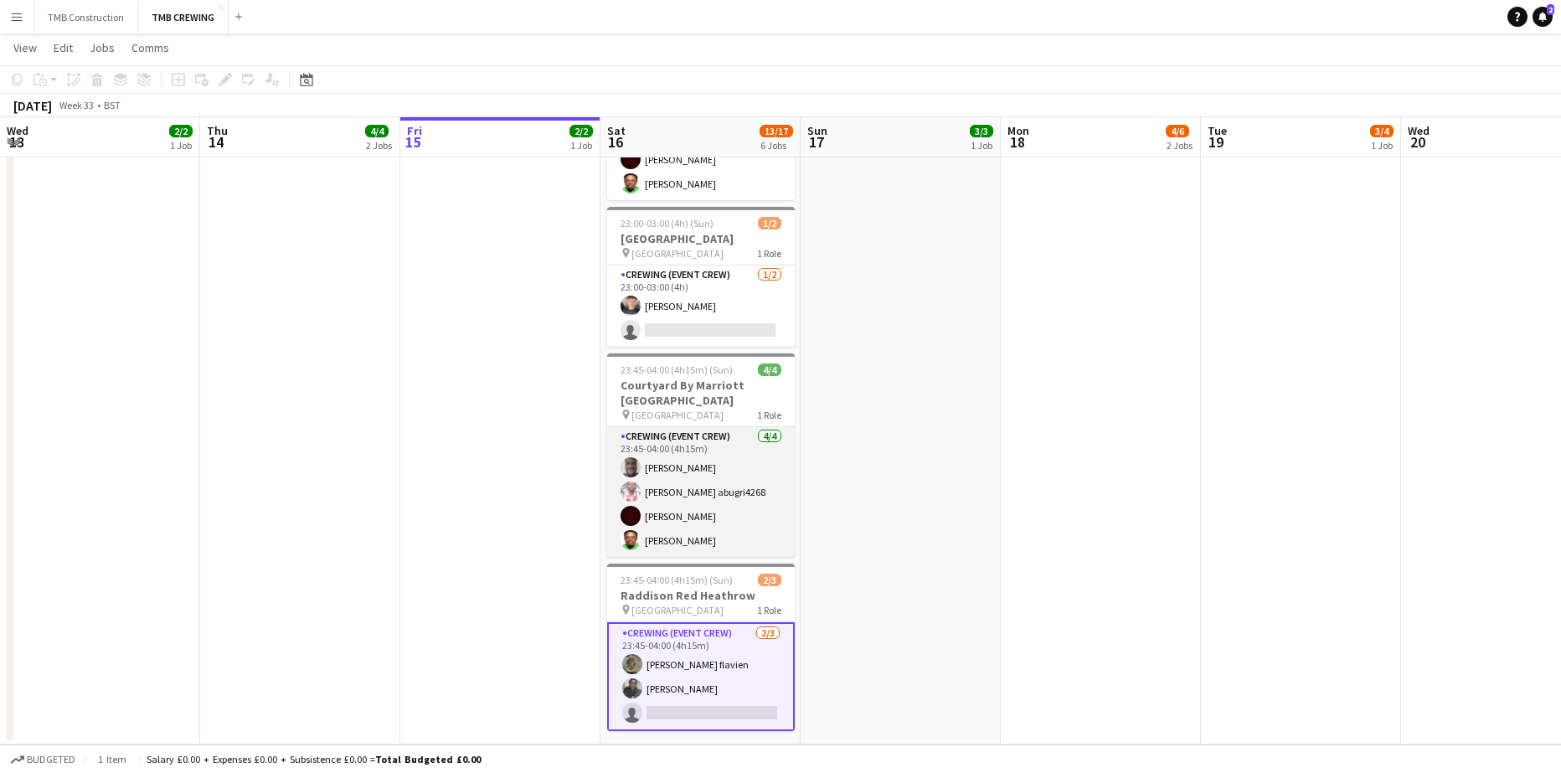
click at [704, 487] on app-card-role "Crewing (Event Crew) [DATE] 23:45-04:00 (4h15m) Antoine Yonkio [PERSON_NAME] ab…" at bounding box center [701, 492] width 188 height 130
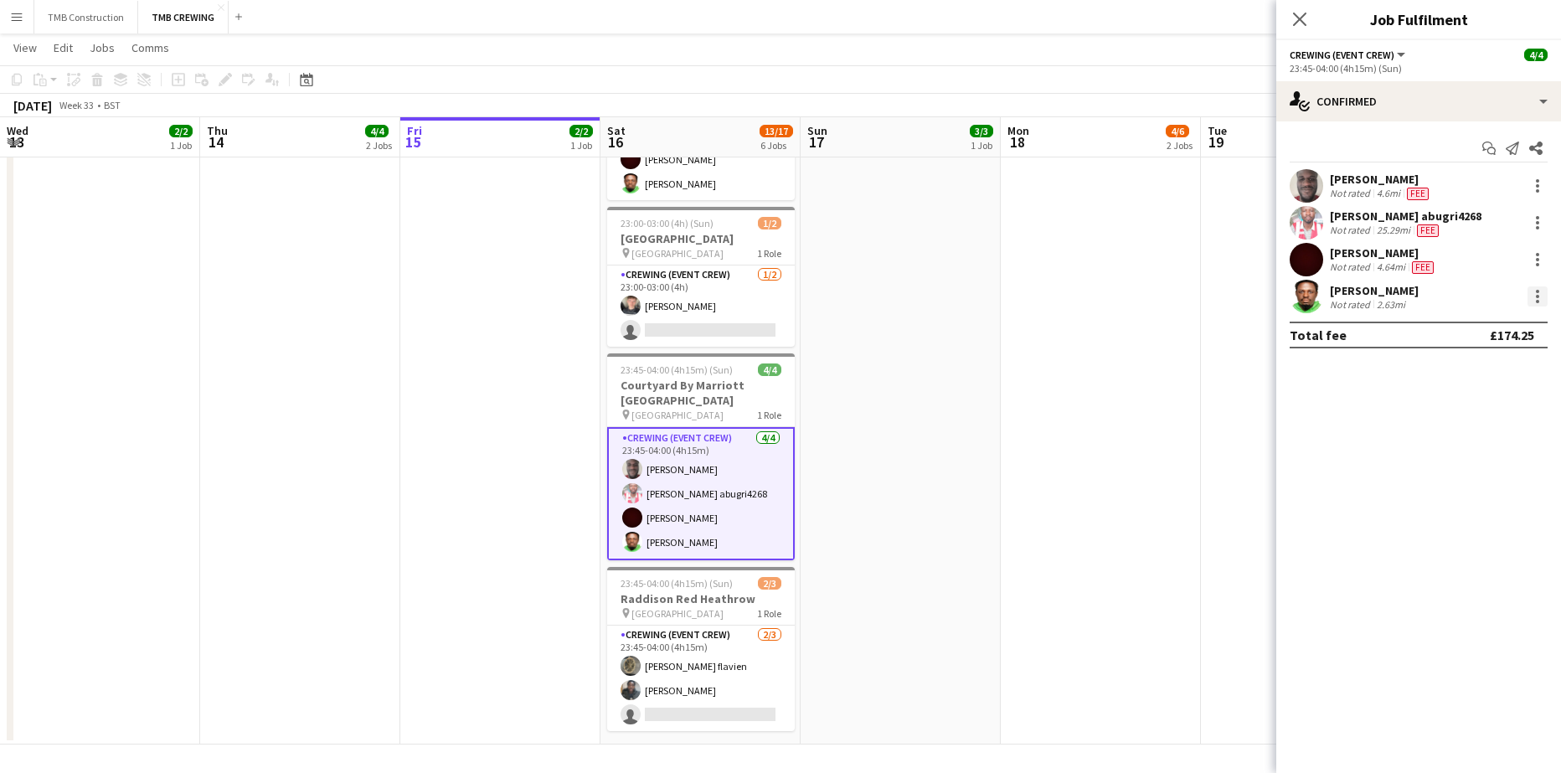
click at [1540, 302] on div at bounding box center [1537, 296] width 20 height 20
click at [1464, 482] on span "Remove" at bounding box center [1455, 488] width 50 height 14
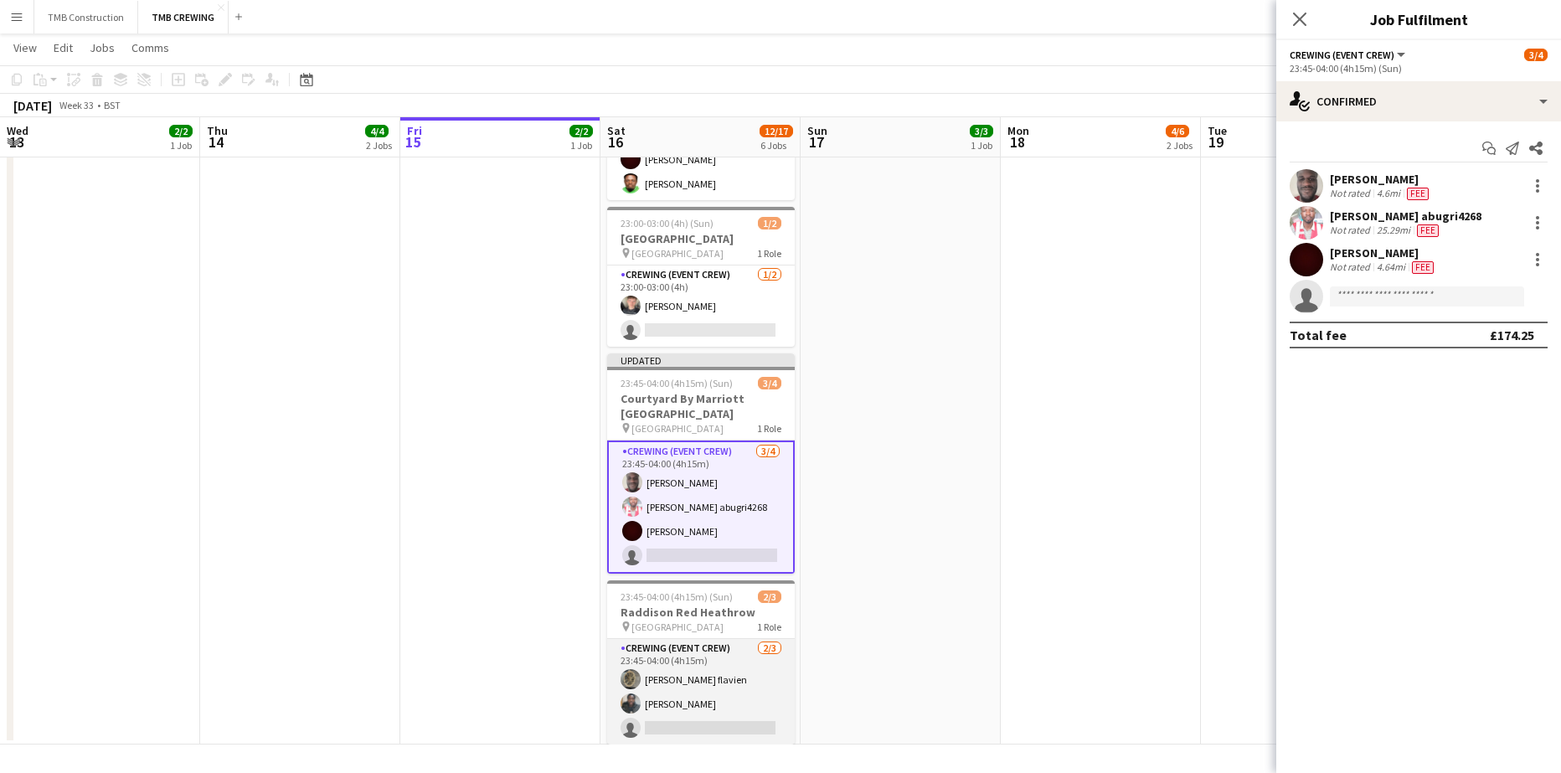
click at [757, 682] on app-card-role "Crewing (Event Crew) [DATE] 23:45-04:00 (4h15m) [PERSON_NAME] flavien [PERSON_N…" at bounding box center [701, 692] width 188 height 106
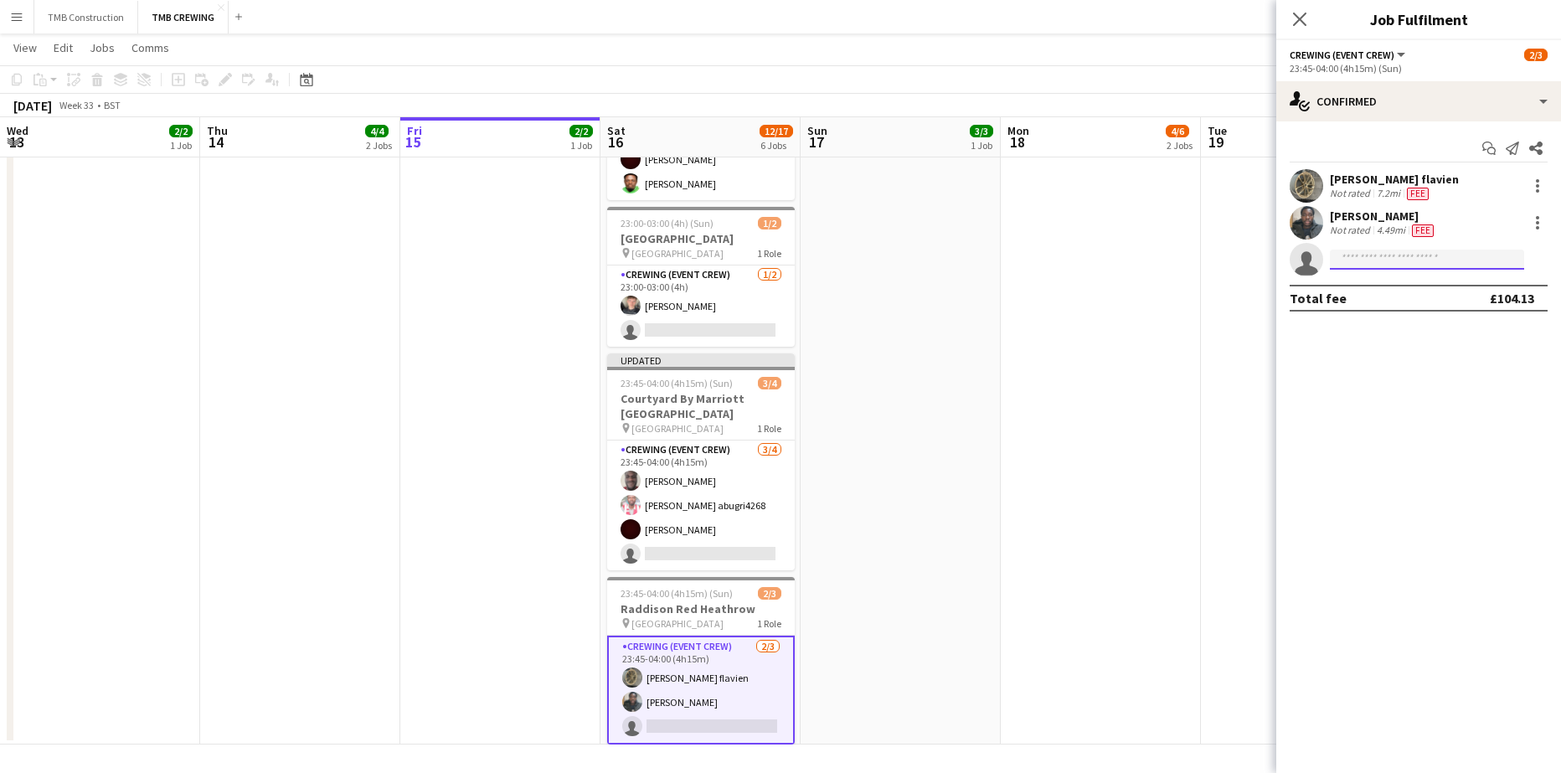
click at [1446, 262] on input at bounding box center [1427, 260] width 194 height 20
type input "*****"
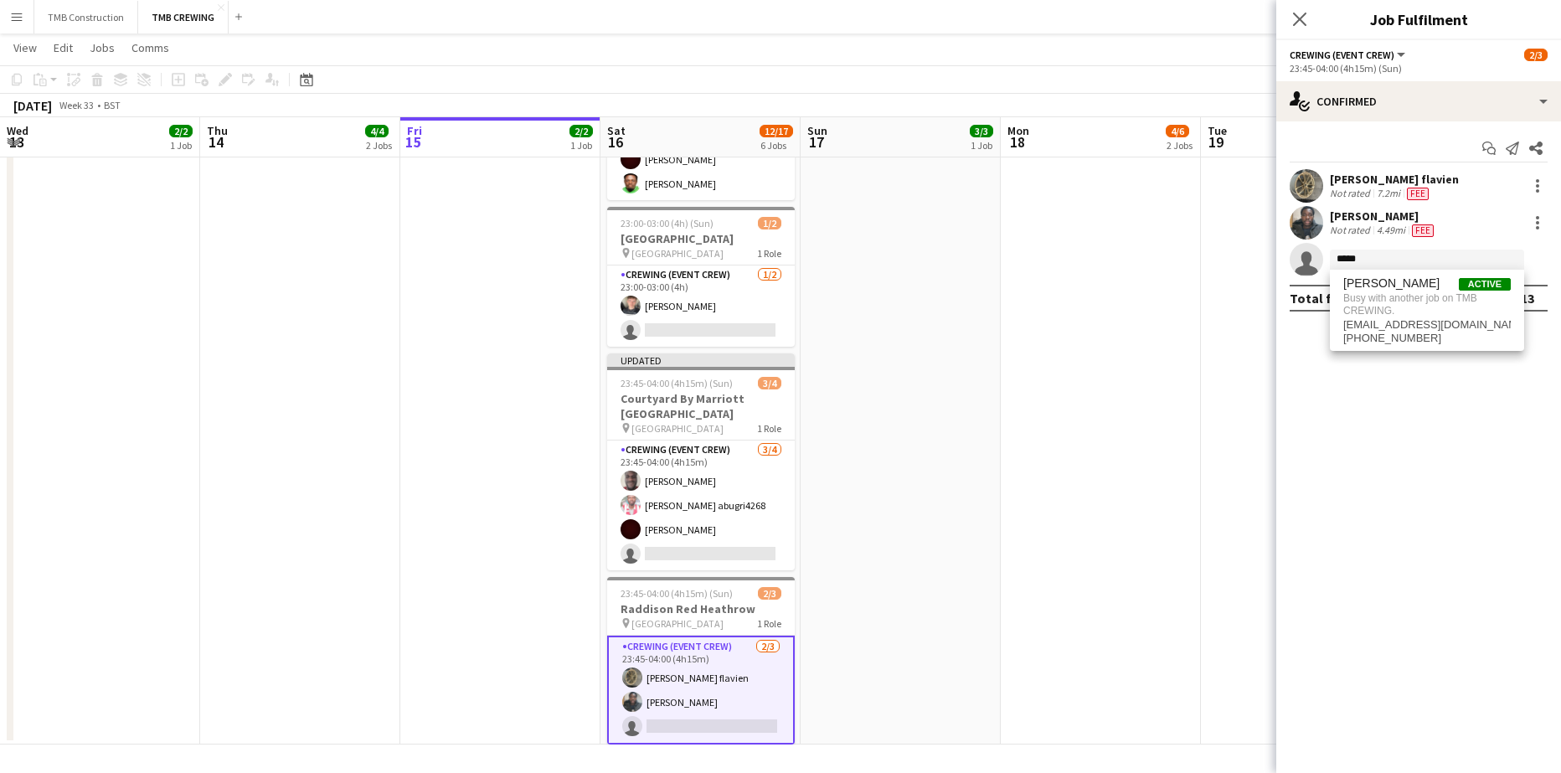
click at [960, 490] on app-date-cell "13:00-17:00 (4h) 3/3 Sofitel Heathrow pin Sofitel Heathrow 1 Role Crewing (Even…" at bounding box center [901, 213] width 200 height 1063
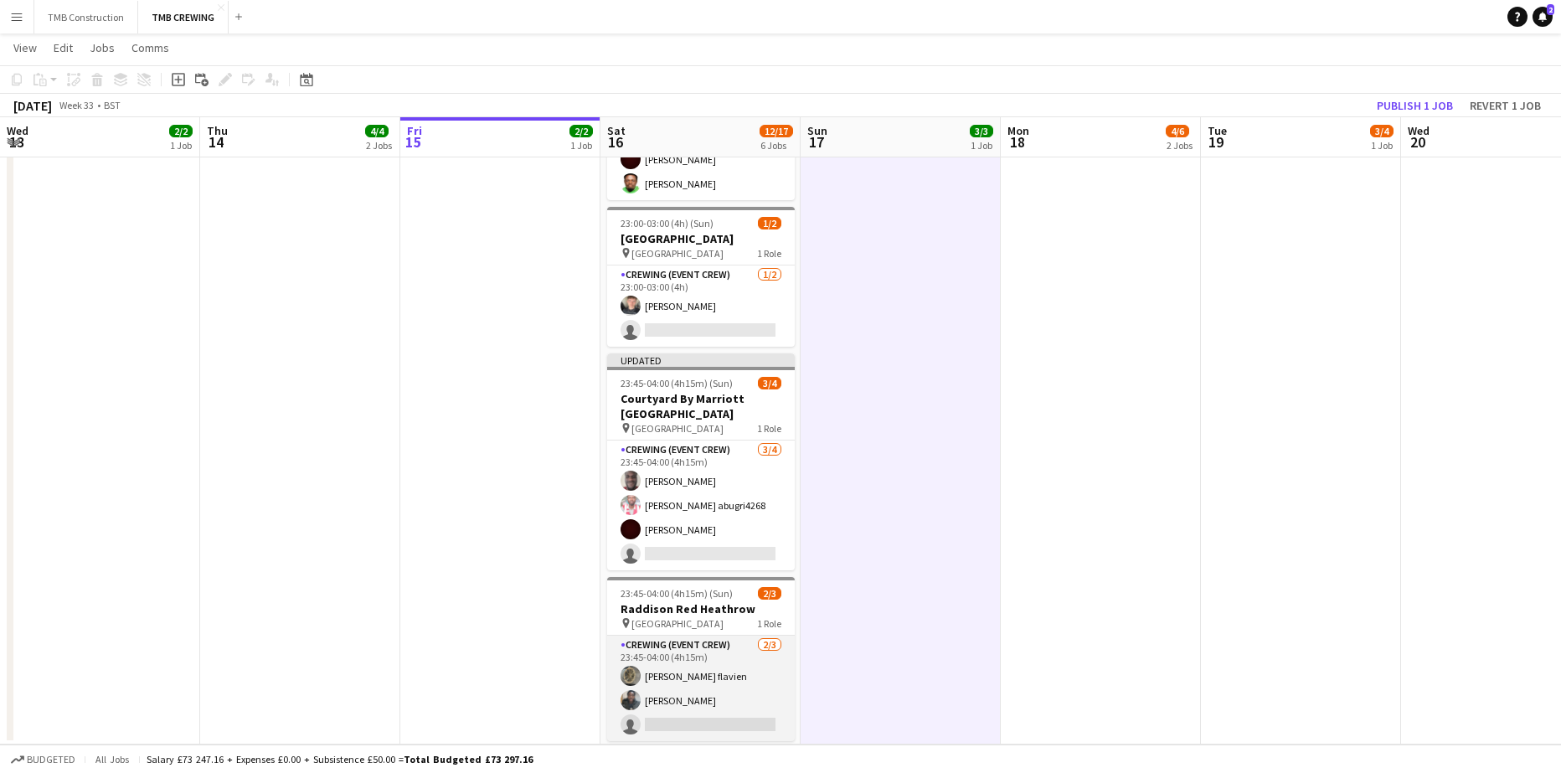
click at [735, 682] on app-card-role "Crewing (Event Crew) [DATE] 23:45-04:00 (4h15m) [PERSON_NAME] flavien [PERSON_N…" at bounding box center [701, 689] width 188 height 106
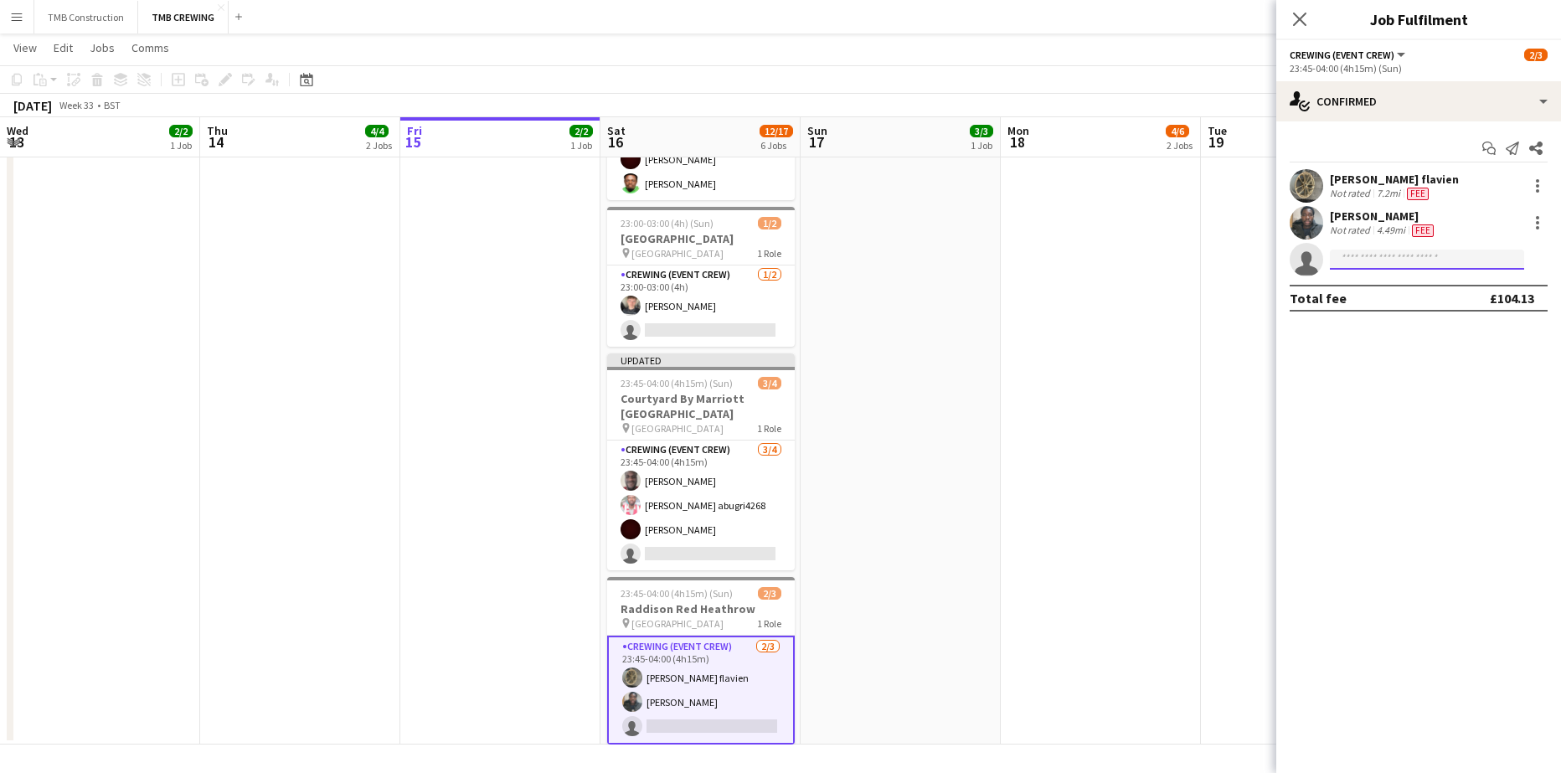
click at [1445, 262] on input at bounding box center [1427, 260] width 194 height 20
type input "***"
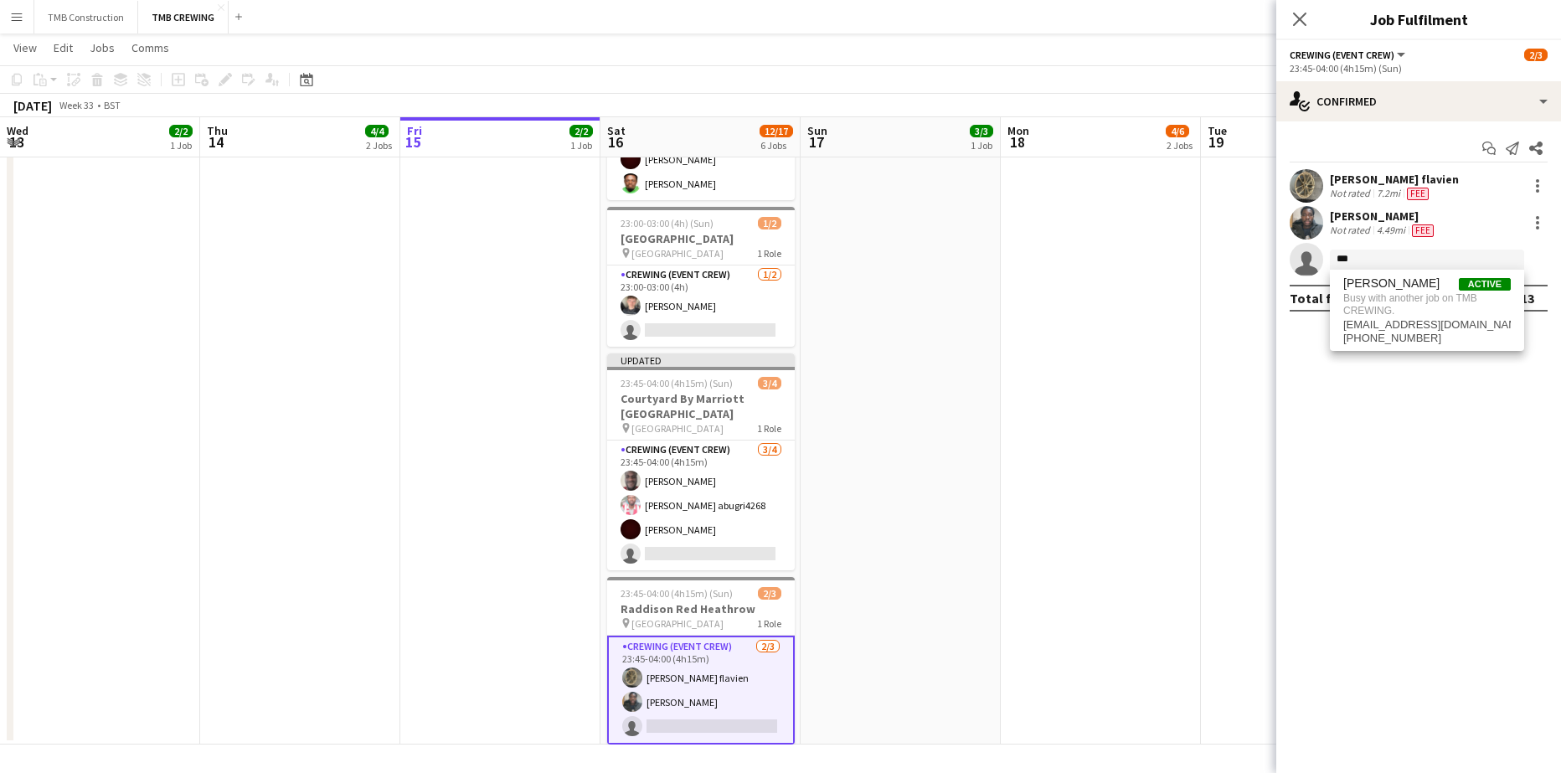
click at [982, 453] on app-date-cell "13:00-17:00 (4h) 3/3 Sofitel Heathrow pin Sofitel Heathrow 1 Role Crewing (Even…" at bounding box center [901, 213] width 200 height 1063
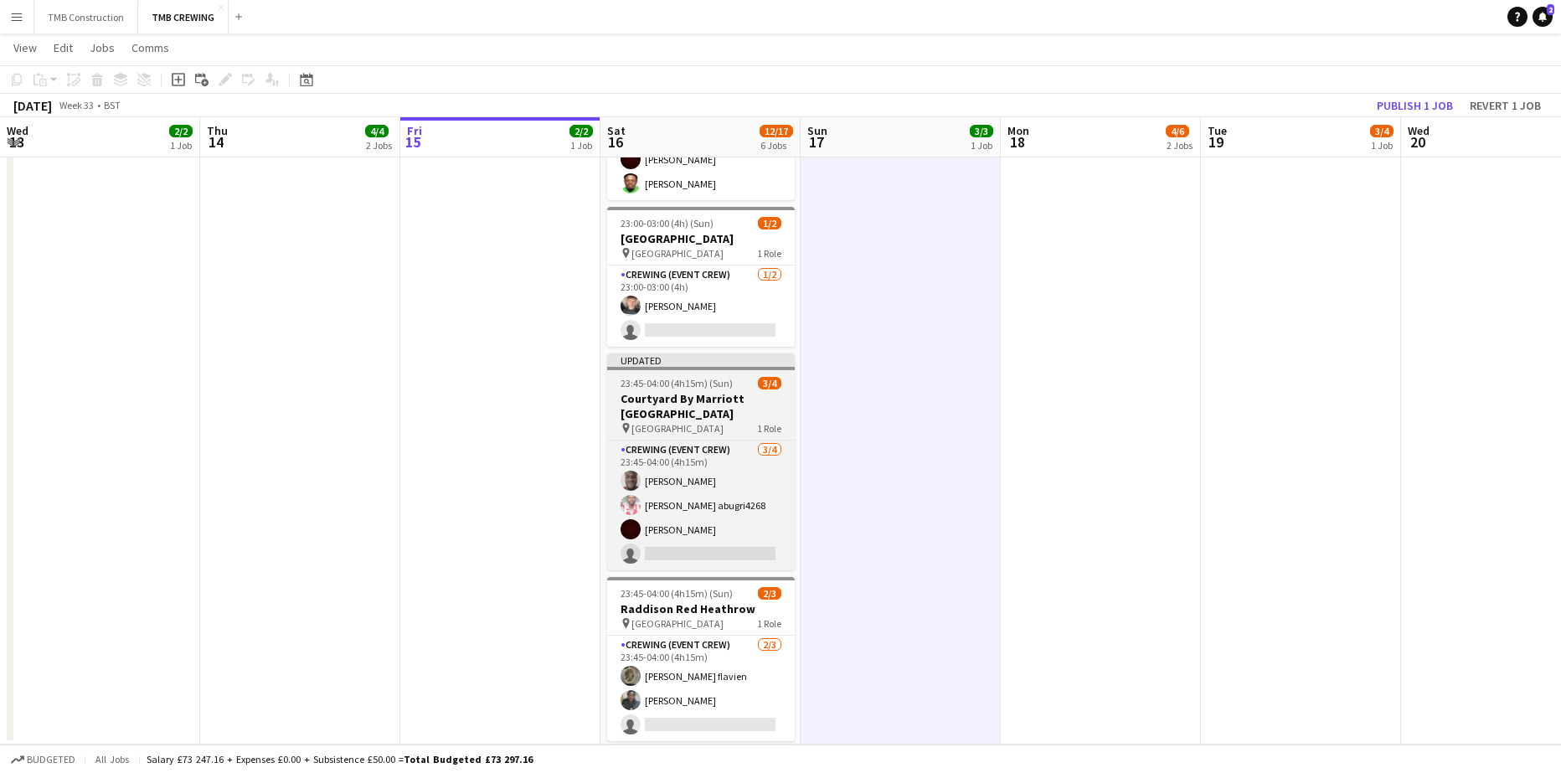
click at [700, 391] on h3 "Courtyard By Marriott [GEOGRAPHIC_DATA]" at bounding box center [701, 406] width 188 height 30
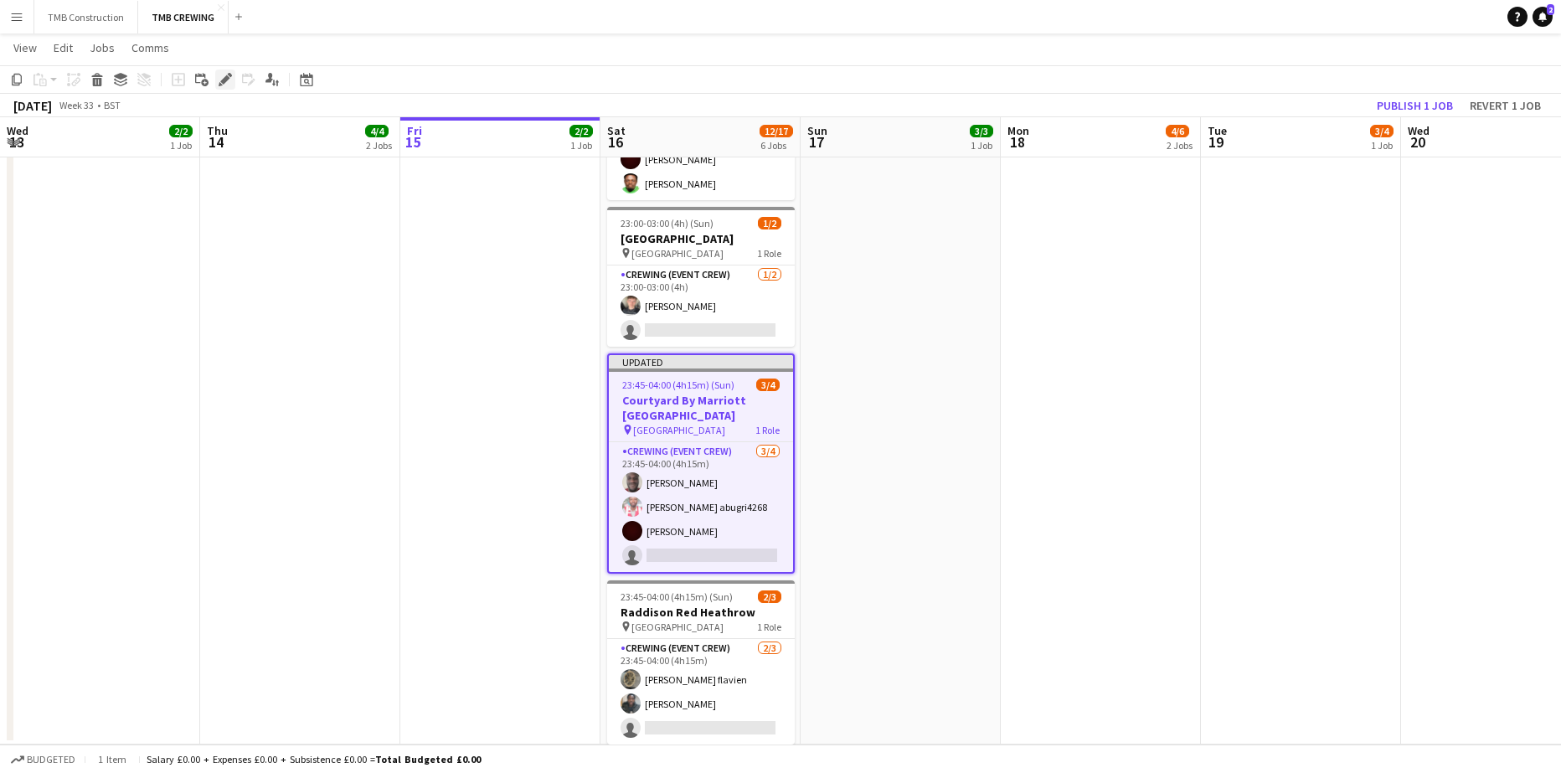
click at [226, 83] on icon "Edit" at bounding box center [225, 79] width 13 height 13
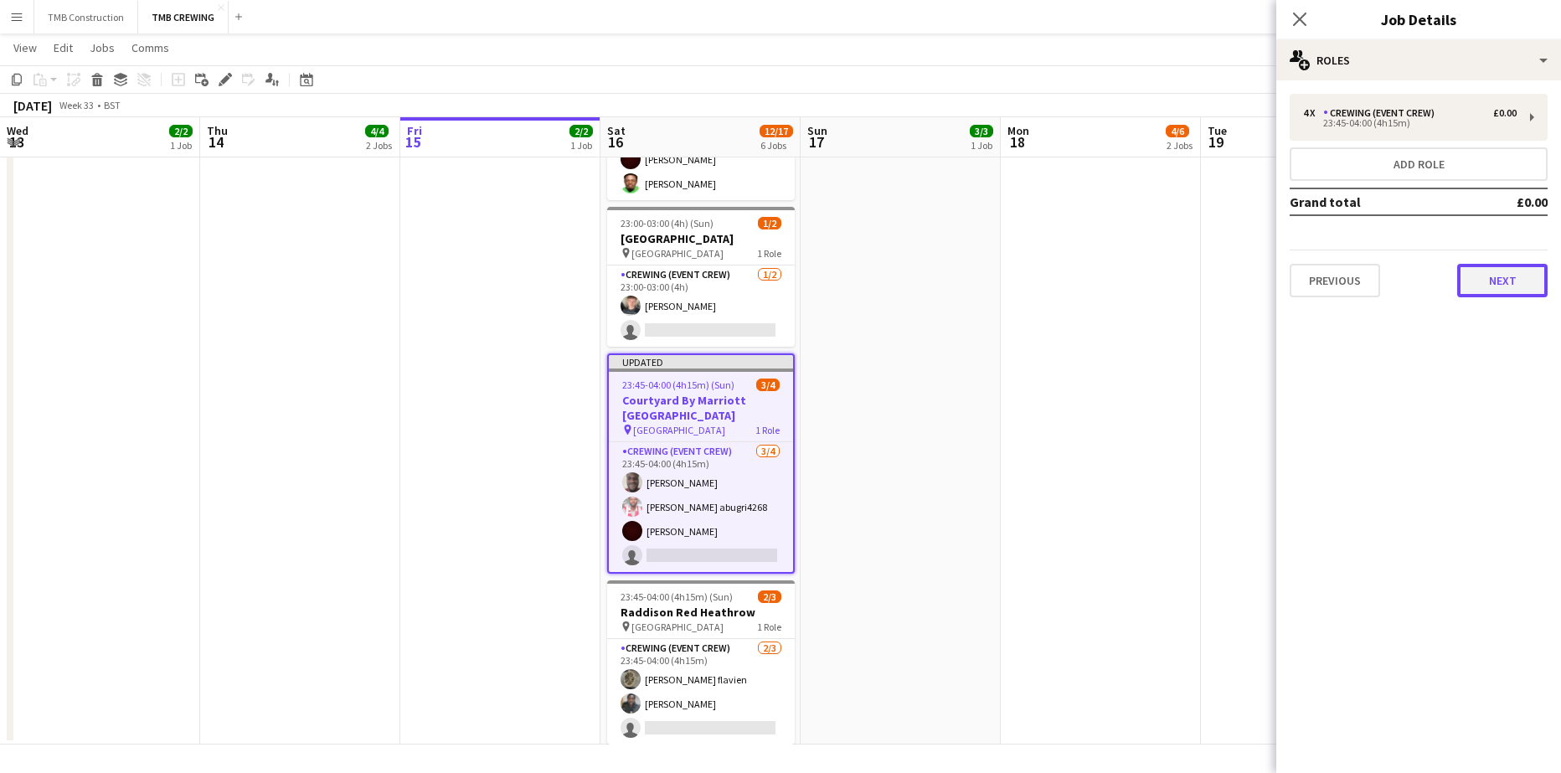
click at [1531, 284] on button "Next" at bounding box center [1502, 280] width 90 height 33
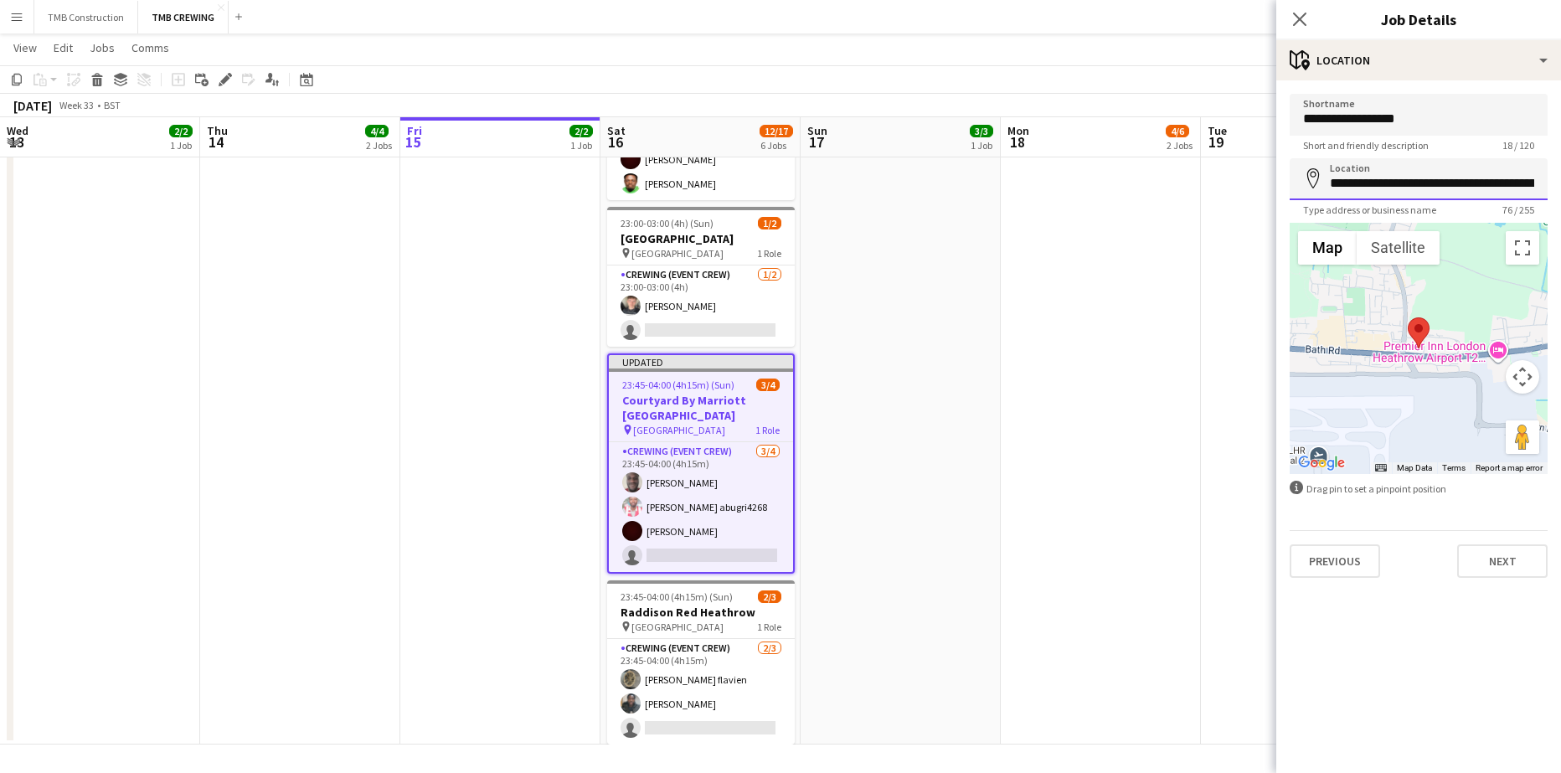
click at [1477, 190] on input "**********" at bounding box center [1419, 179] width 258 height 42
click at [1302, 21] on icon at bounding box center [1299, 19] width 16 height 16
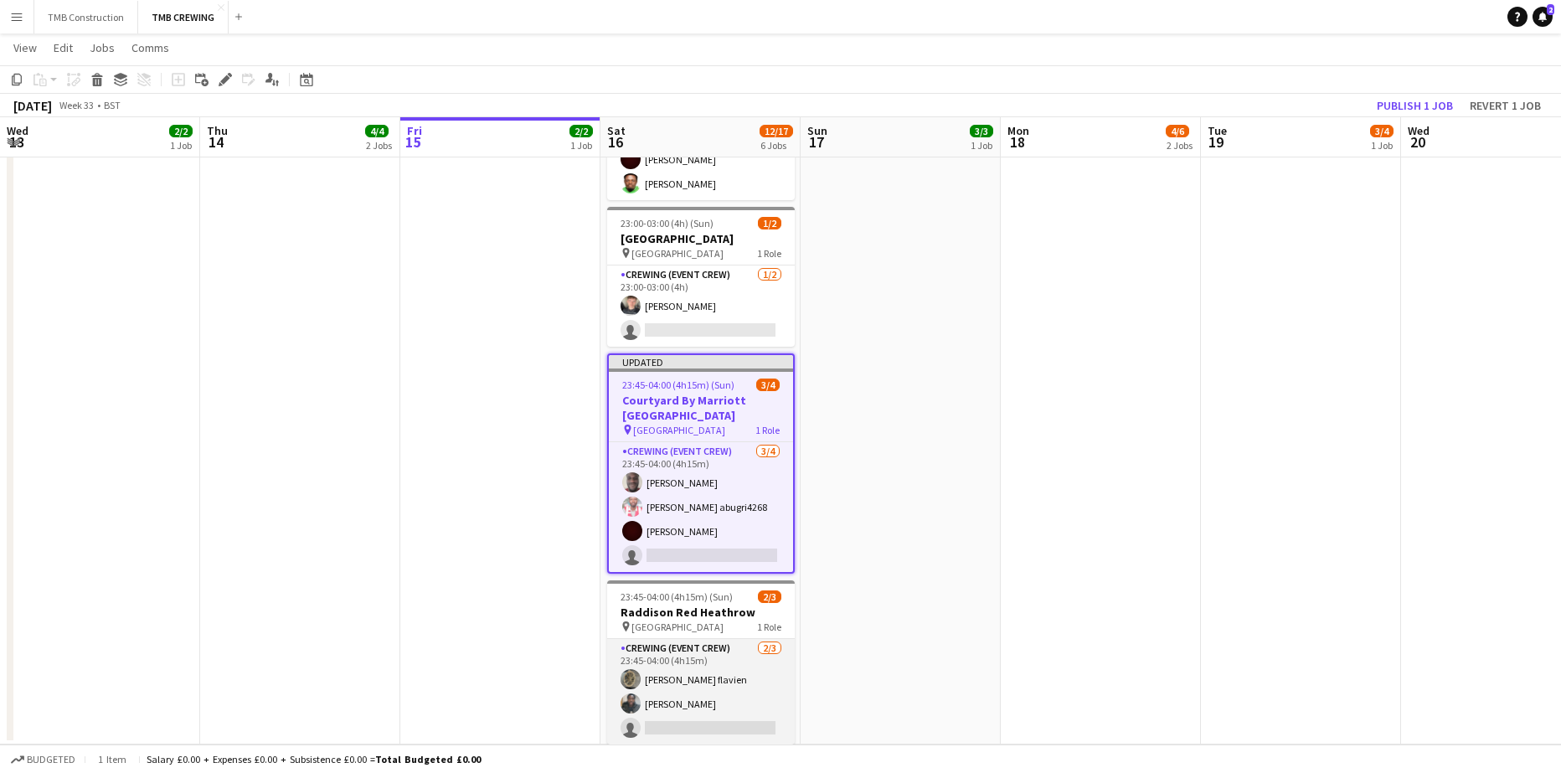
click at [760, 678] on app-card-role "Crewing (Event Crew) [DATE] 23:45-04:00 (4h15m) [PERSON_NAME] flavien [PERSON_N…" at bounding box center [701, 692] width 188 height 106
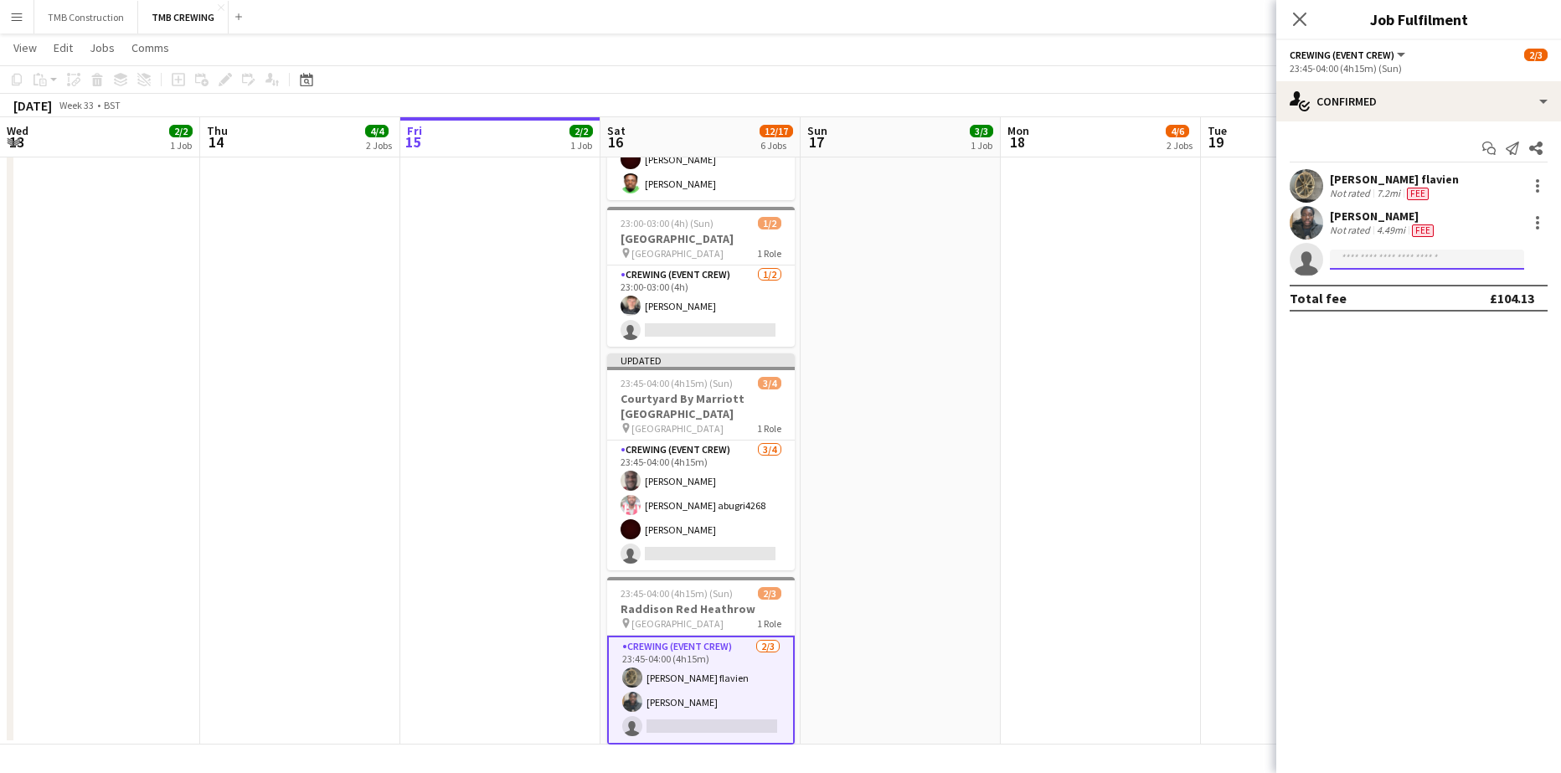
click at [1374, 259] on input at bounding box center [1427, 260] width 194 height 20
click at [851, 513] on app-date-cell "13:00-17:00 (4h) 3/3 Sofitel Heathrow pin Sofitel Heathrow 1 Role Crewing (Even…" at bounding box center [901, 213] width 200 height 1063
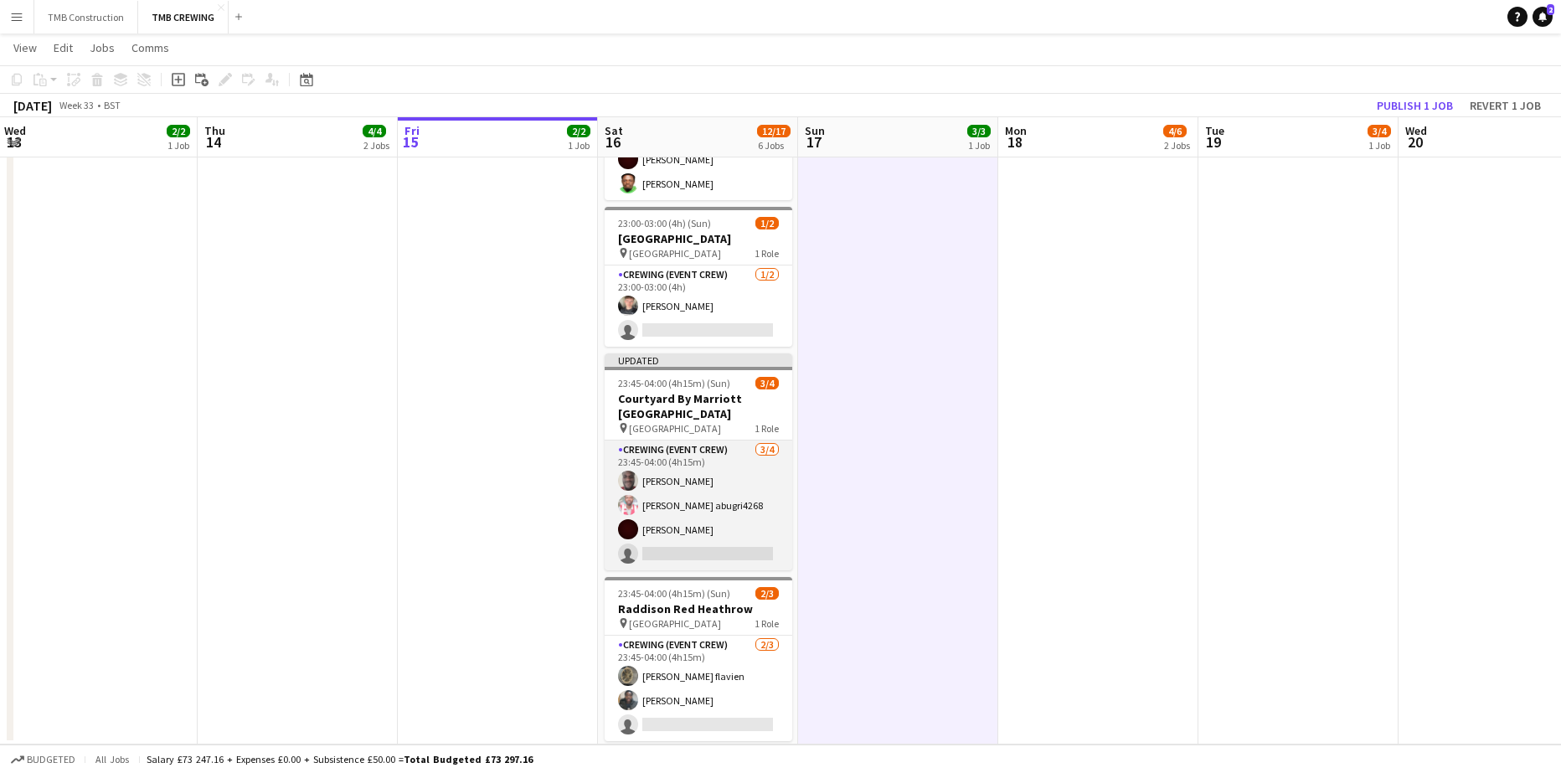
click at [760, 488] on app-card-role "Crewing (Event Crew) [DATE] 23:45-04:00 (4h15m) Antoine Yonkio [PERSON_NAME] ab…" at bounding box center [699, 505] width 188 height 130
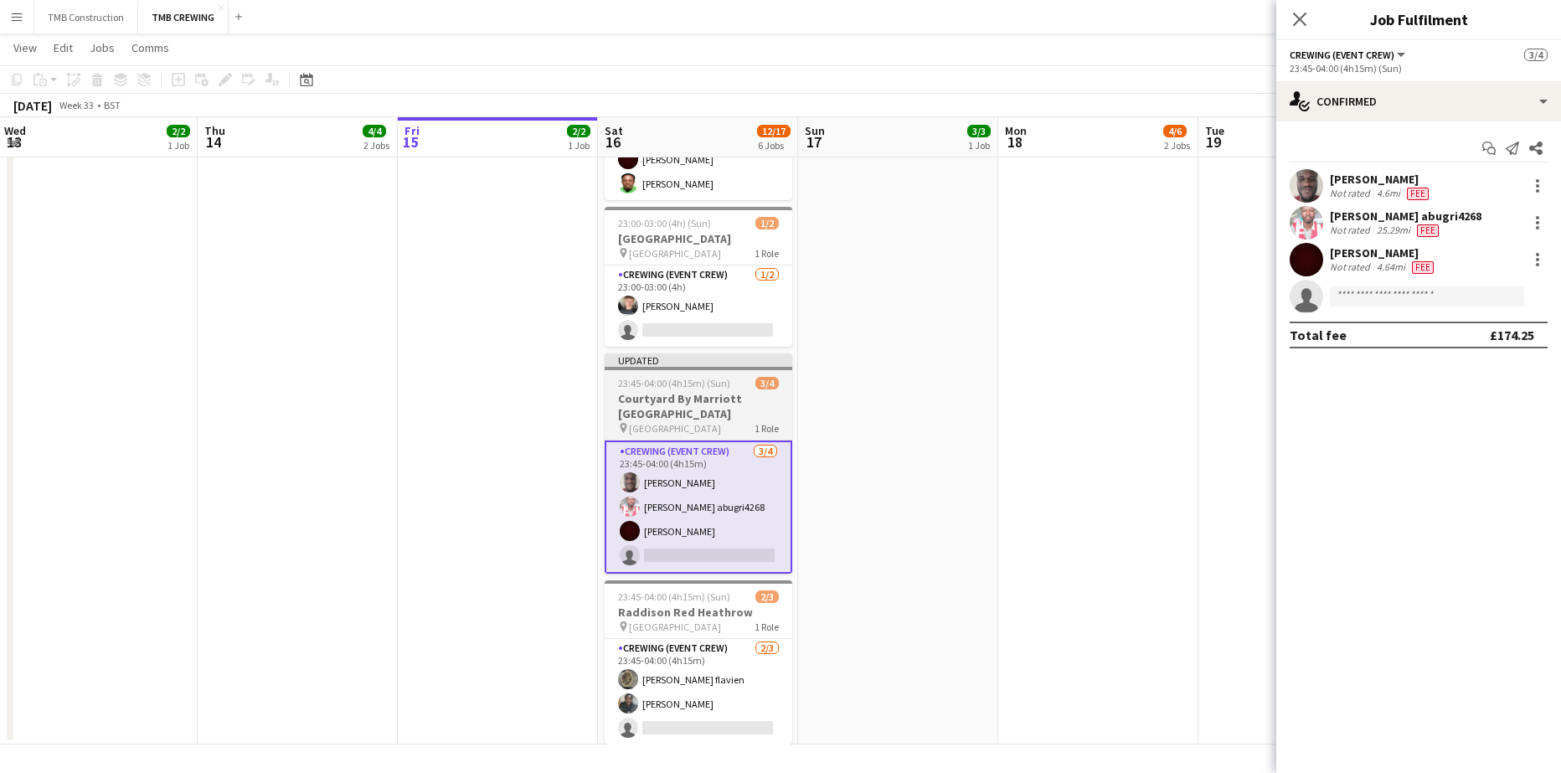
click at [698, 422] on span "[GEOGRAPHIC_DATA]" at bounding box center [675, 428] width 92 height 13
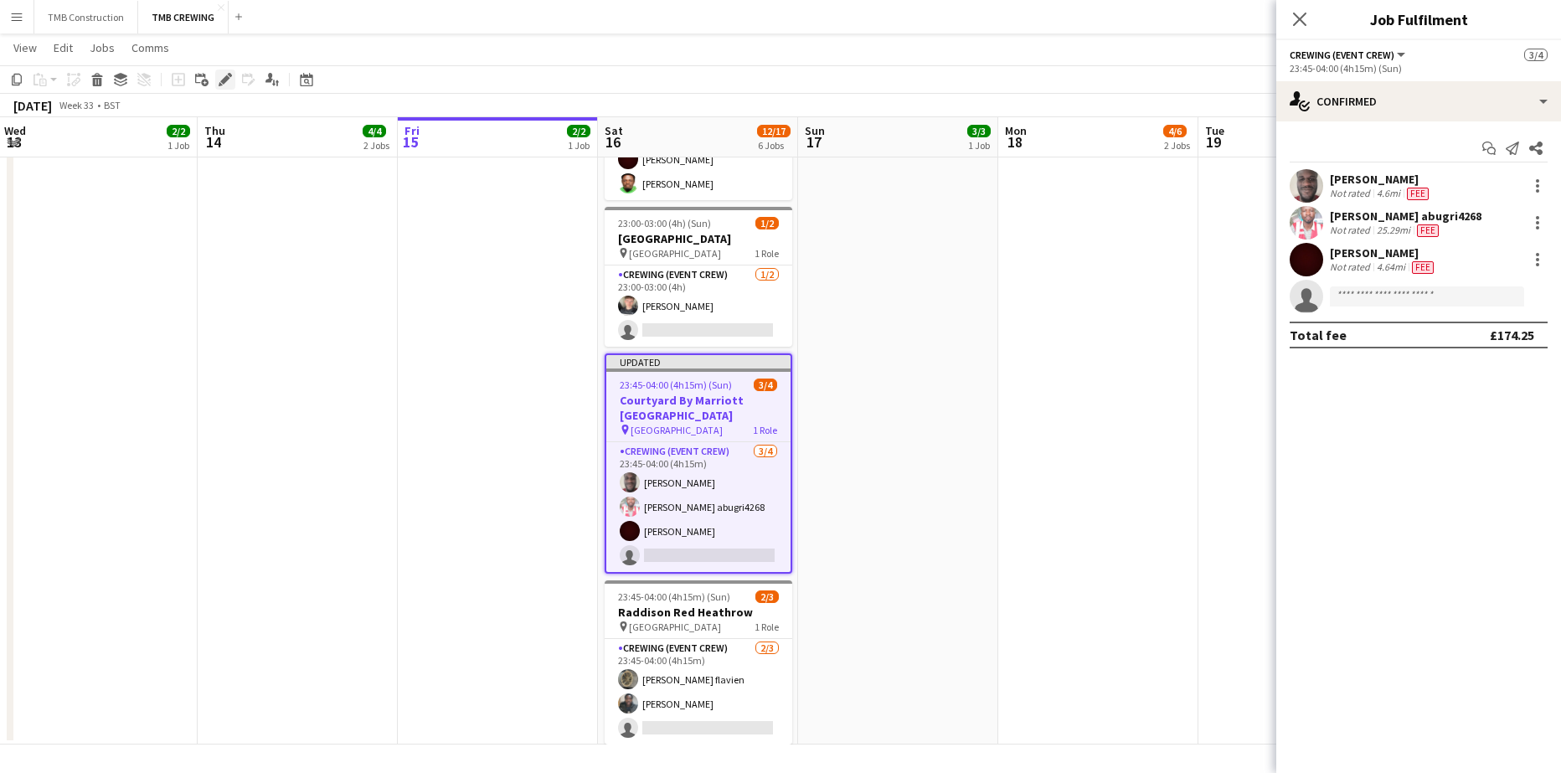
click at [216, 80] on div "Edit" at bounding box center [225, 80] width 20 height 20
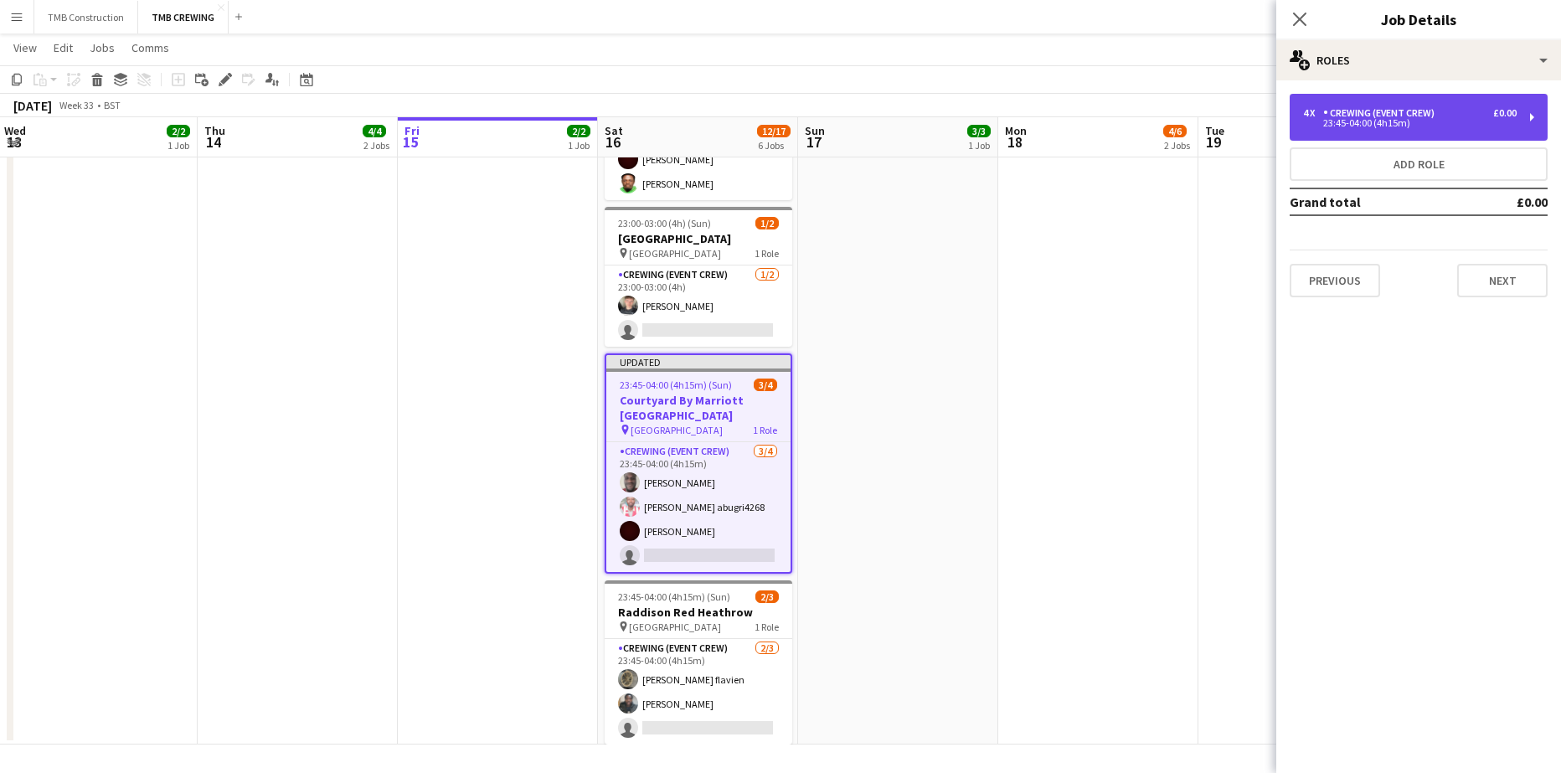
click at [1434, 103] on div "4 x Crewing (Event Crew) £0.00 23:45-04:00 (4h15m)" at bounding box center [1419, 117] width 258 height 47
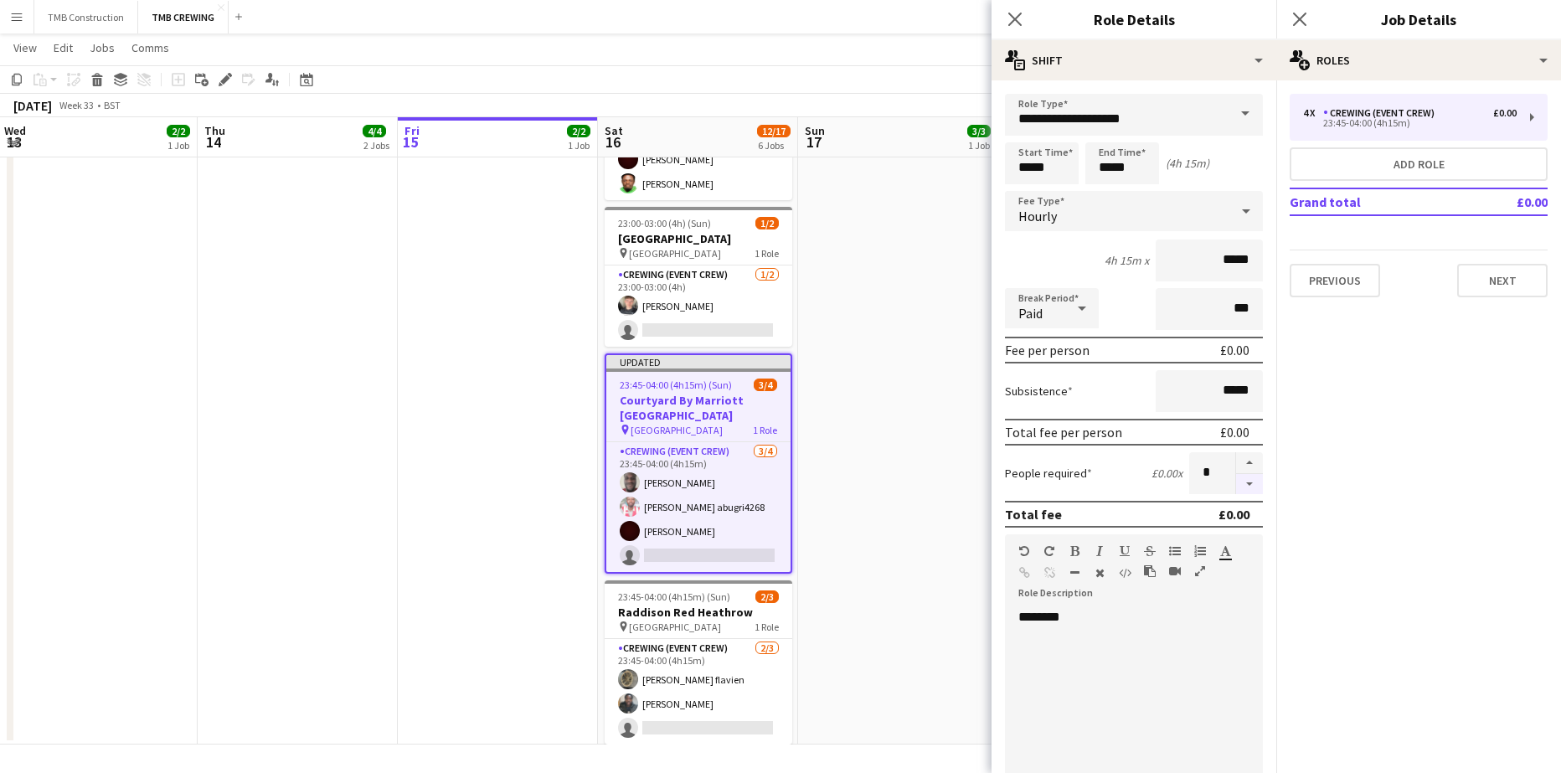
click at [1239, 488] on button "button" at bounding box center [1249, 484] width 27 height 21
type input "*"
click at [1012, 20] on icon "Close pop-in" at bounding box center [1015, 19] width 16 height 16
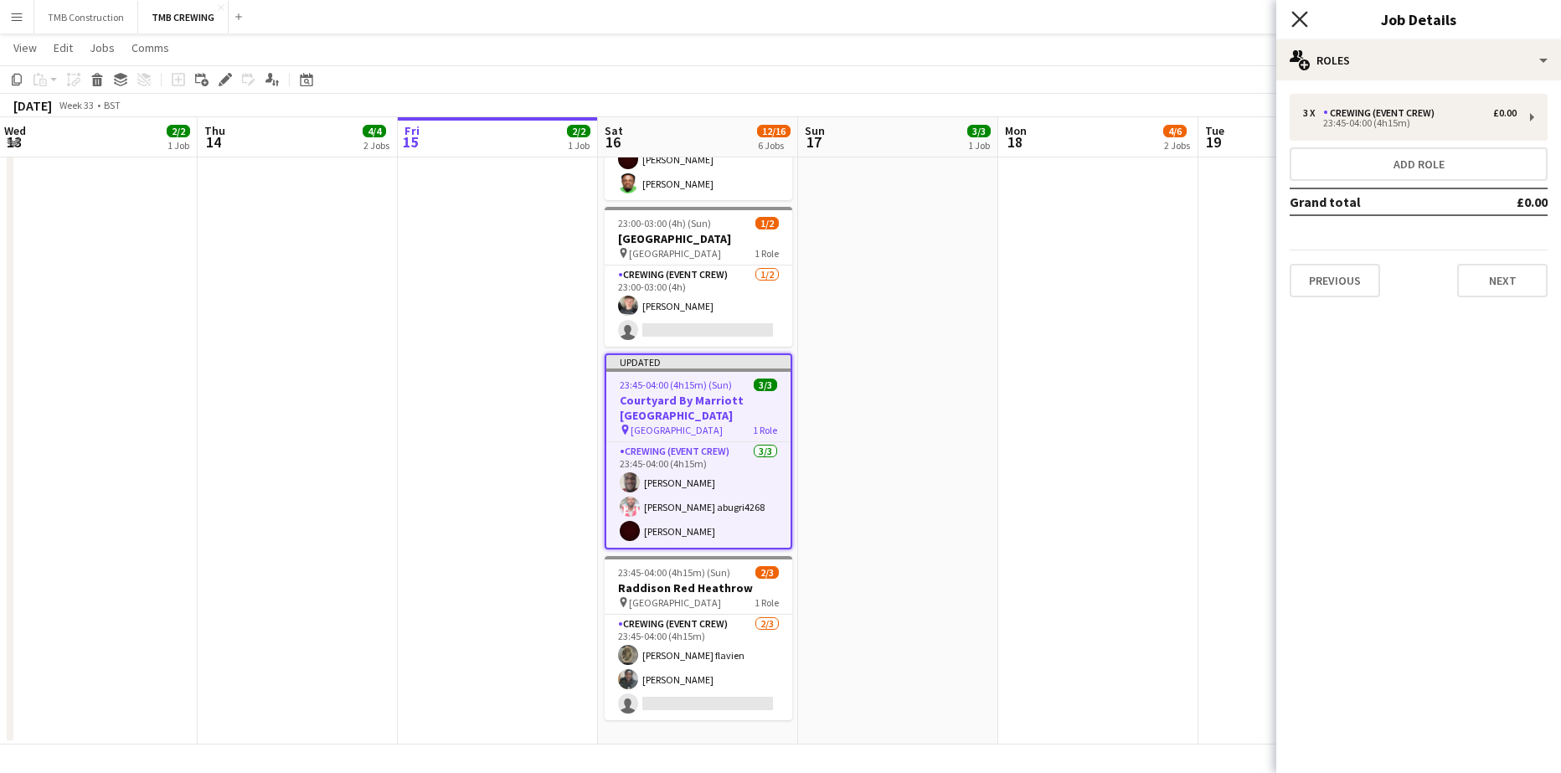
click at [1304, 23] on icon at bounding box center [1299, 19] width 16 height 16
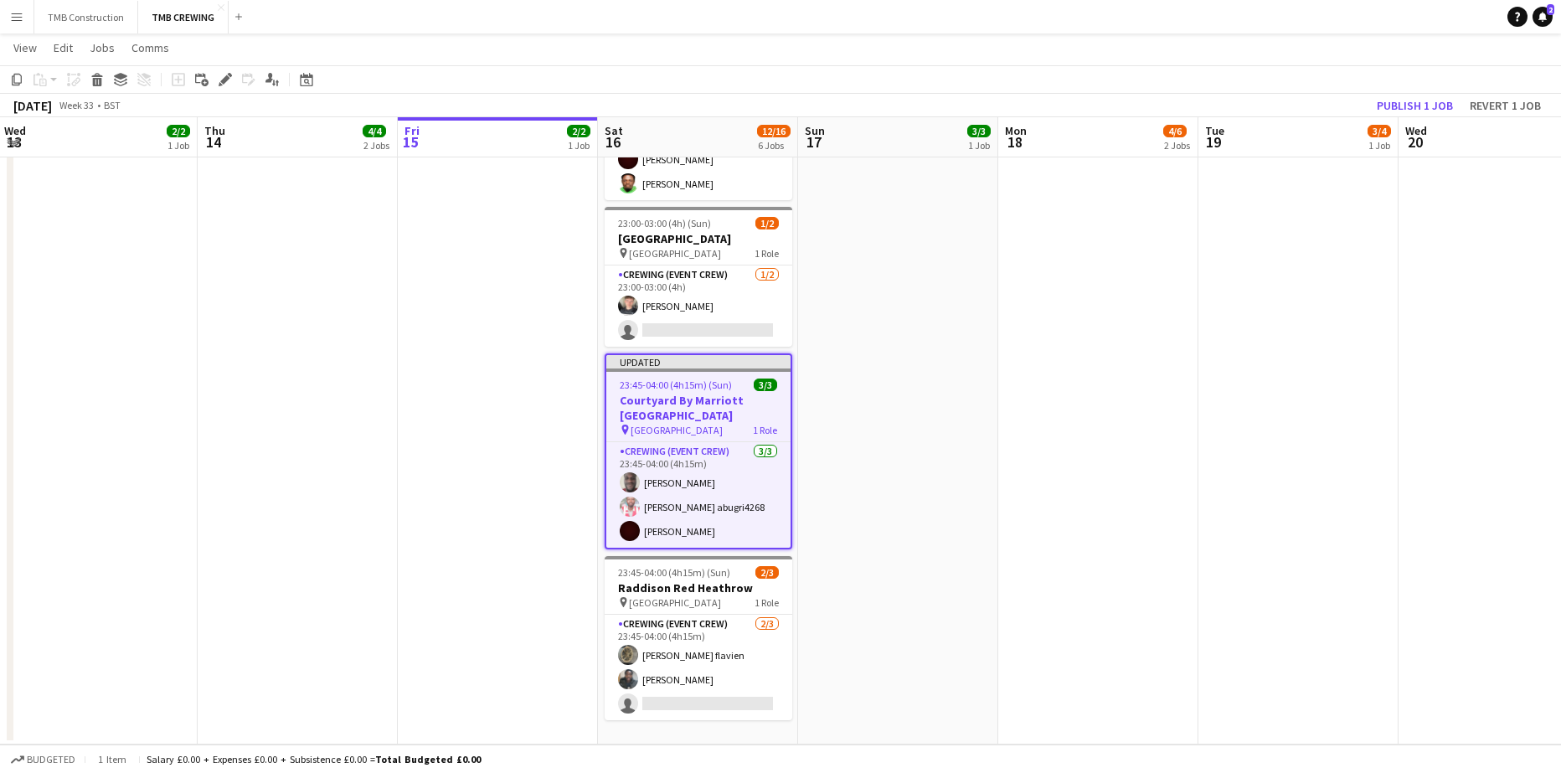
click at [934, 467] on app-date-cell "13:00-17:00 (4h) 3/3 Sofitel Heathrow pin Sofitel Heathrow 1 Role Crewing (Even…" at bounding box center [898, 213] width 200 height 1063
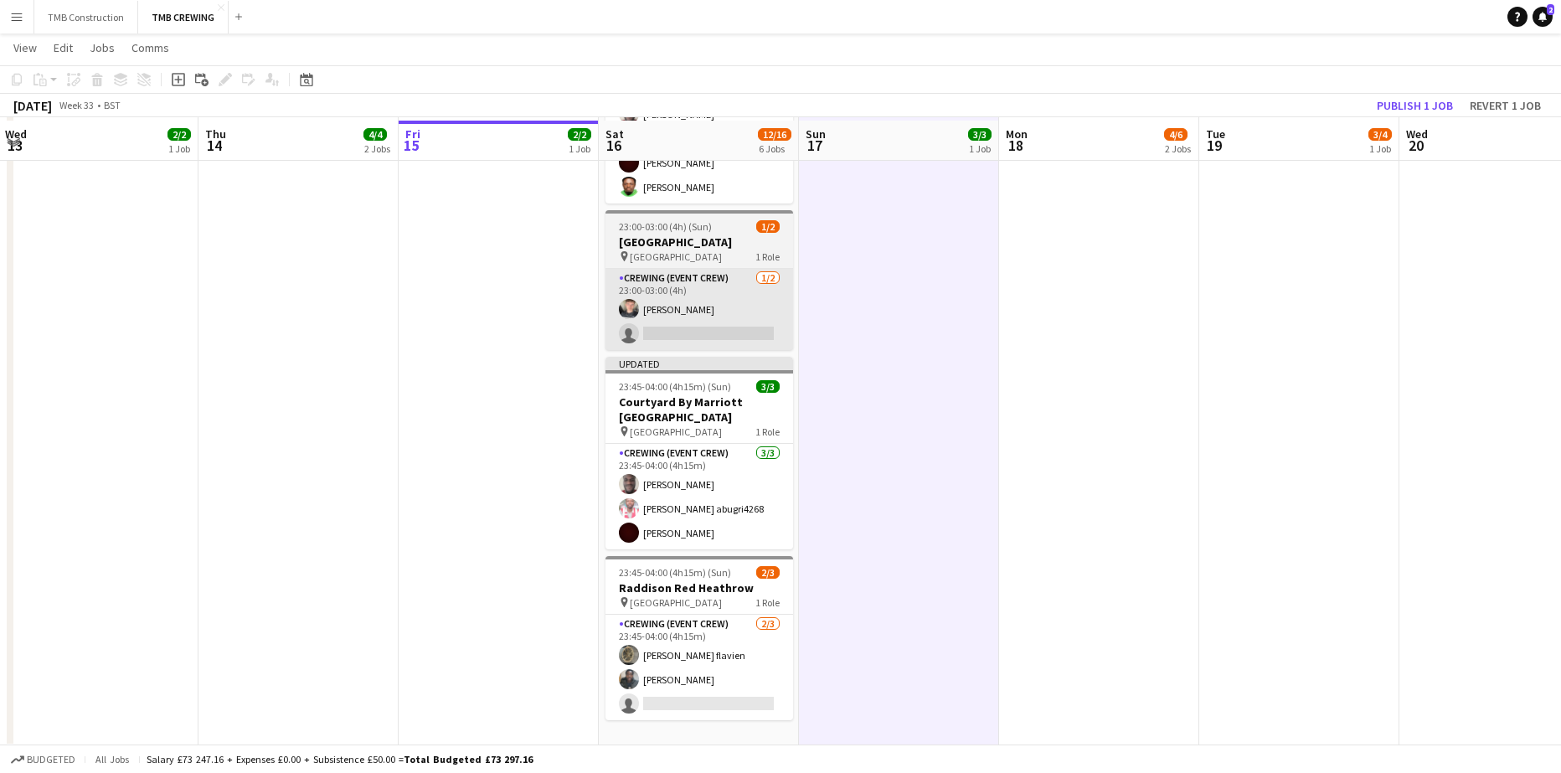
scroll to position [506, 0]
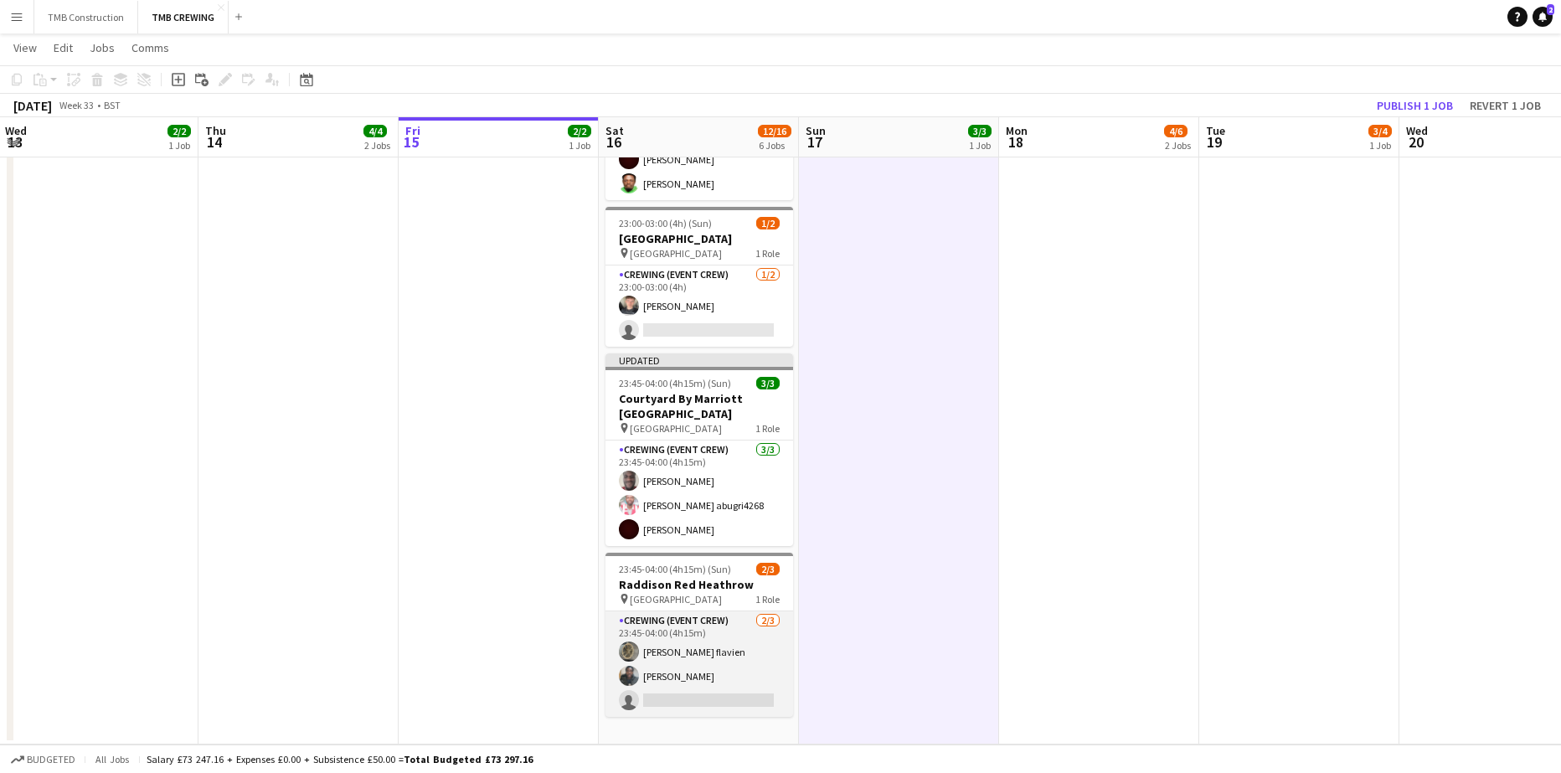
click at [717, 654] on app-card-role "Crewing (Event Crew) [DATE] 23:45-04:00 (4h15m) [PERSON_NAME] flavien [PERSON_N…" at bounding box center [699, 664] width 188 height 106
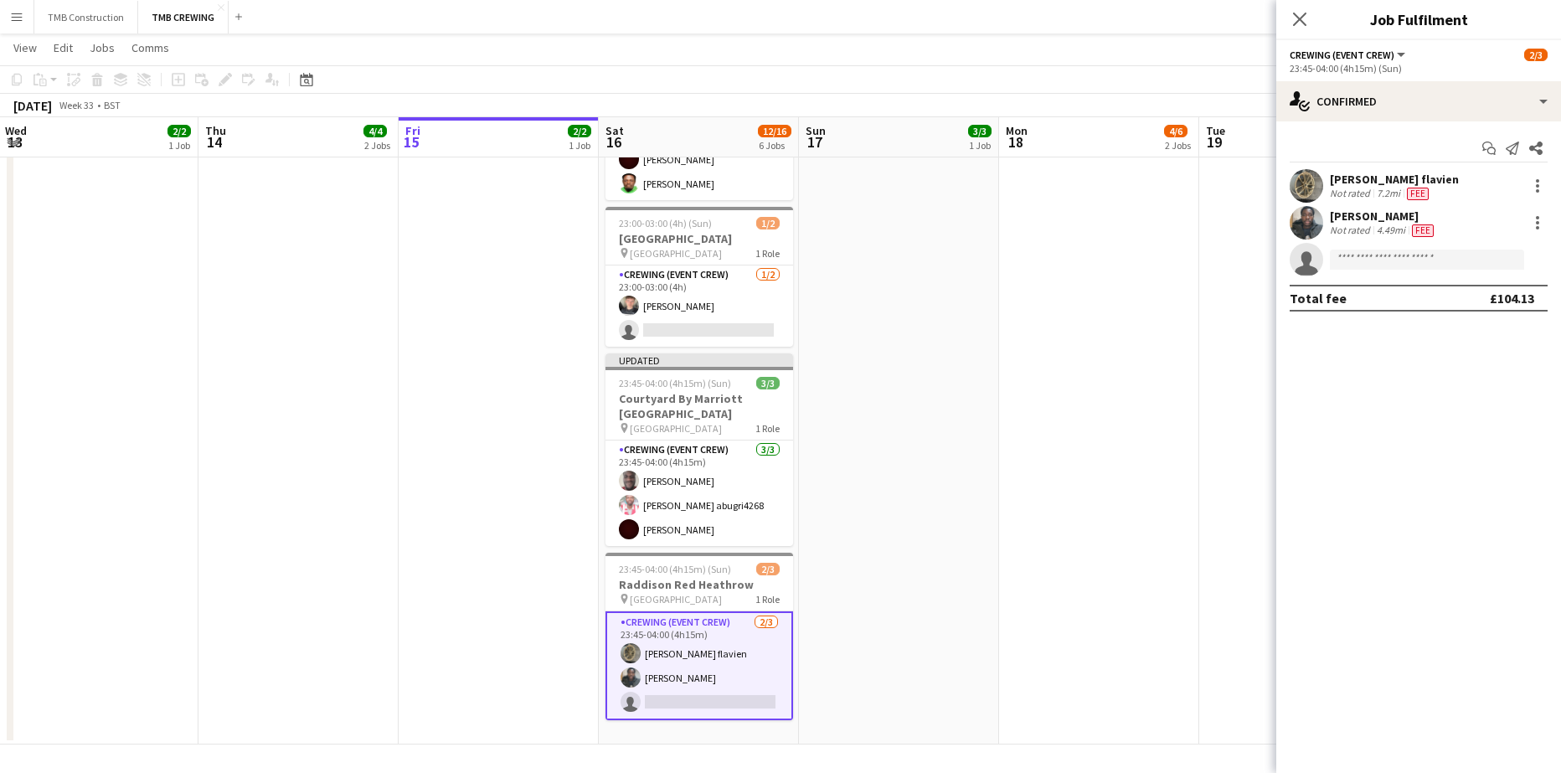
click at [866, 436] on app-date-cell "13:00-17:00 (4h) 3/3 Sofitel Heathrow pin Sofitel Heathrow 1 Role Crewing (Even…" at bounding box center [899, 213] width 200 height 1063
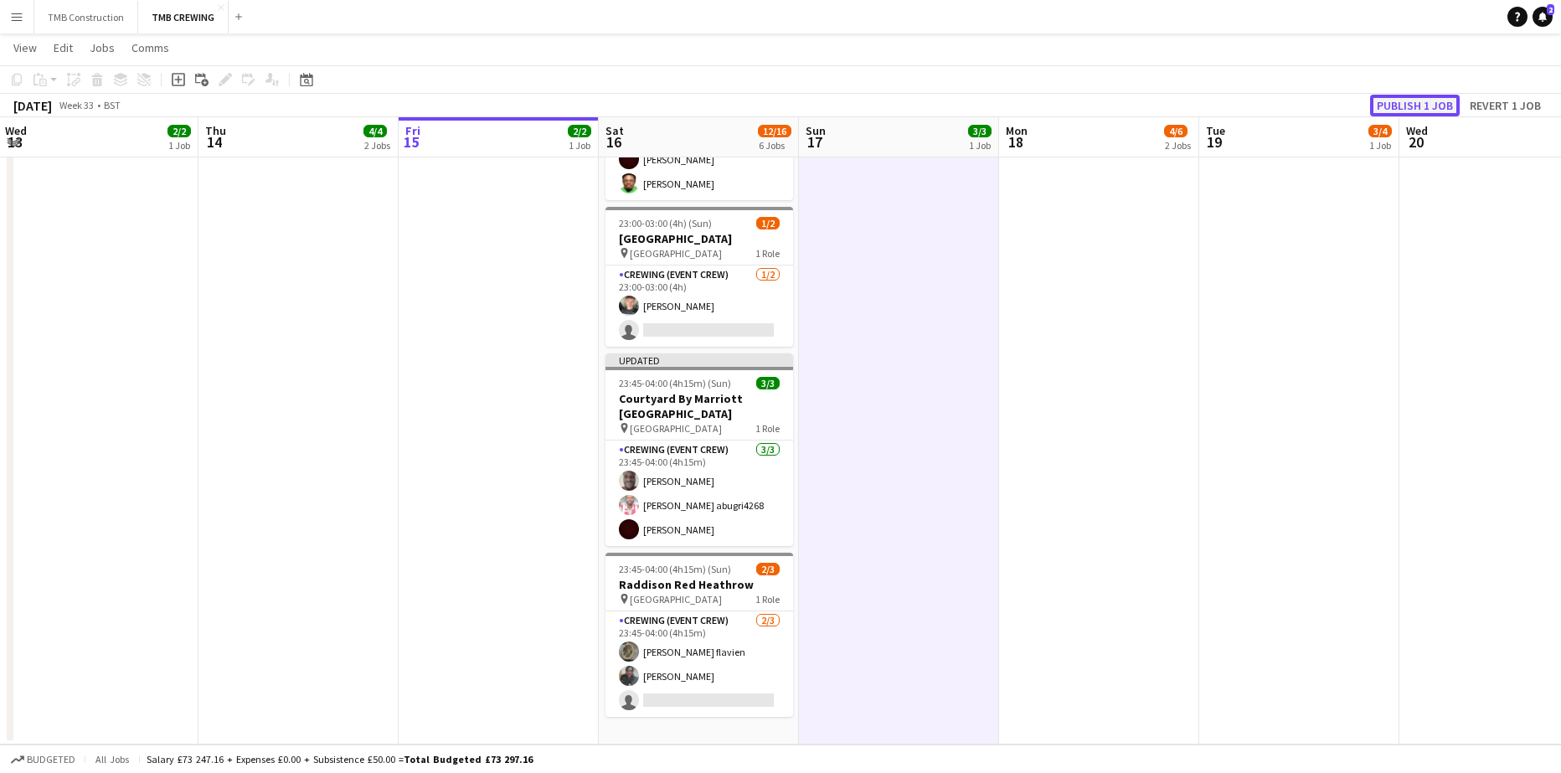
click at [1396, 102] on button "Publish 1 job" at bounding box center [1415, 106] width 90 height 22
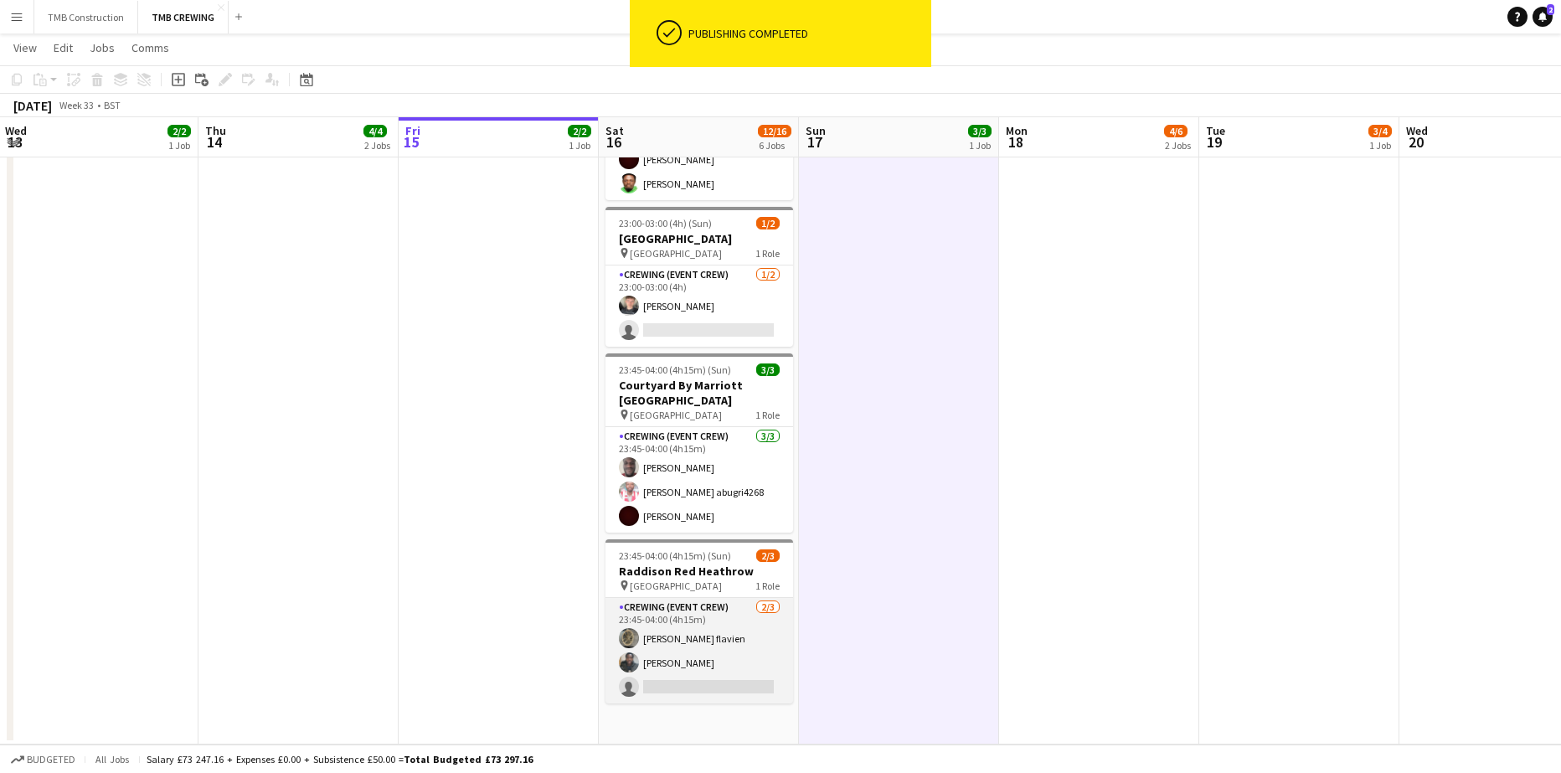
click at [707, 657] on app-card-role "Crewing (Event Crew) [DATE] 23:45-04:00 (4h15m) [PERSON_NAME] flavien [PERSON_N…" at bounding box center [699, 651] width 188 height 106
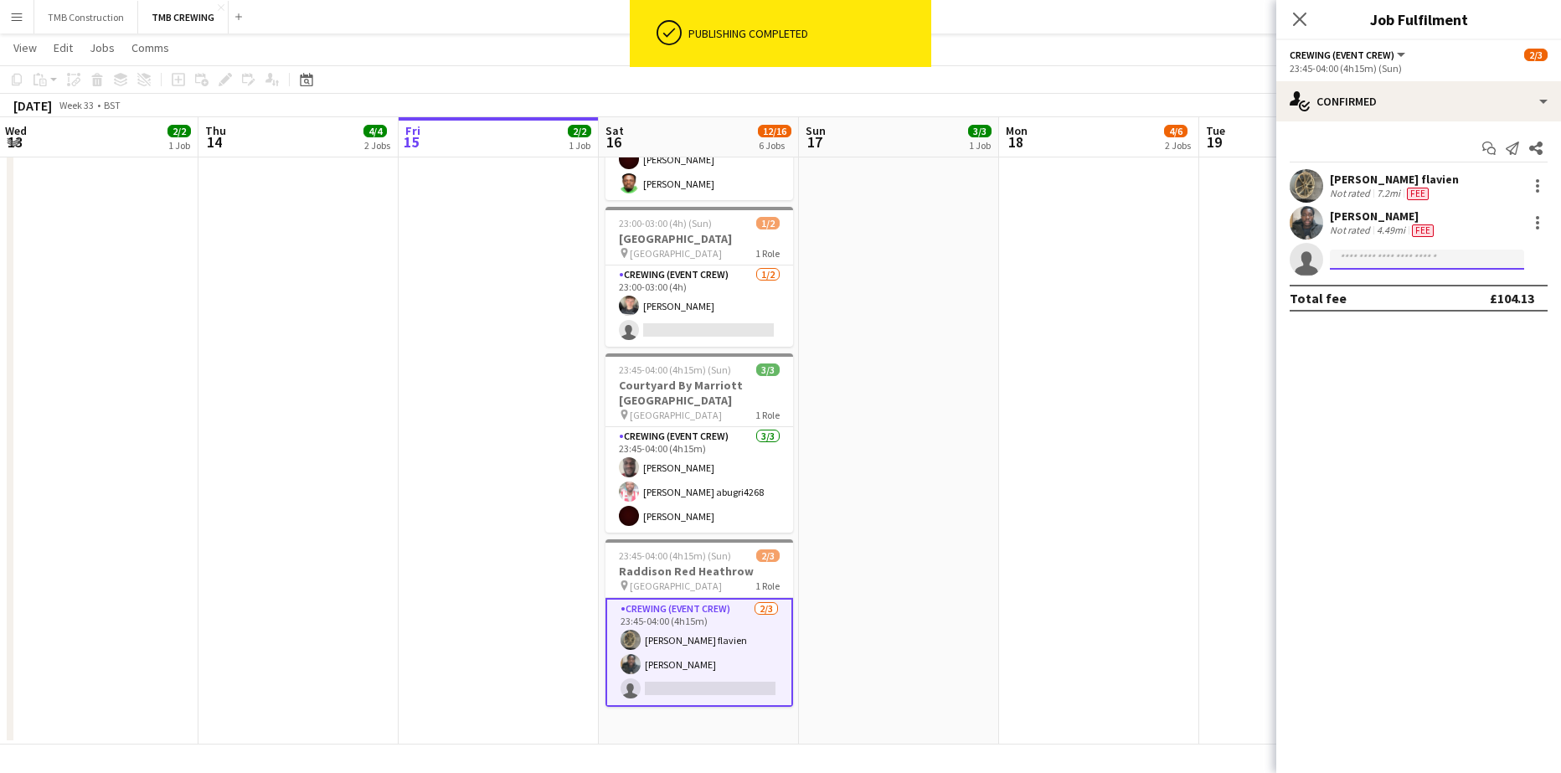
click at [1421, 260] on input at bounding box center [1427, 260] width 194 height 20
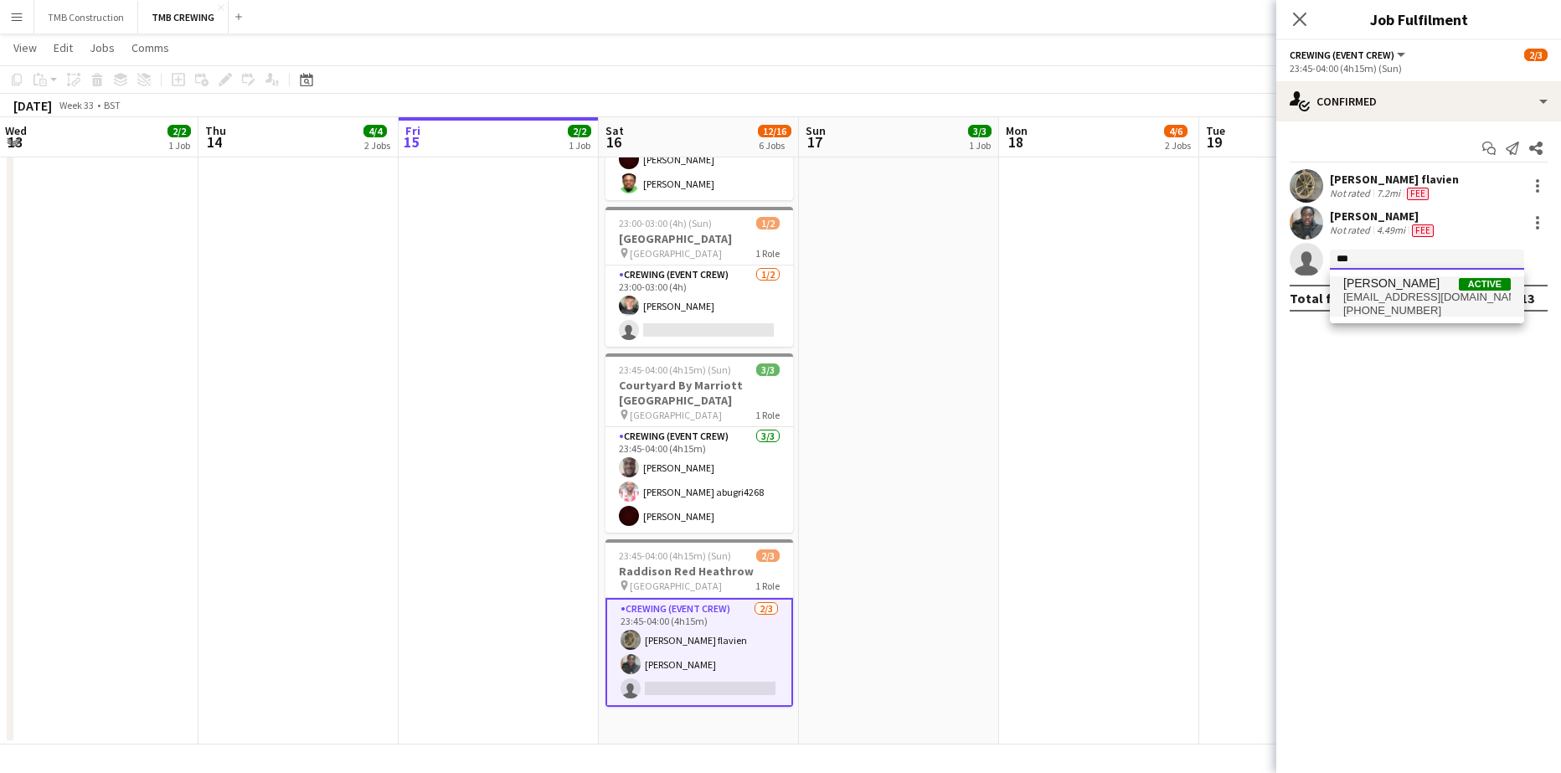
type input "***"
click at [1447, 288] on span "[PERSON_NAME] Active" at bounding box center [1426, 283] width 167 height 14
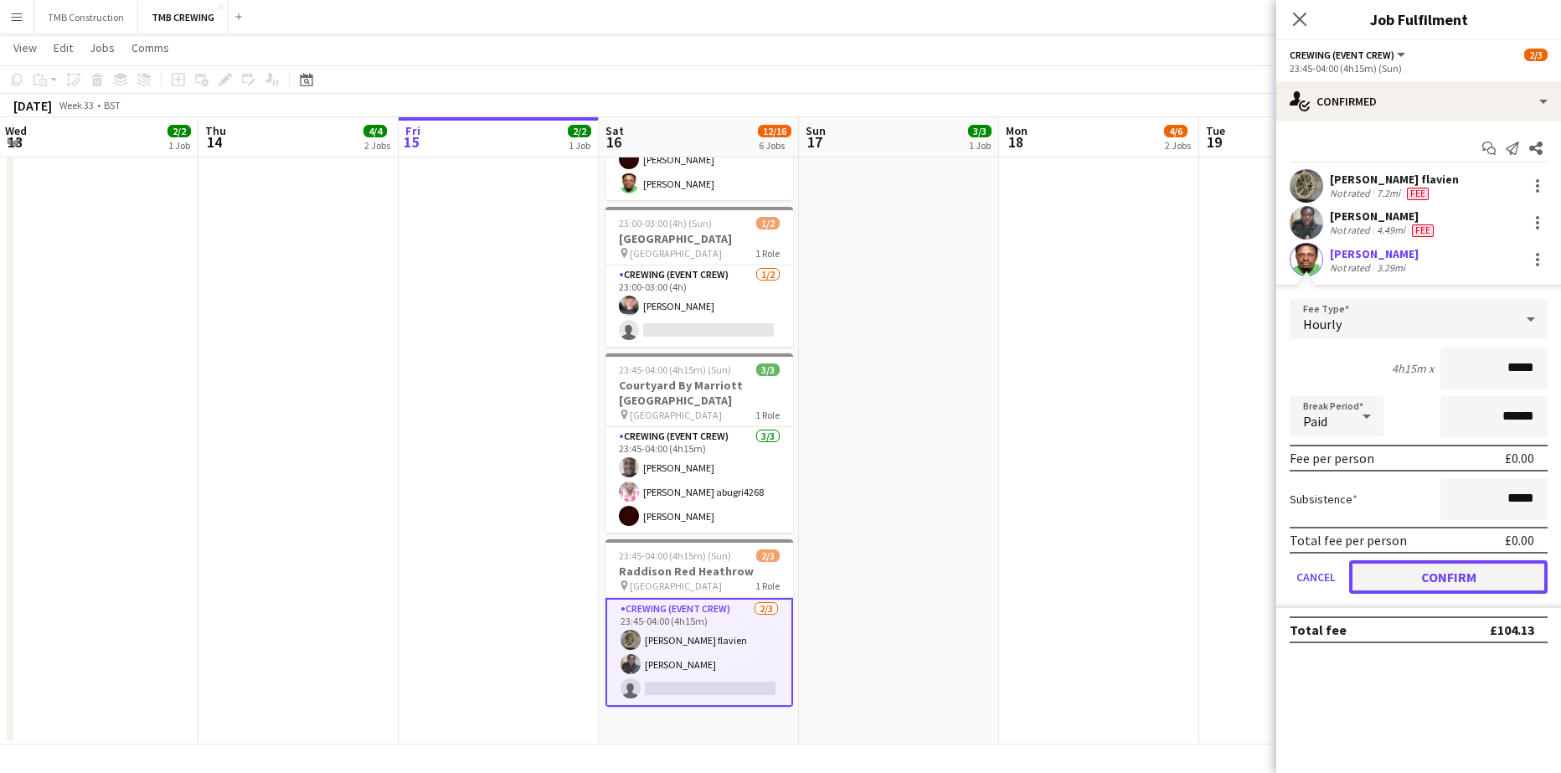
click at [1460, 577] on button "Confirm" at bounding box center [1448, 576] width 198 height 33
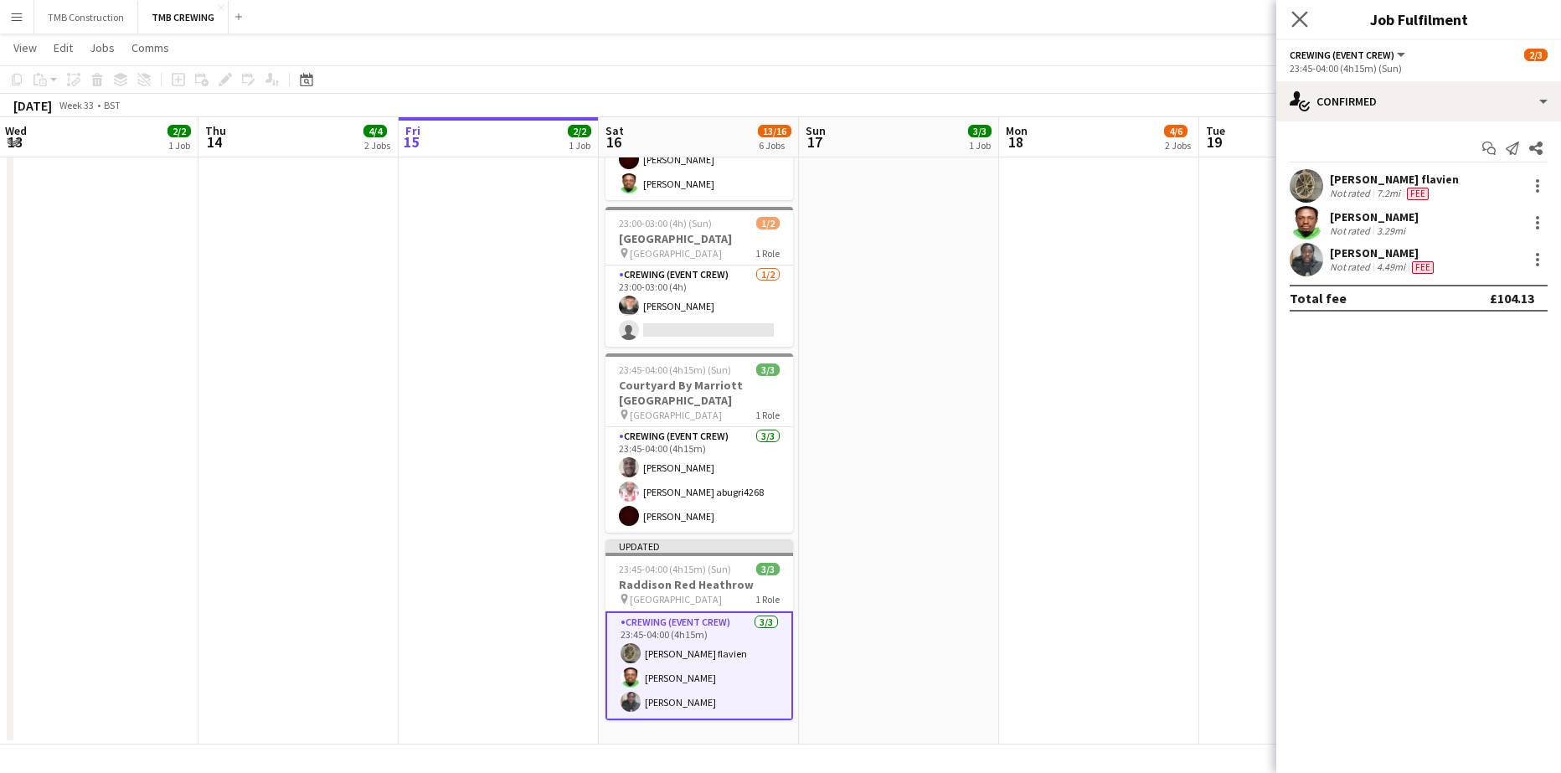
click at [1295, 8] on app-icon "Close pop-in" at bounding box center [1300, 20] width 24 height 24
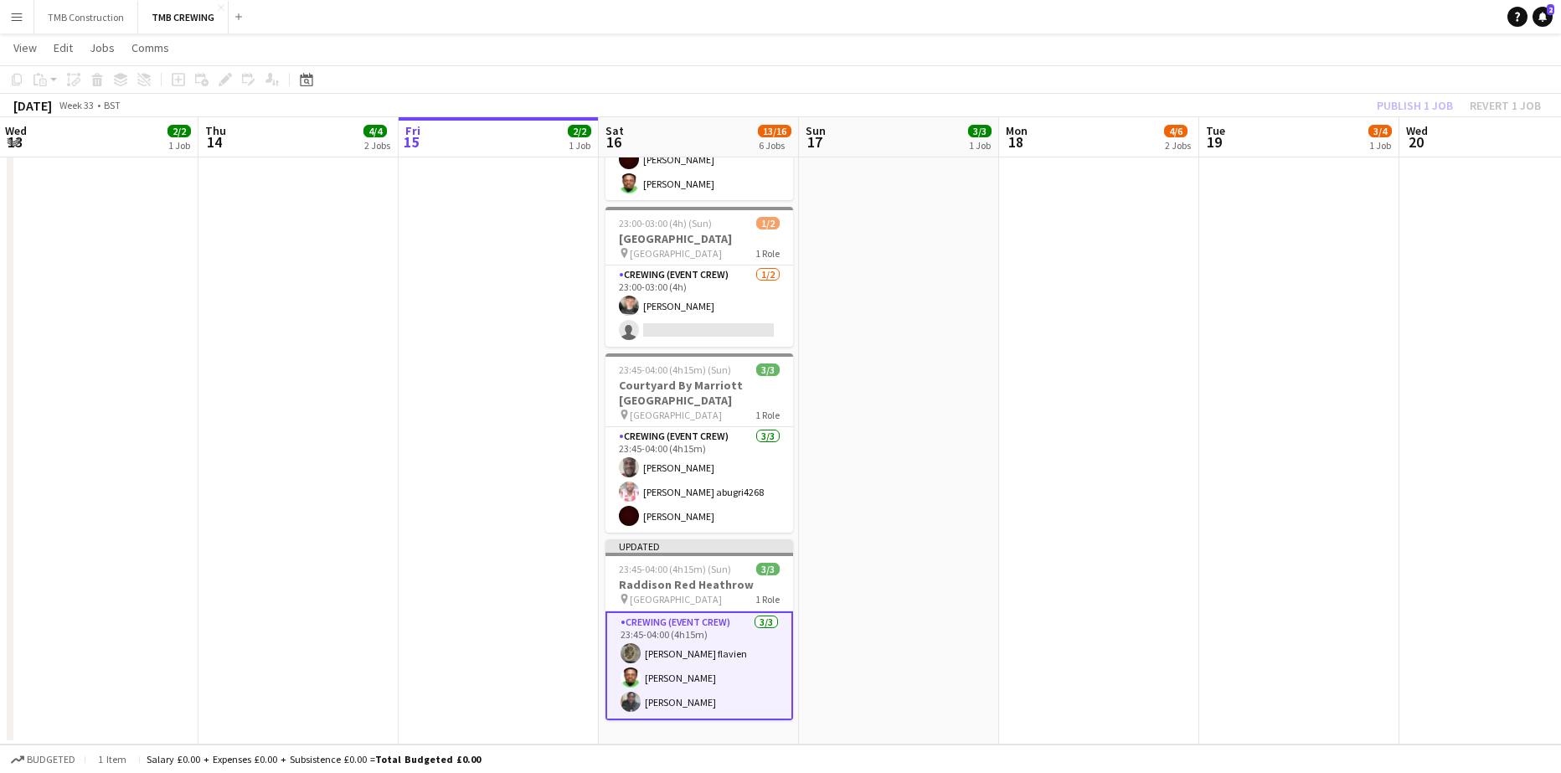
click at [1007, 390] on app-date-cell "01:00-05:00 (4h) 4/4 Sofitel Heathrow pin Sofitel Heathrow 1 Role Crewing (Even…" at bounding box center [1099, 213] width 200 height 1063
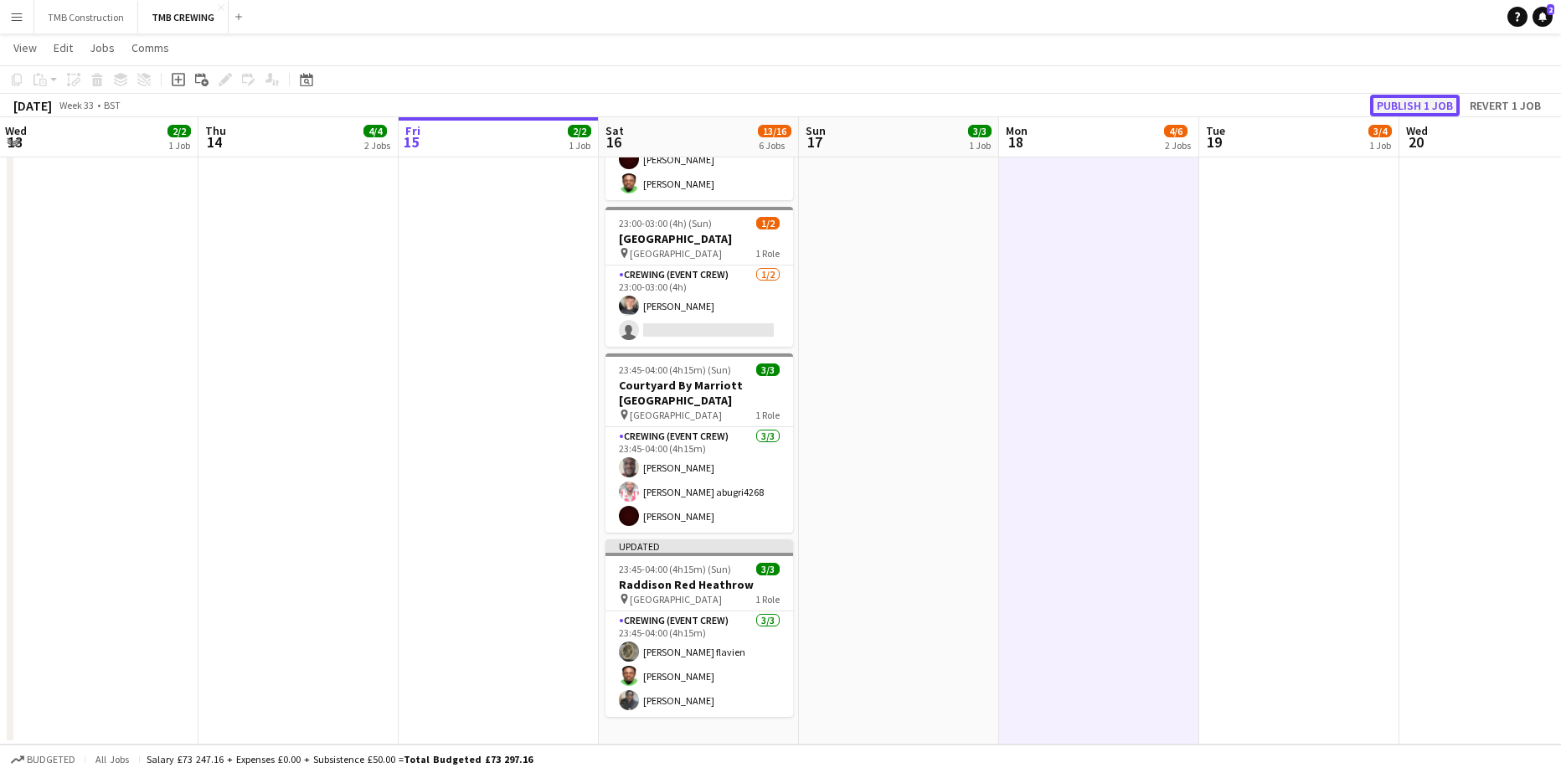
click at [1391, 108] on button "Publish 1 job" at bounding box center [1415, 106] width 90 height 22
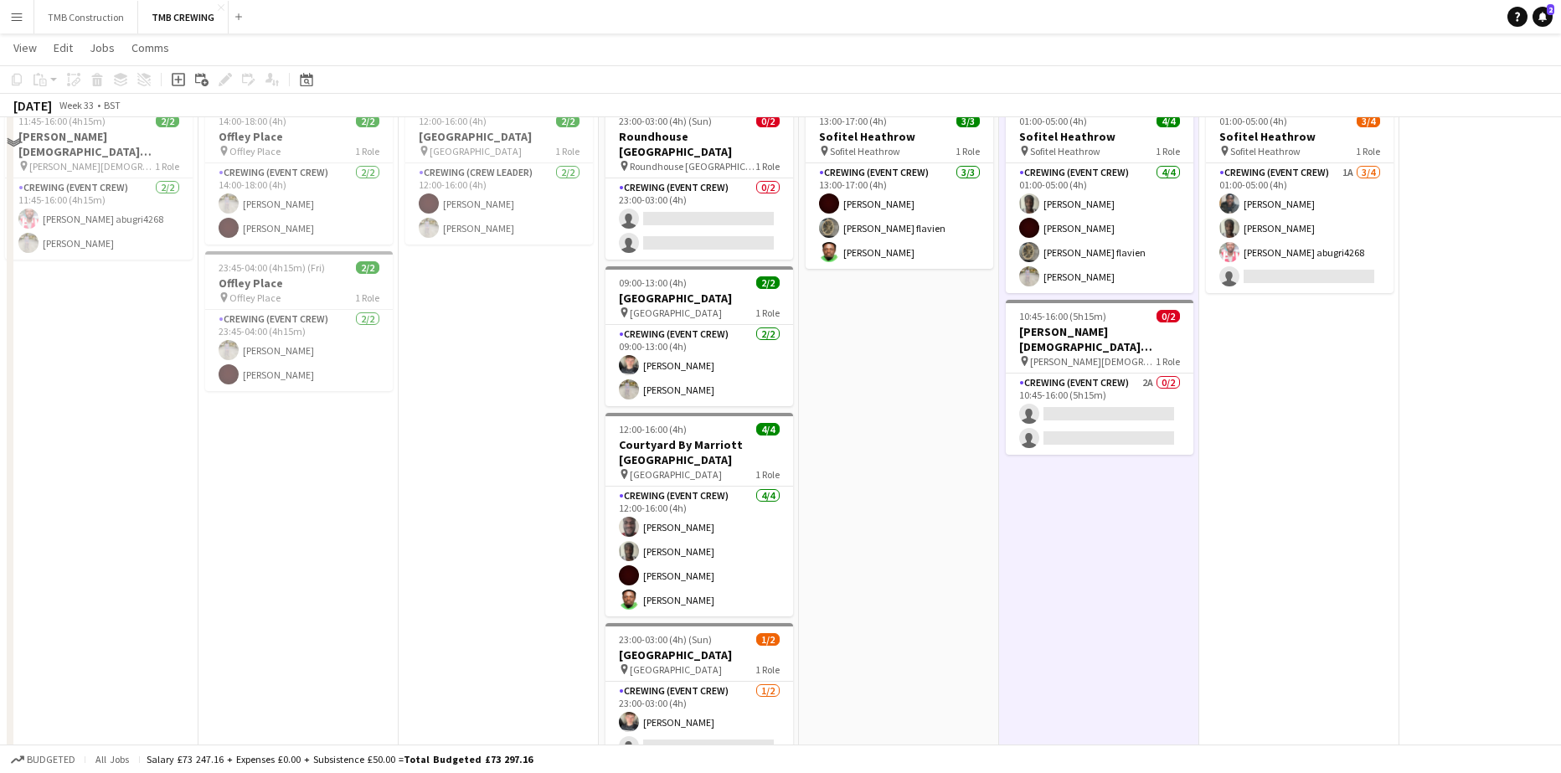
scroll to position [167, 0]
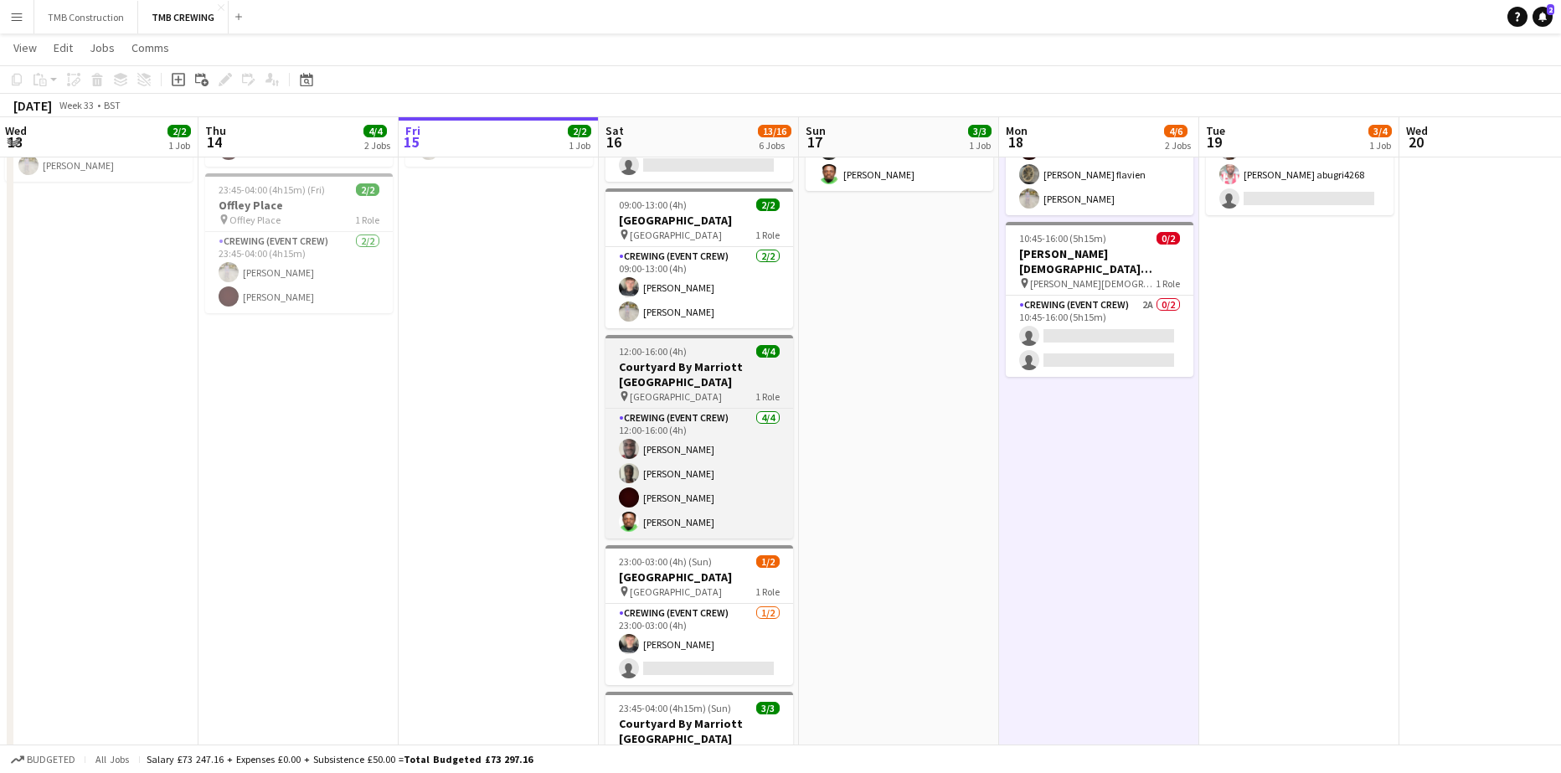
click at [693, 335] on app-job-card "12:00-16:00 (4h) 4/4 Courtyard By [GEOGRAPHIC_DATA] pin Marriott Courtyard 1 Ro…" at bounding box center [699, 436] width 188 height 203
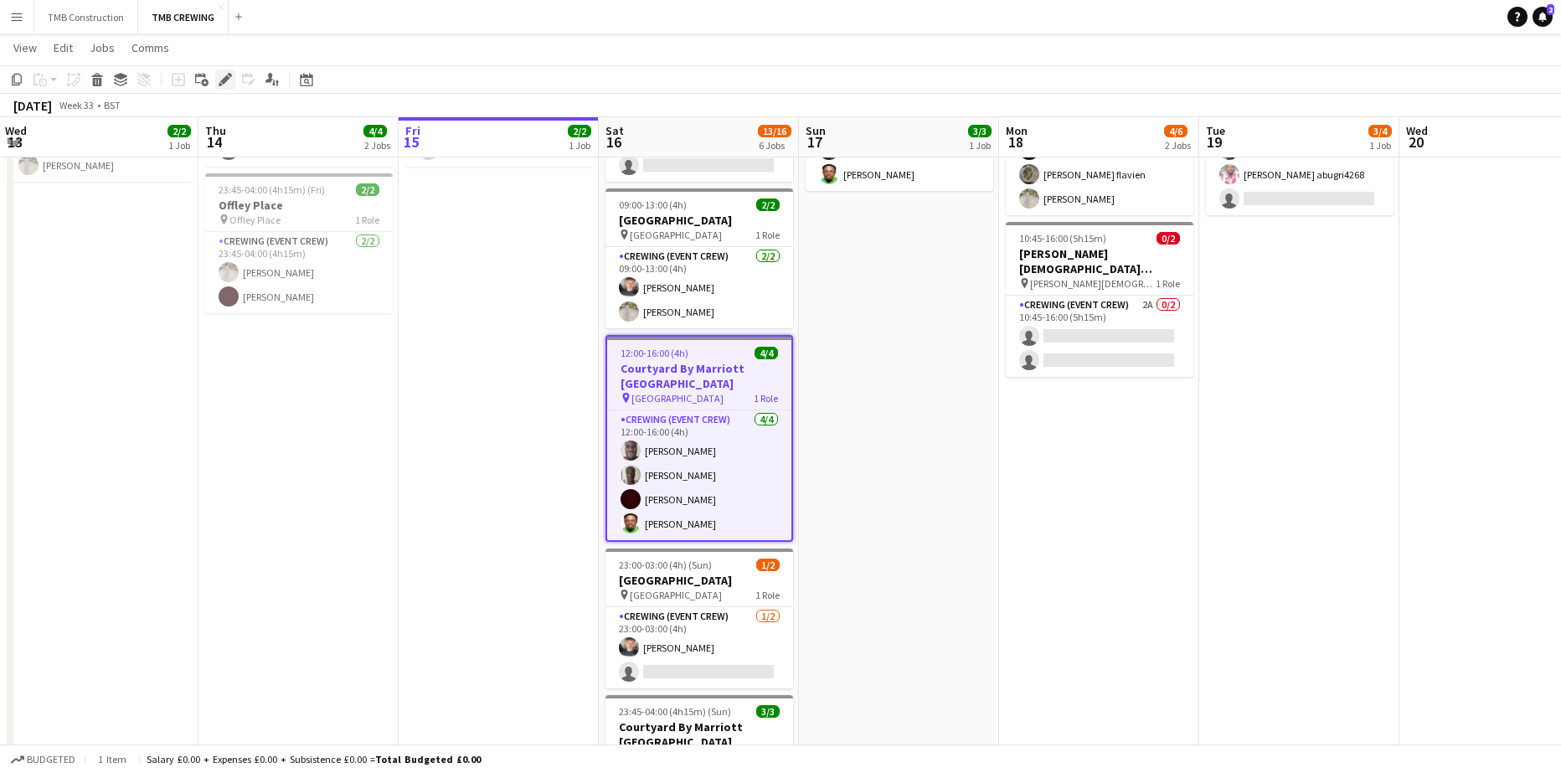
click at [228, 78] on icon at bounding box center [224, 79] width 9 height 9
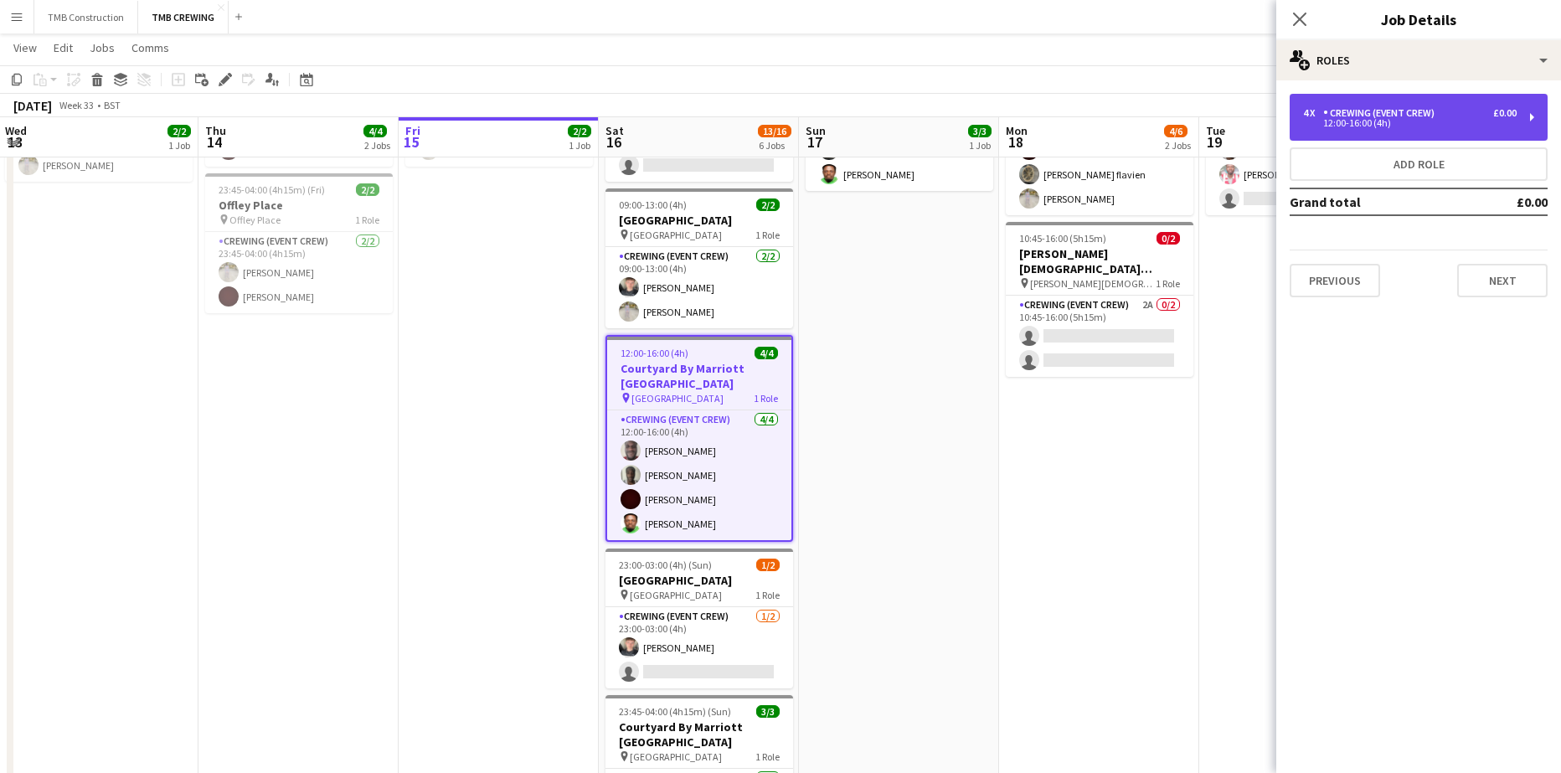
click at [1403, 122] on div "12:00-16:00 (4h)" at bounding box center [1410, 123] width 214 height 8
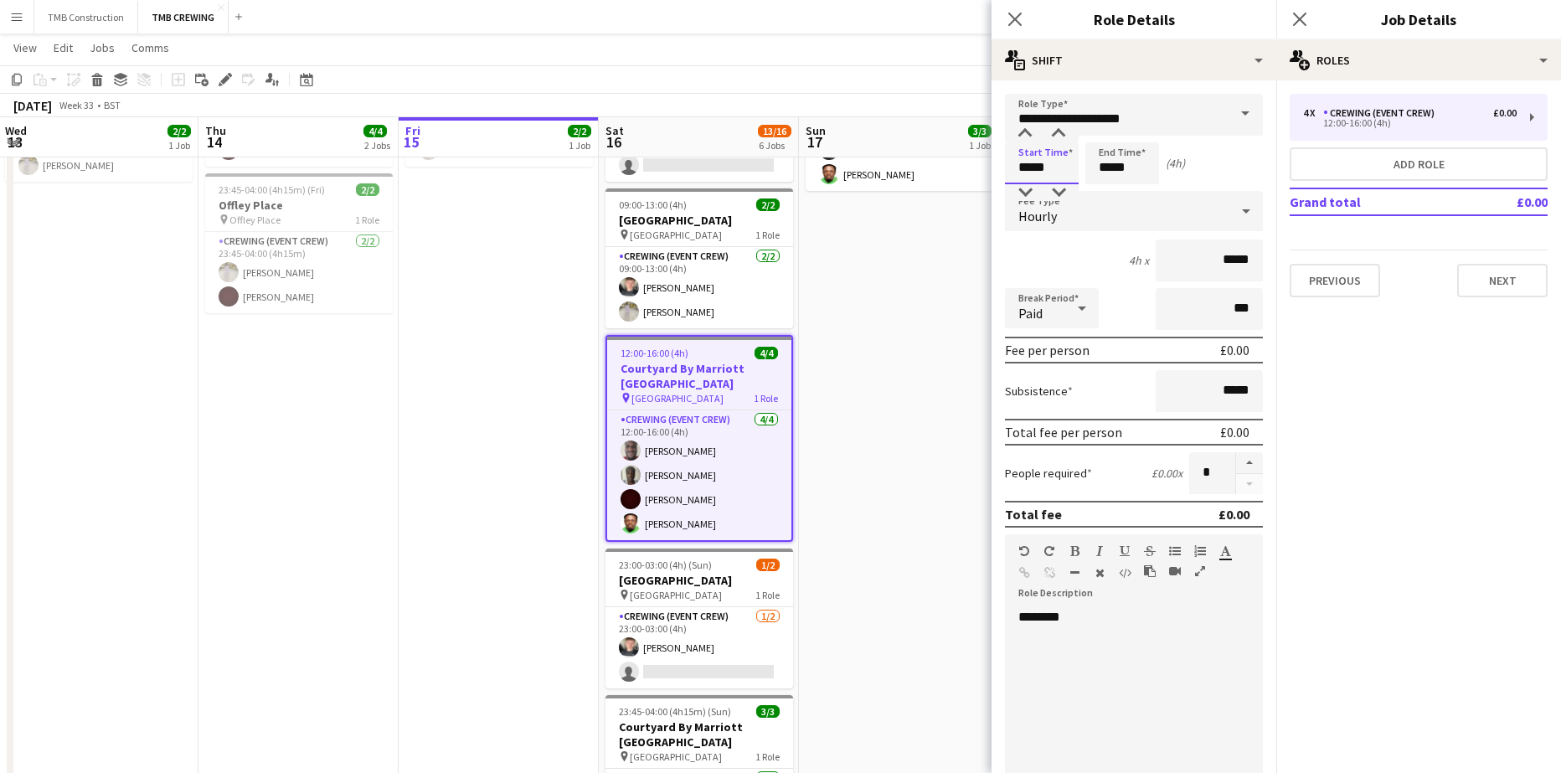
click at [1045, 162] on input "*****" at bounding box center [1042, 163] width 74 height 42
click at [1028, 137] on div at bounding box center [1024, 134] width 33 height 17
type input "*****"
click at [1028, 137] on div at bounding box center [1024, 134] width 33 height 17
click at [1116, 164] on input "*****" at bounding box center [1122, 163] width 74 height 42
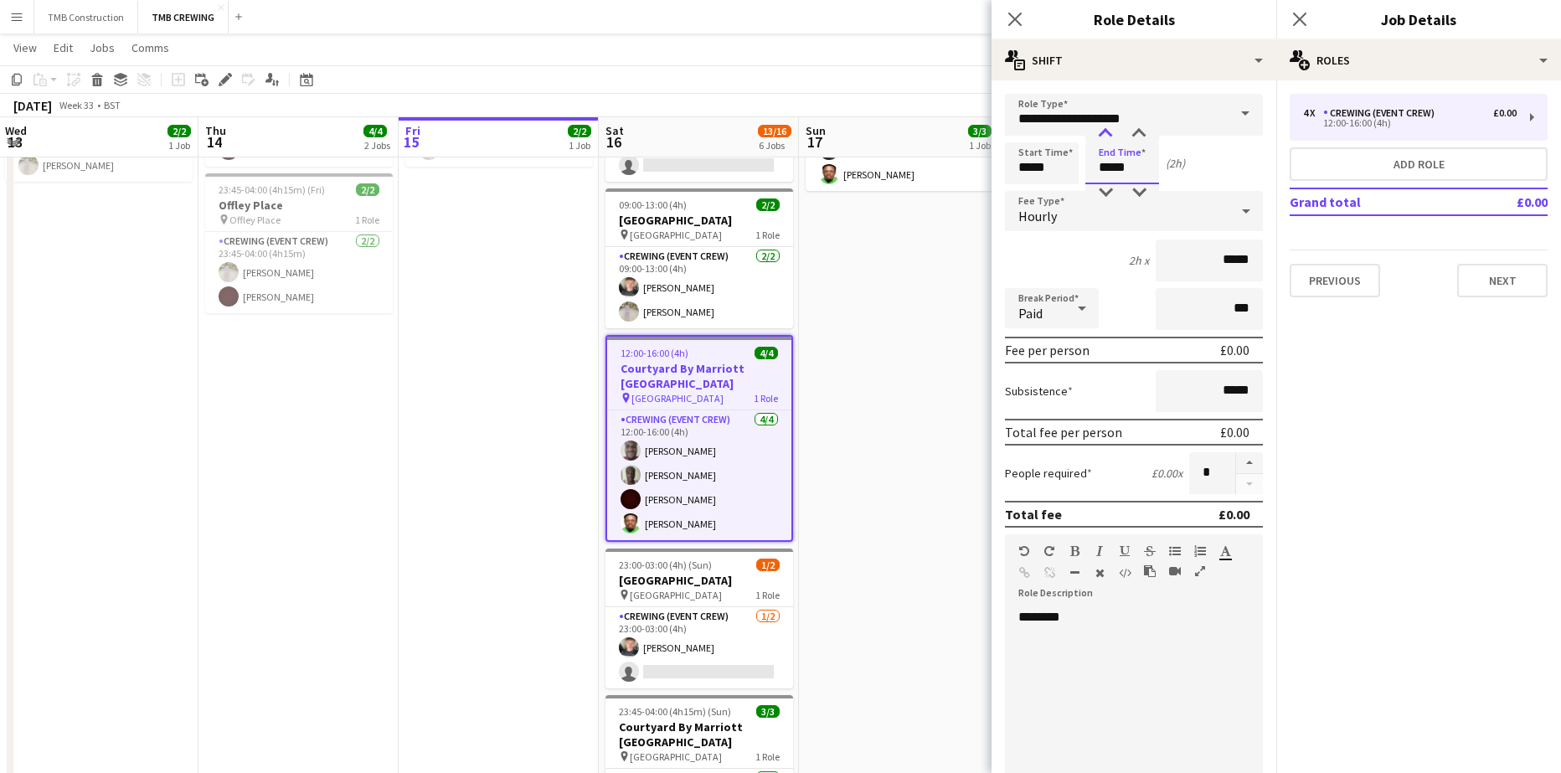
click at [1110, 129] on div at bounding box center [1105, 134] width 33 height 17
type input "*****"
click at [1110, 129] on div at bounding box center [1105, 134] width 33 height 17
click at [1015, 28] on app-icon "Close pop-in" at bounding box center [1015, 20] width 24 height 24
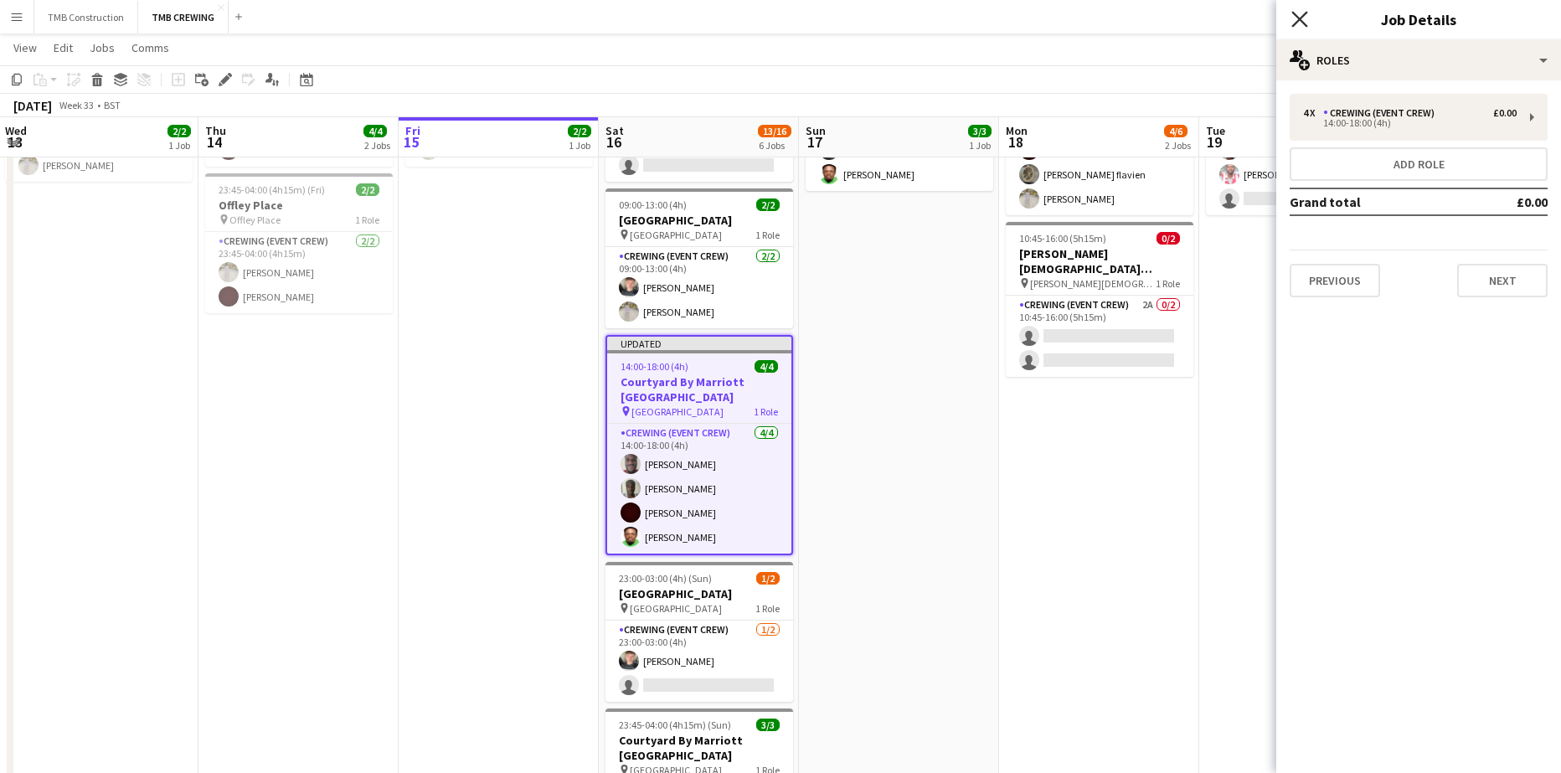
click at [1293, 14] on icon "Close pop-in" at bounding box center [1299, 19] width 16 height 16
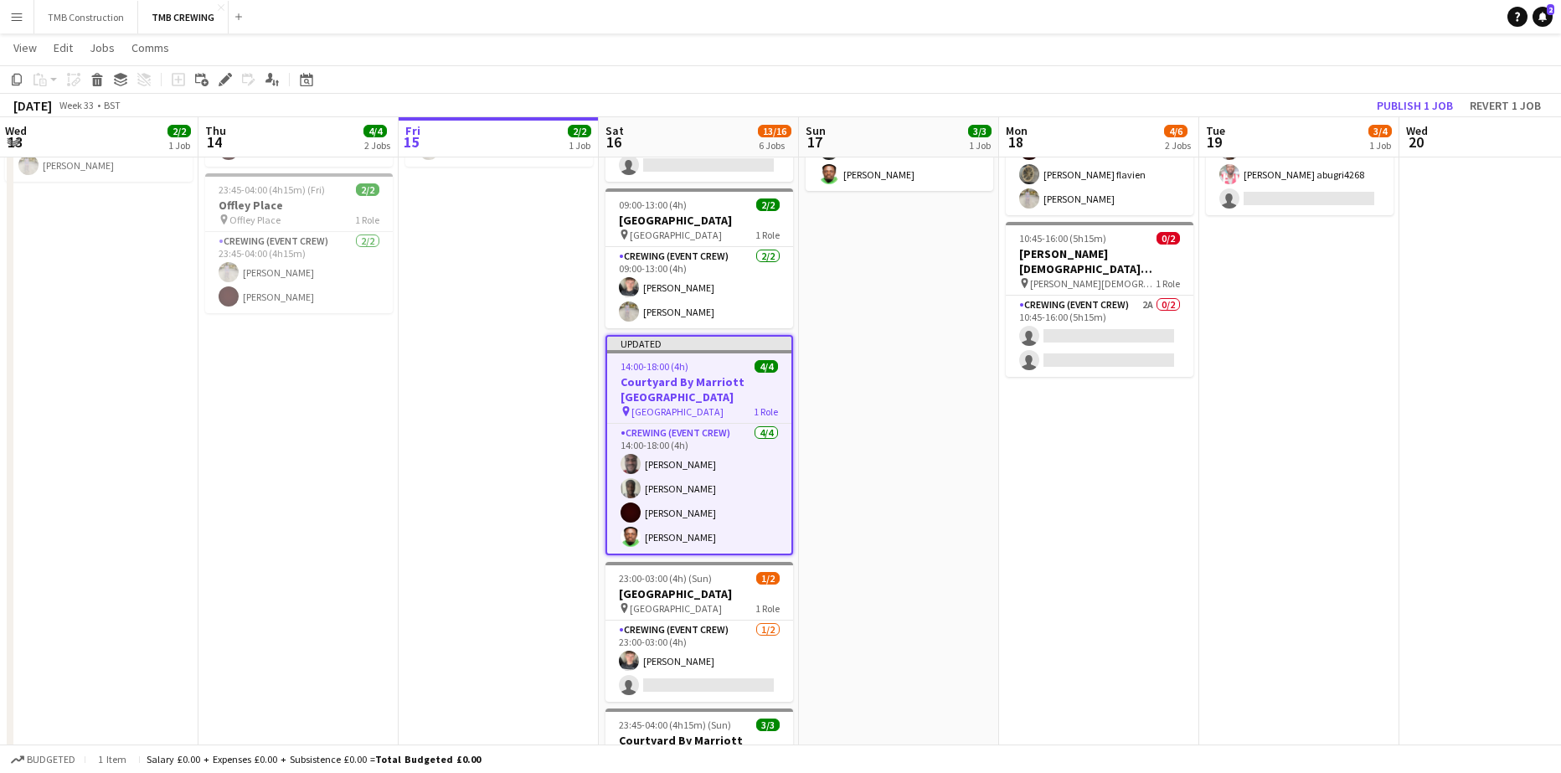
drag, startPoint x: 1071, startPoint y: 410, endPoint x: 1094, endPoint y: 396, distance: 26.7
click at [1071, 411] on app-date-cell "01:00-05:00 (4h) 4/4 Sofitel Heathrow pin Sofitel Heathrow 1 Role Crewing (Even…" at bounding box center [1099, 551] width 200 height 1063
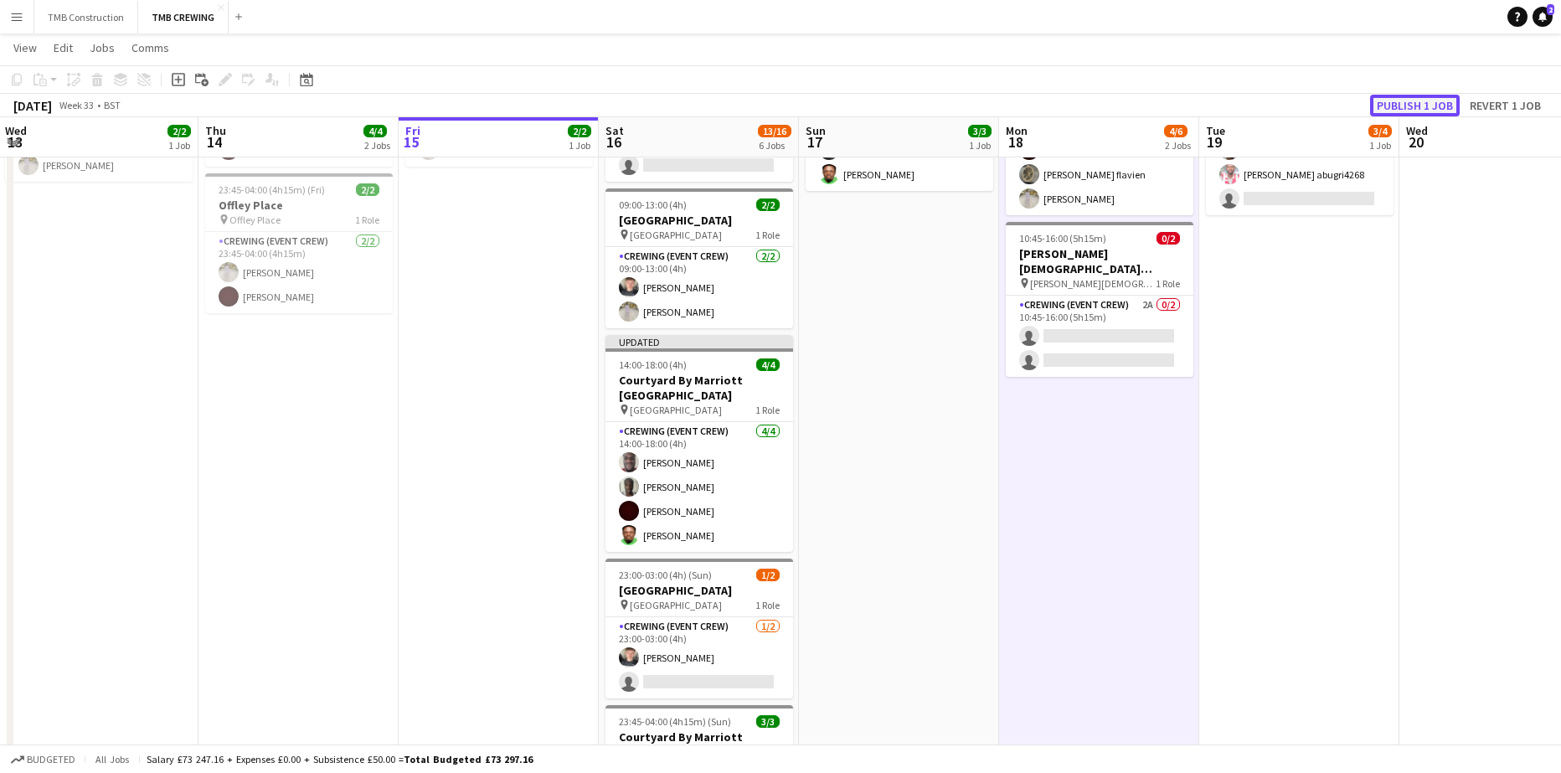
click at [1429, 111] on button "Publish 1 job" at bounding box center [1415, 106] width 90 height 22
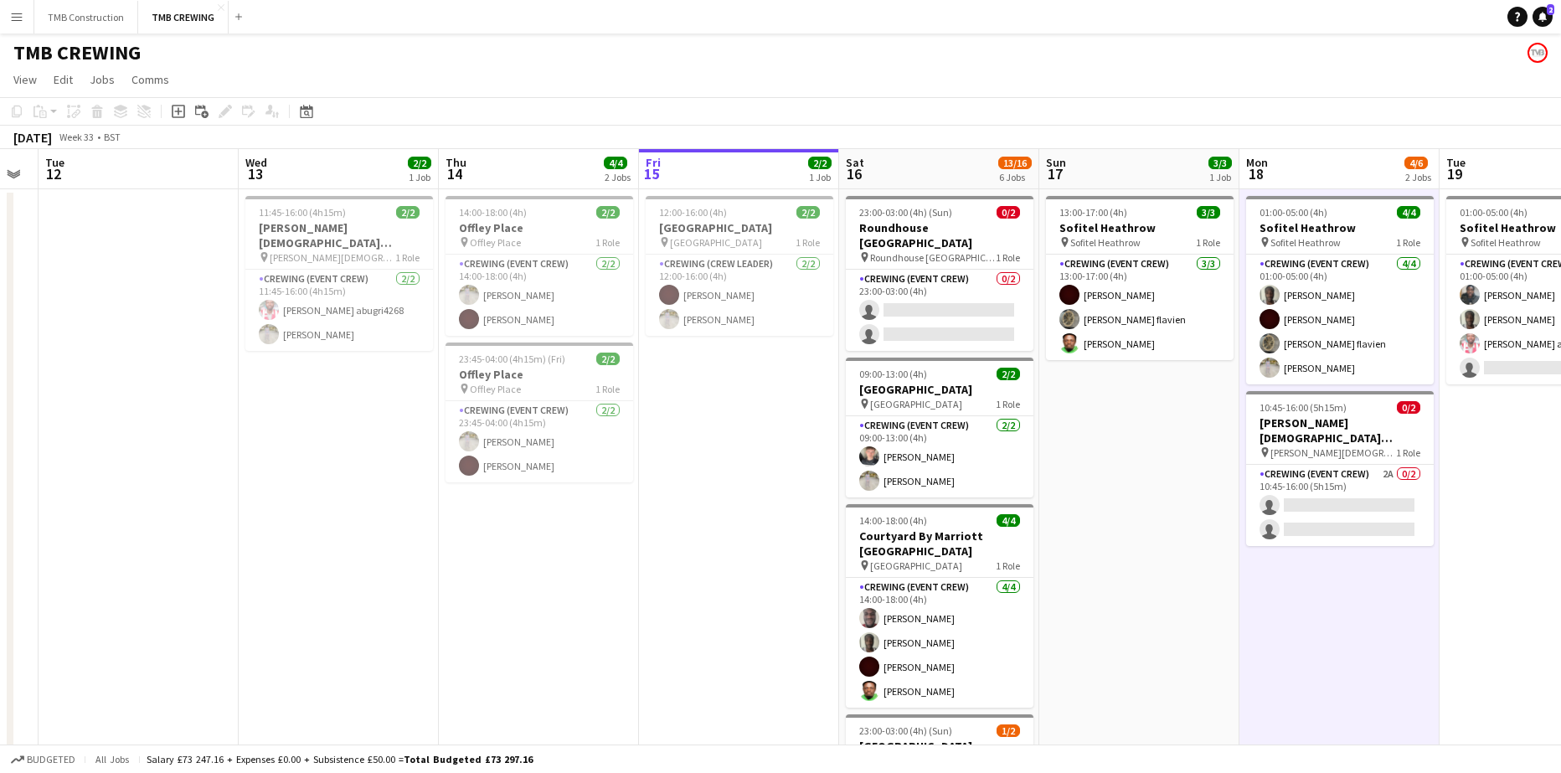
scroll to position [0, 349]
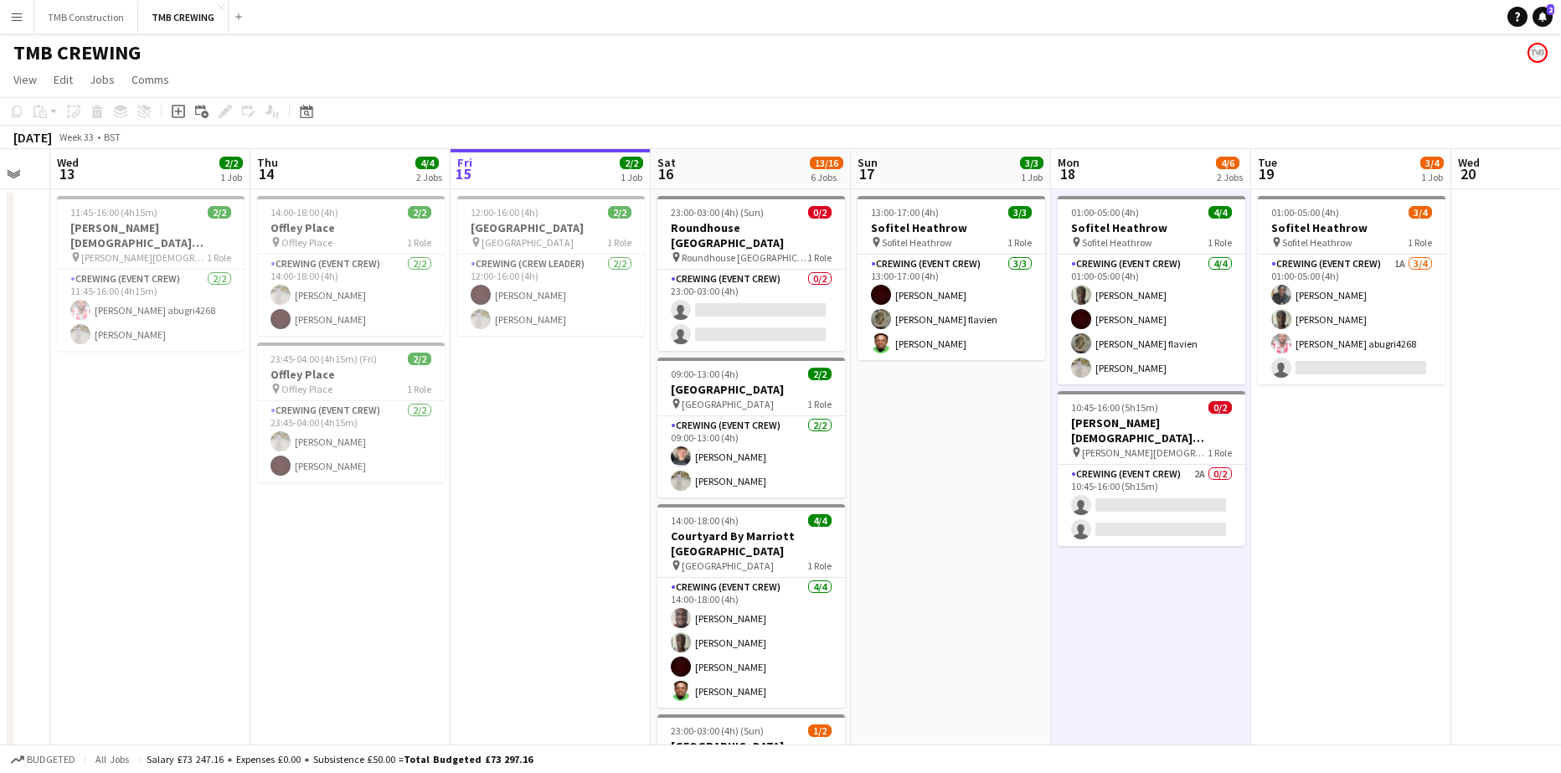
drag, startPoint x: 393, startPoint y: 540, endPoint x: 148, endPoint y: 471, distance: 254.0
click at [148, 471] on app-calendar-viewport "Sun 10 3/6 2 Jobs Mon 11 Tue 12 Wed 13 2/2 1 Job Thu 14 4/4 2 Jobs Fri 15 2/2 1…" at bounding box center [780, 700] width 1561 height 1103
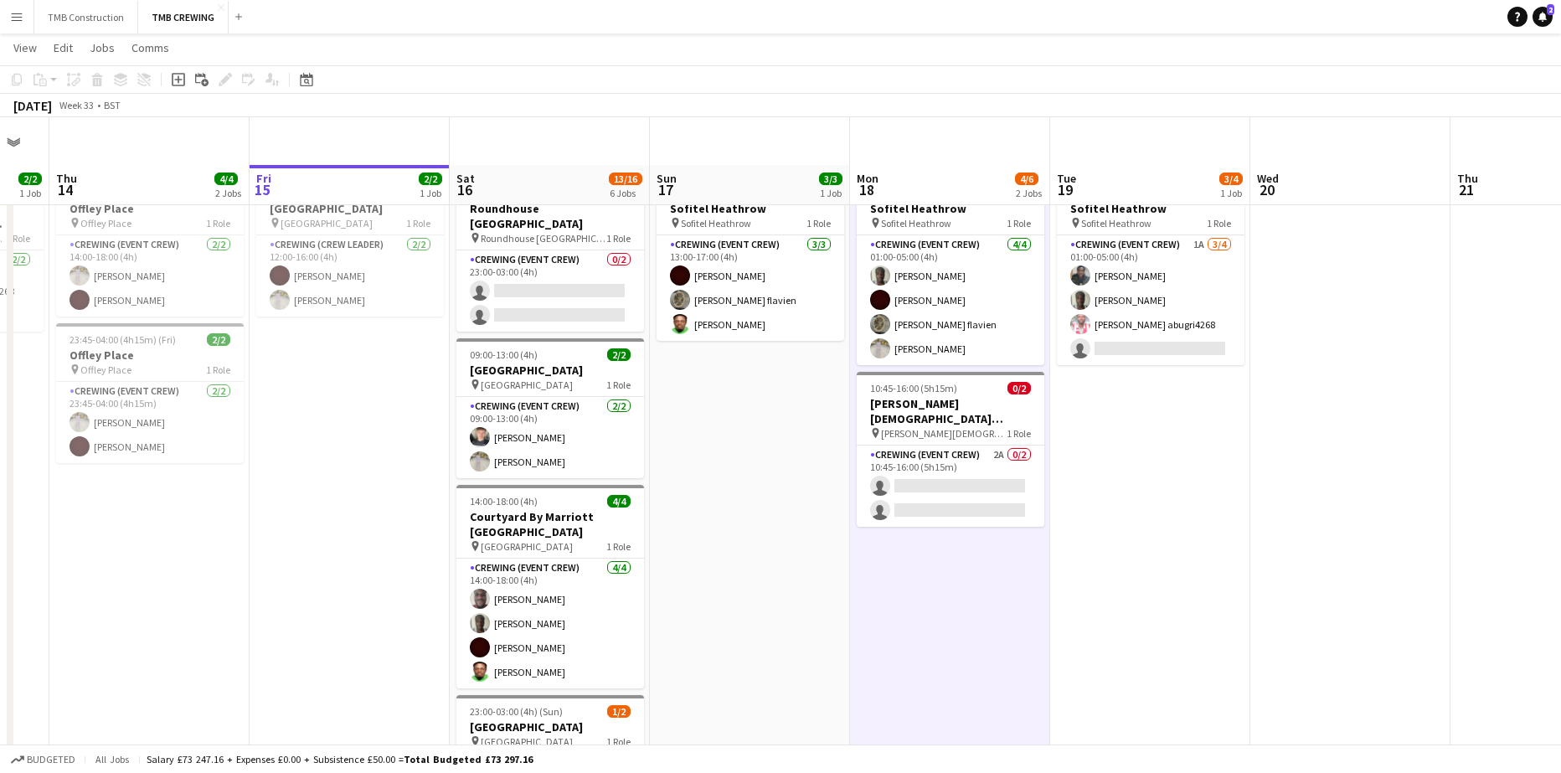
scroll to position [0, 0]
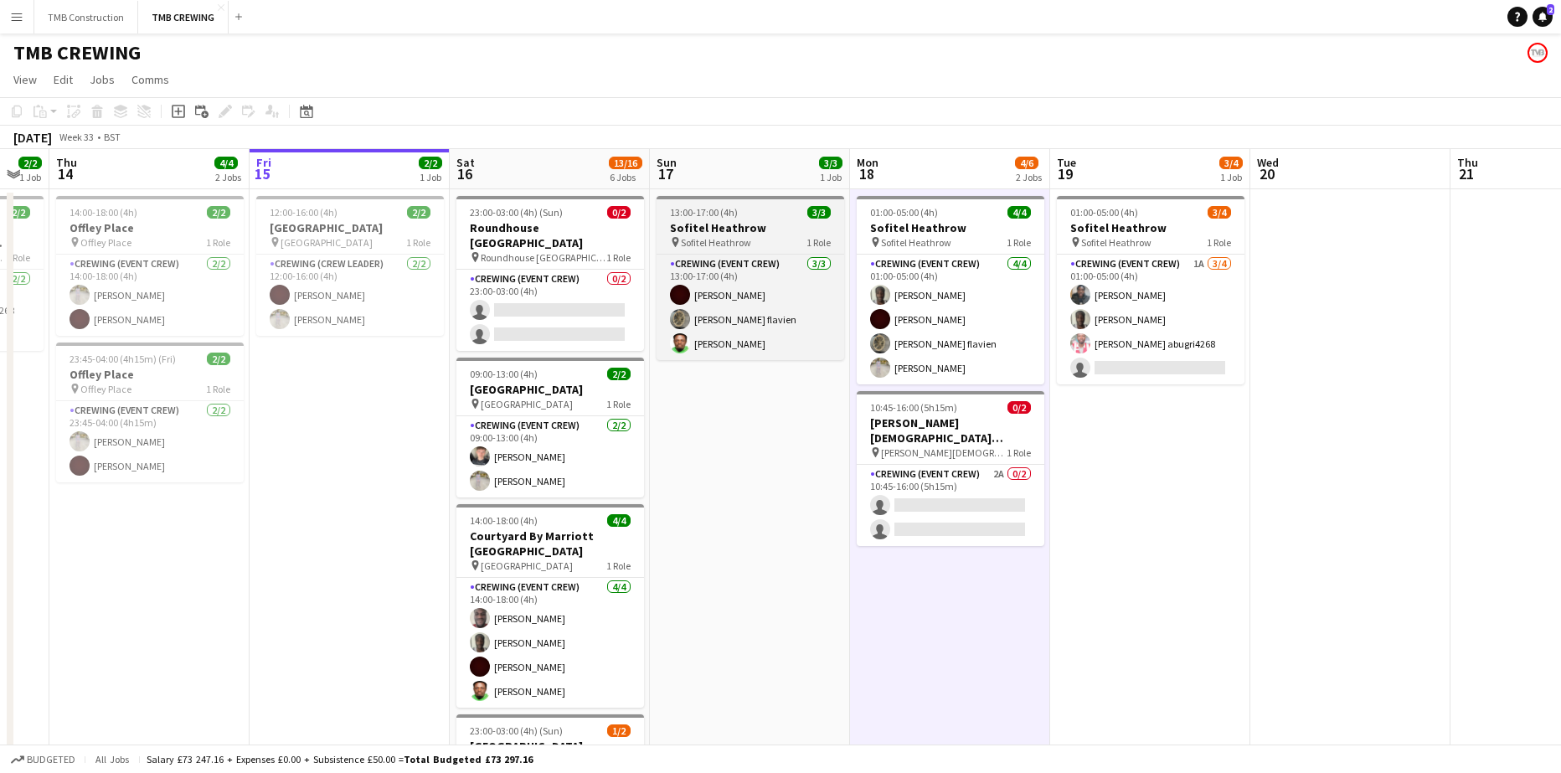
click at [765, 250] on app-job-card "13:00-17:00 (4h) 3/3 Sofitel Heathrow pin Sofitel Heathrow 1 Role Crewing (Even…" at bounding box center [751, 278] width 188 height 164
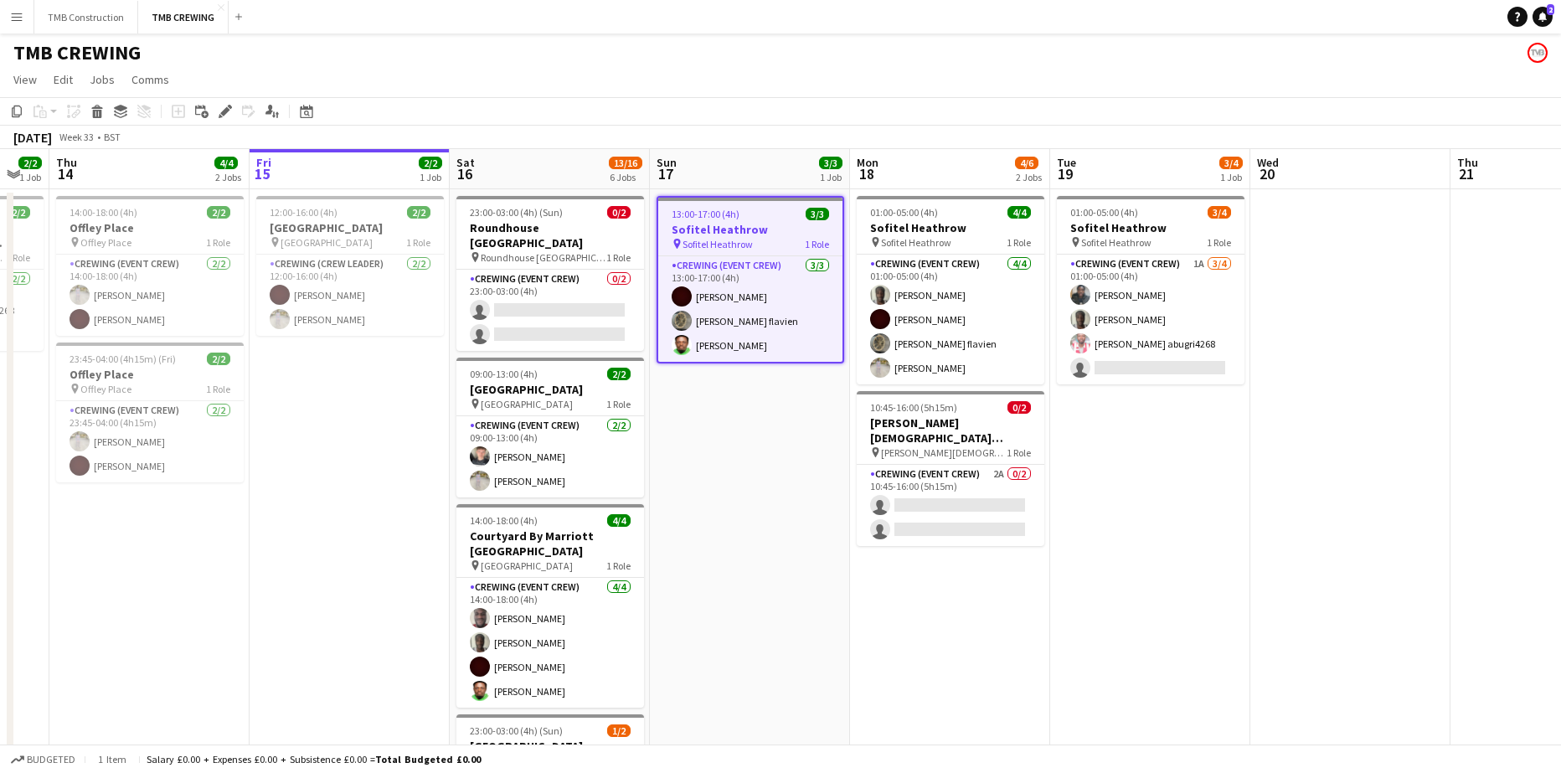
click at [791, 227] on h3 "Sofitel Heathrow" at bounding box center [750, 229] width 184 height 15
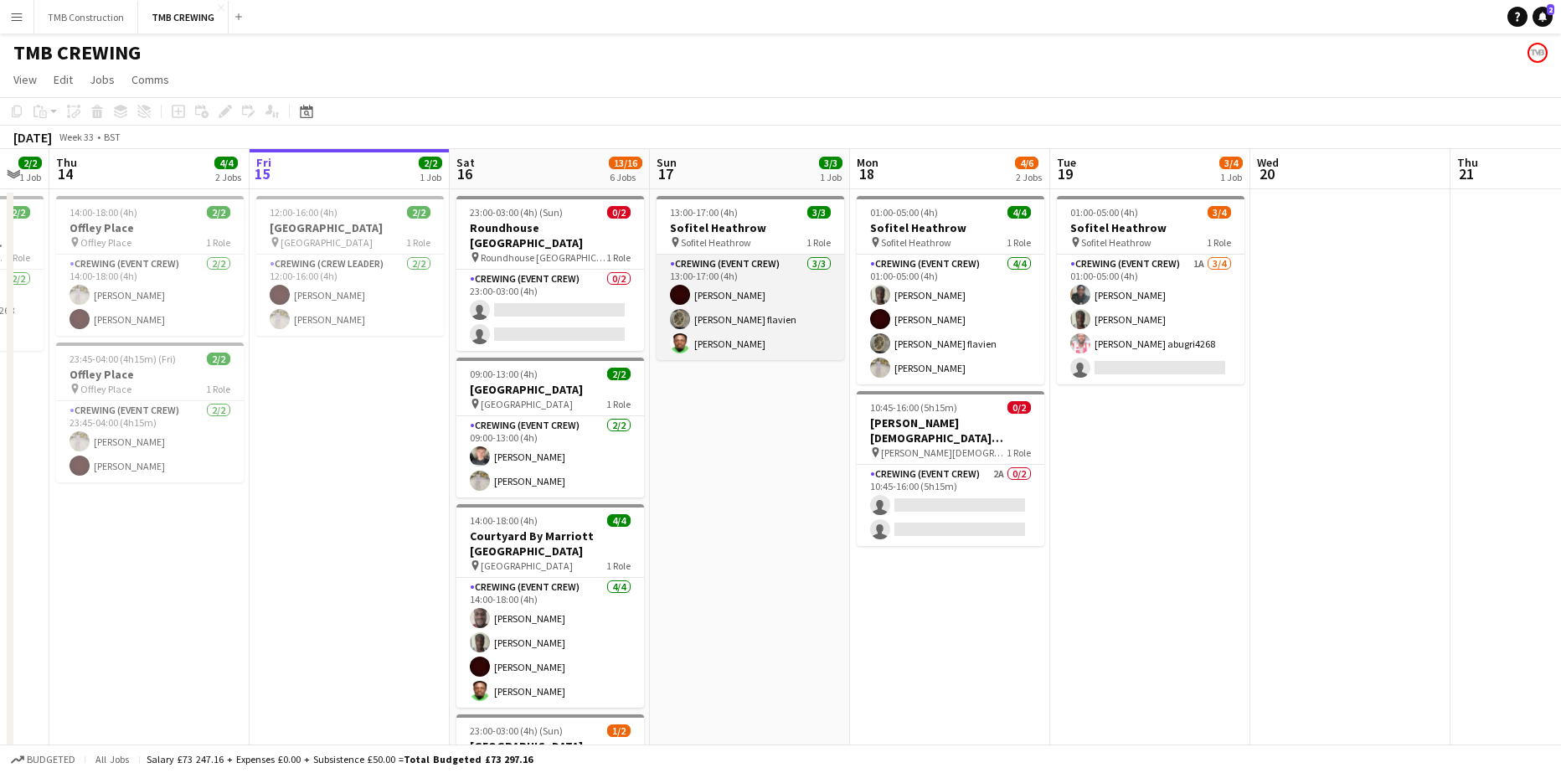
drag, startPoint x: 806, startPoint y: 275, endPoint x: 817, endPoint y: 272, distance: 11.2
click at [807, 275] on app-card-role "Crewing (Event Crew) [DATE] 13:00-17:00 (4h) [PERSON_NAME] [PERSON_NAME] flavie…" at bounding box center [751, 308] width 188 height 106
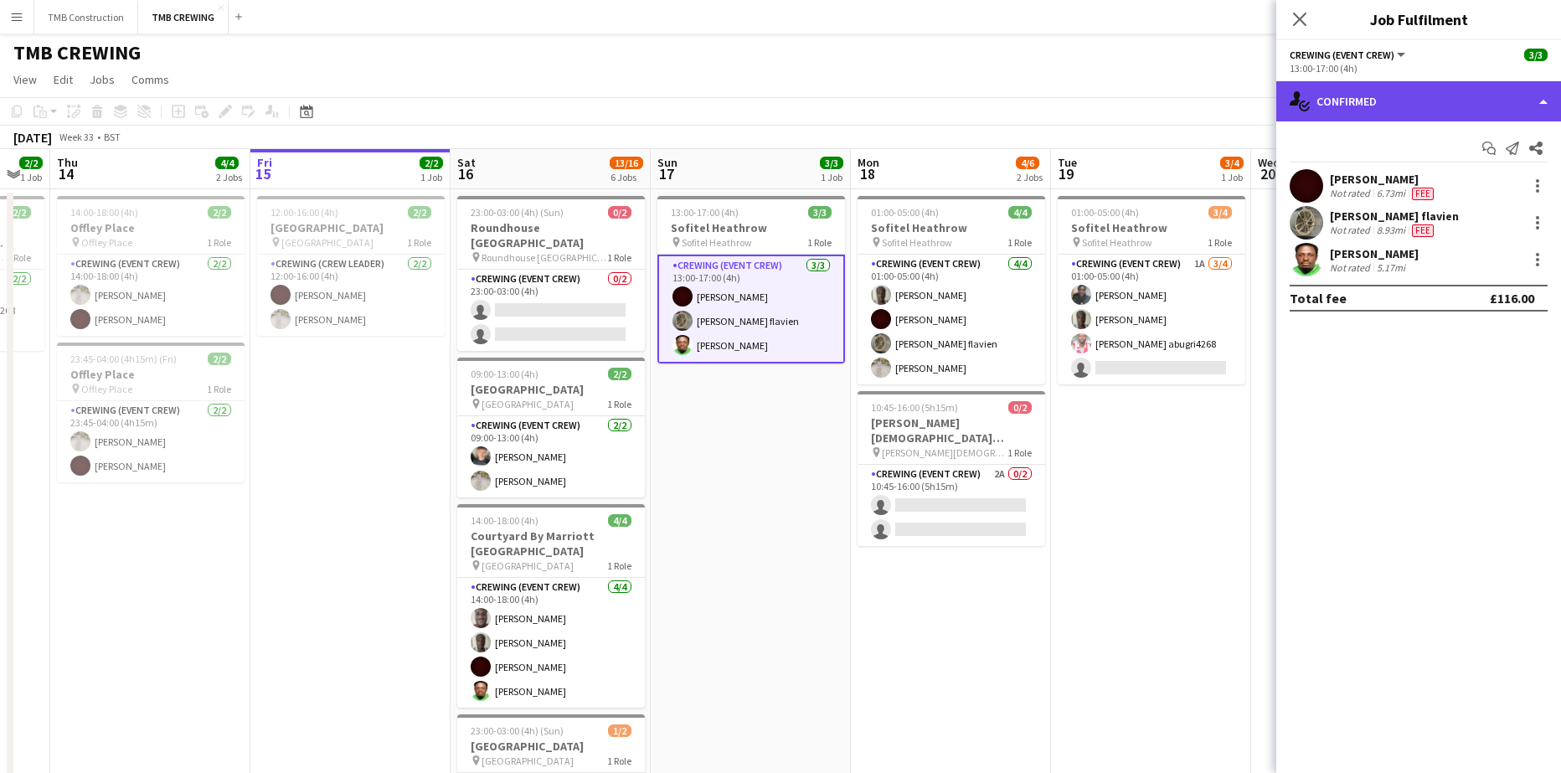
click at [1452, 90] on div "single-neutral-actions-check-2 Confirmed" at bounding box center [1418, 101] width 285 height 40
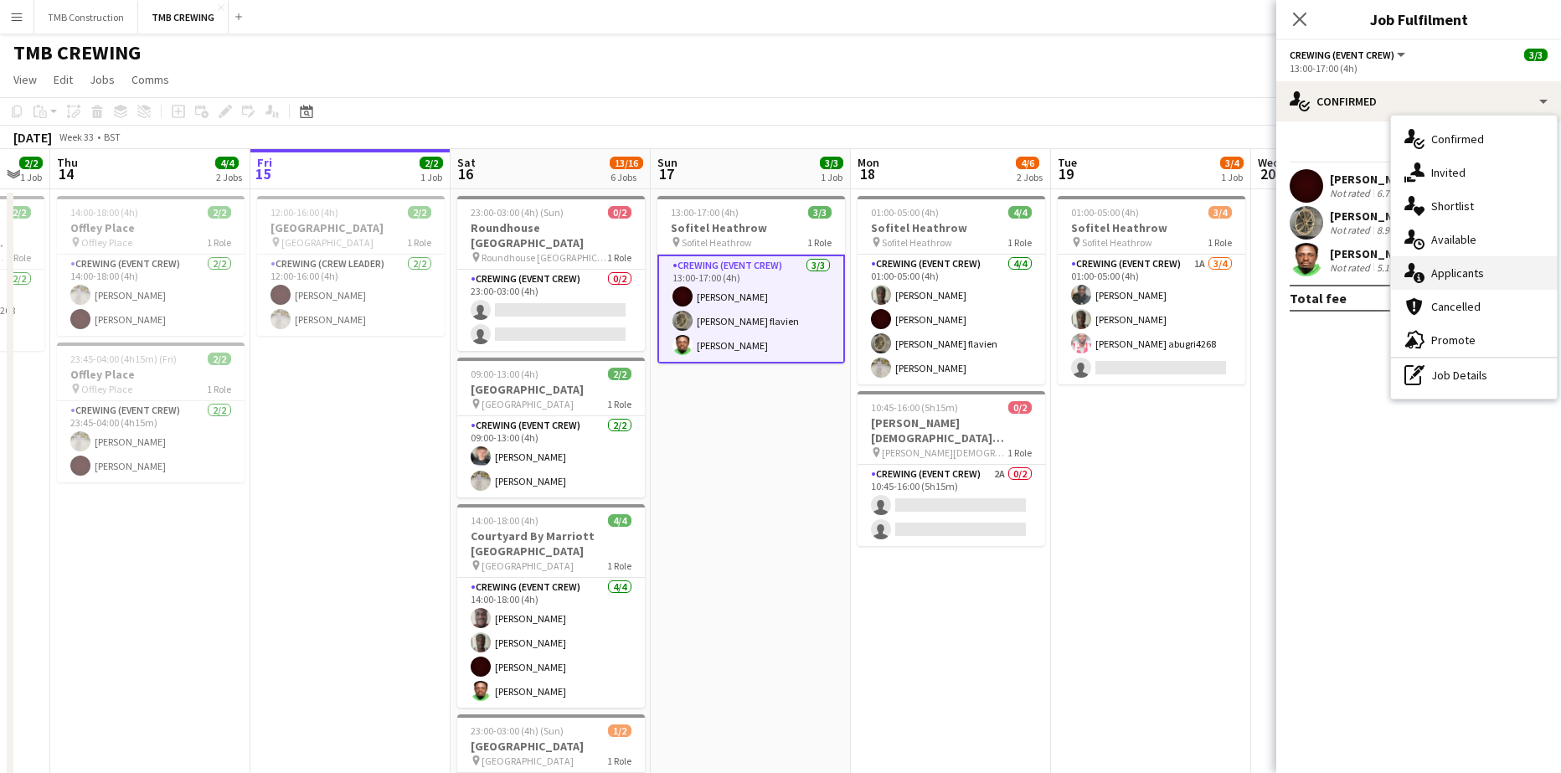
click at [1471, 280] on div "single-neutral-actions-information Applicants" at bounding box center [1474, 272] width 166 height 33
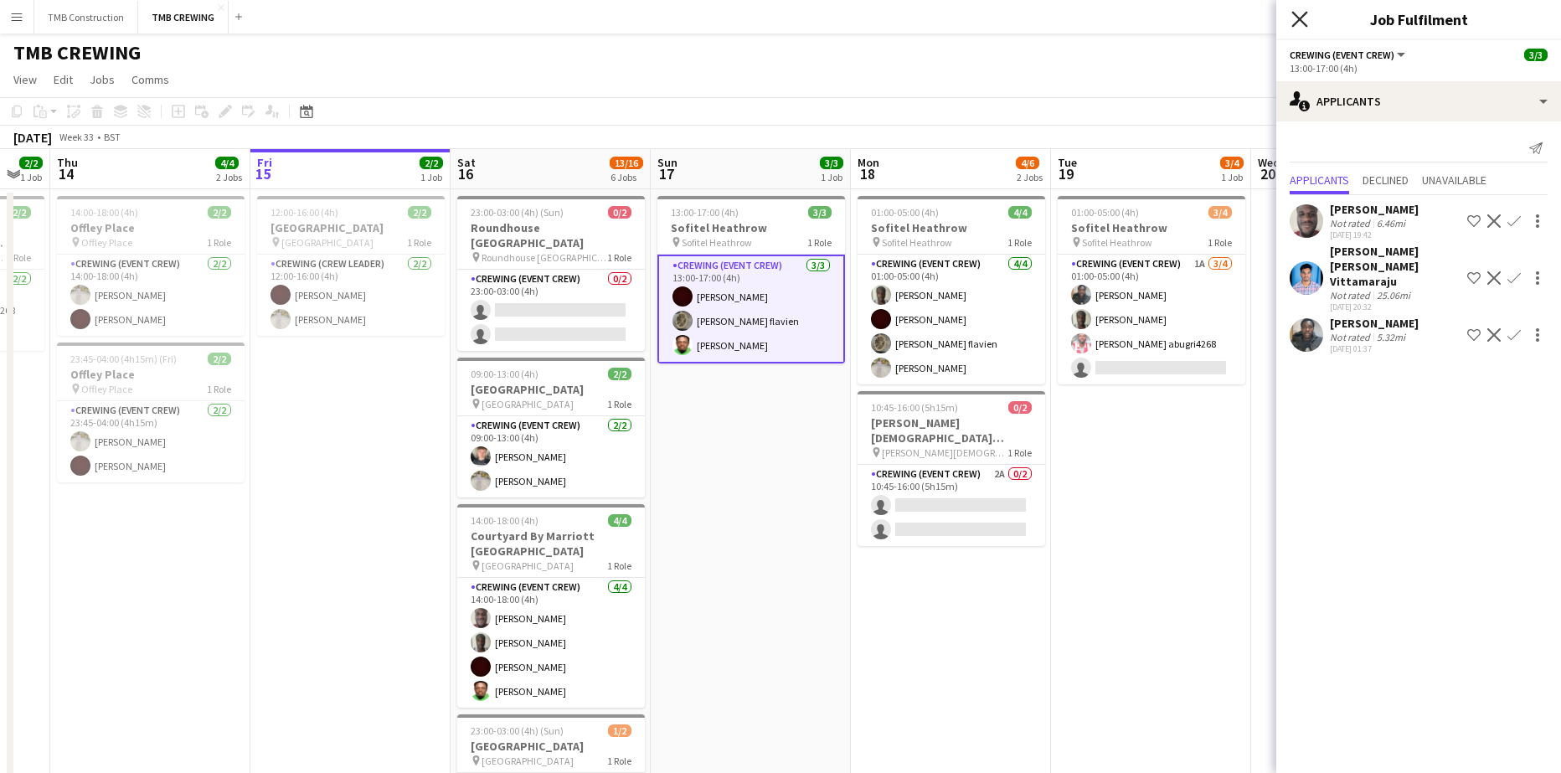
click at [1305, 15] on icon at bounding box center [1299, 19] width 16 height 16
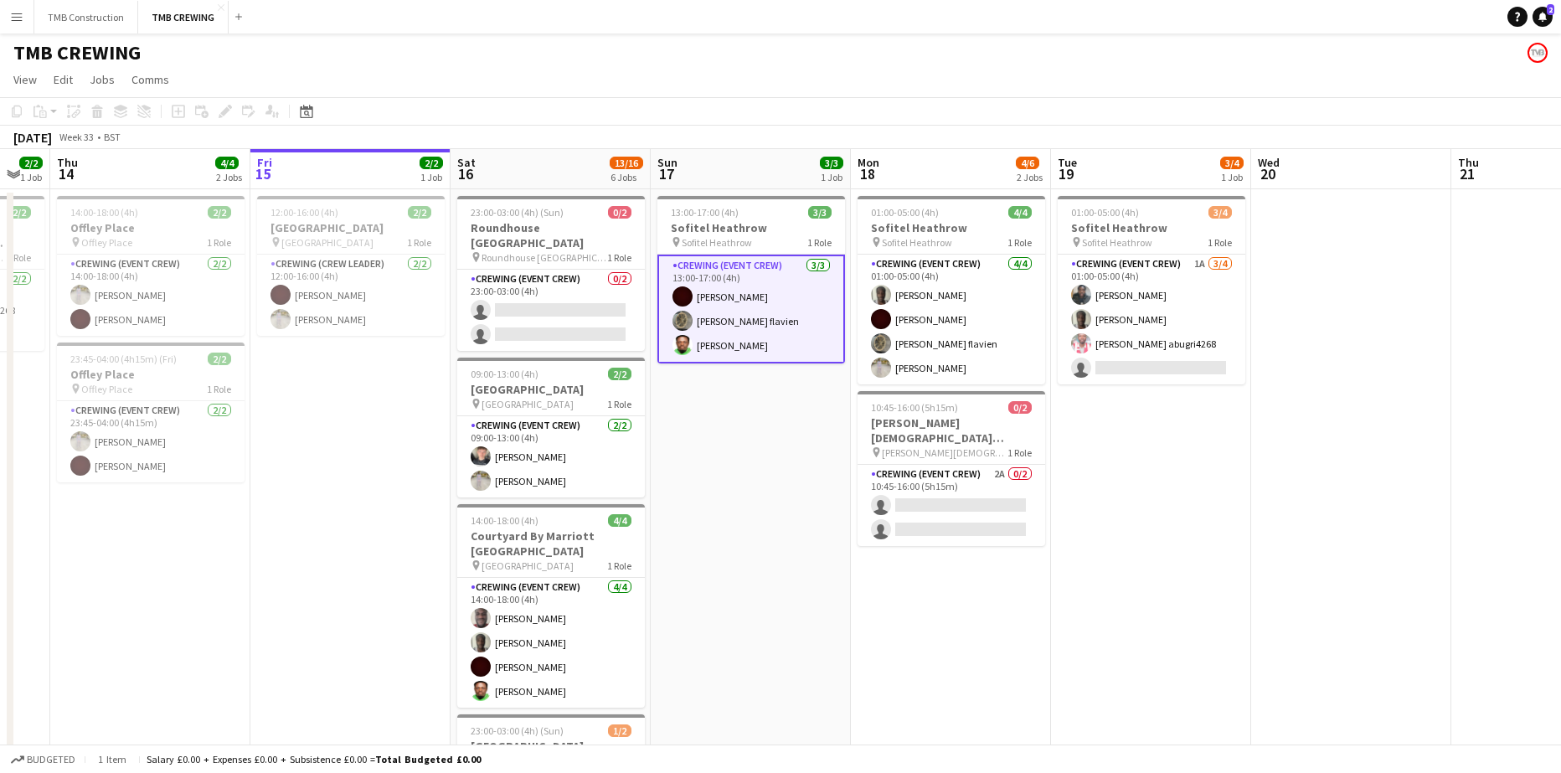
click at [776, 281] on app-card-role "Crewing (Event Crew) [DATE] 13:00-17:00 (4h) [PERSON_NAME] [PERSON_NAME] flavie…" at bounding box center [751, 309] width 188 height 109
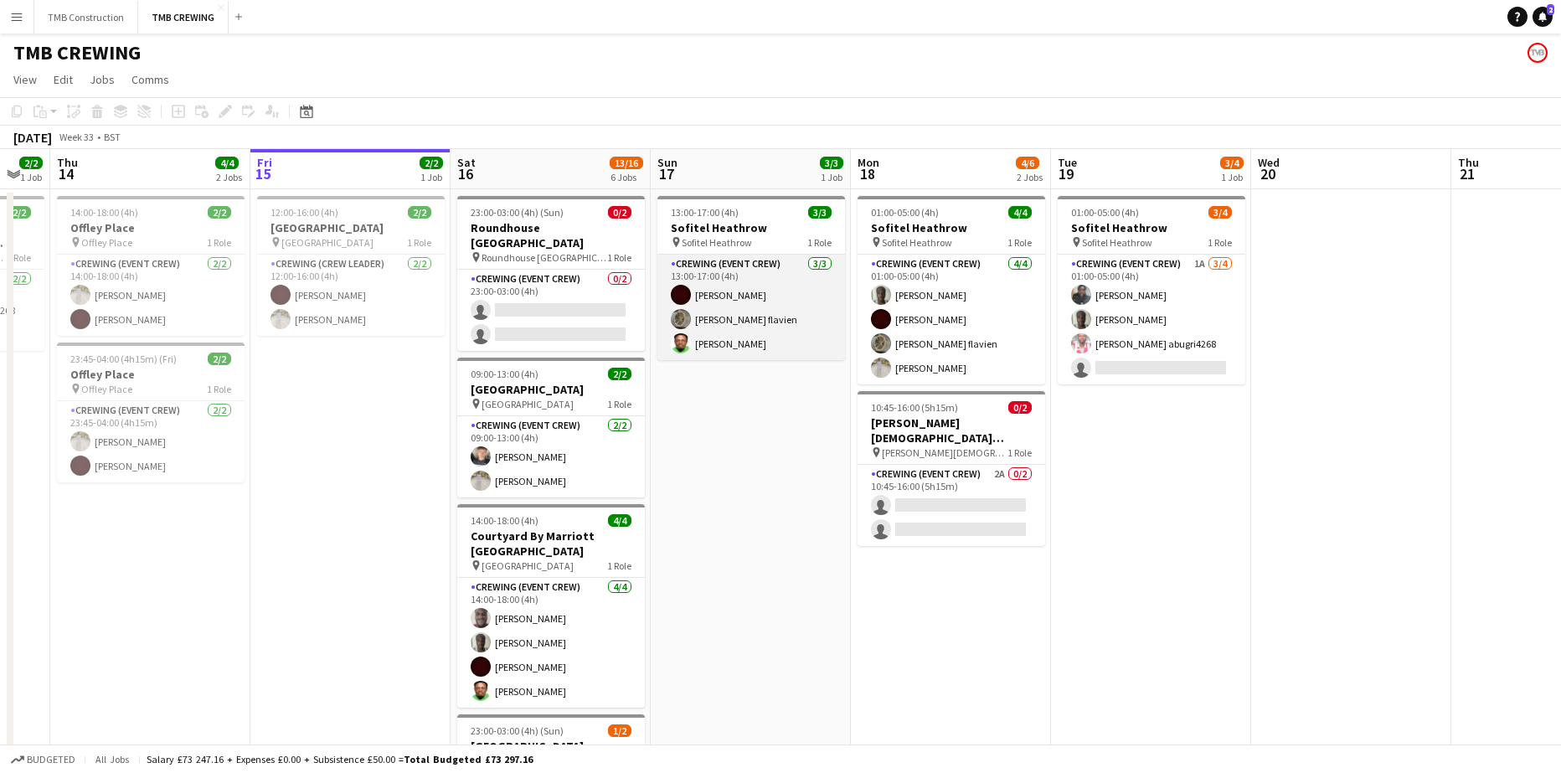
click at [780, 291] on app-card-role "Crewing (Event Crew) [DATE] 13:00-17:00 (4h) [PERSON_NAME] [PERSON_NAME] flavie…" at bounding box center [751, 308] width 188 height 106
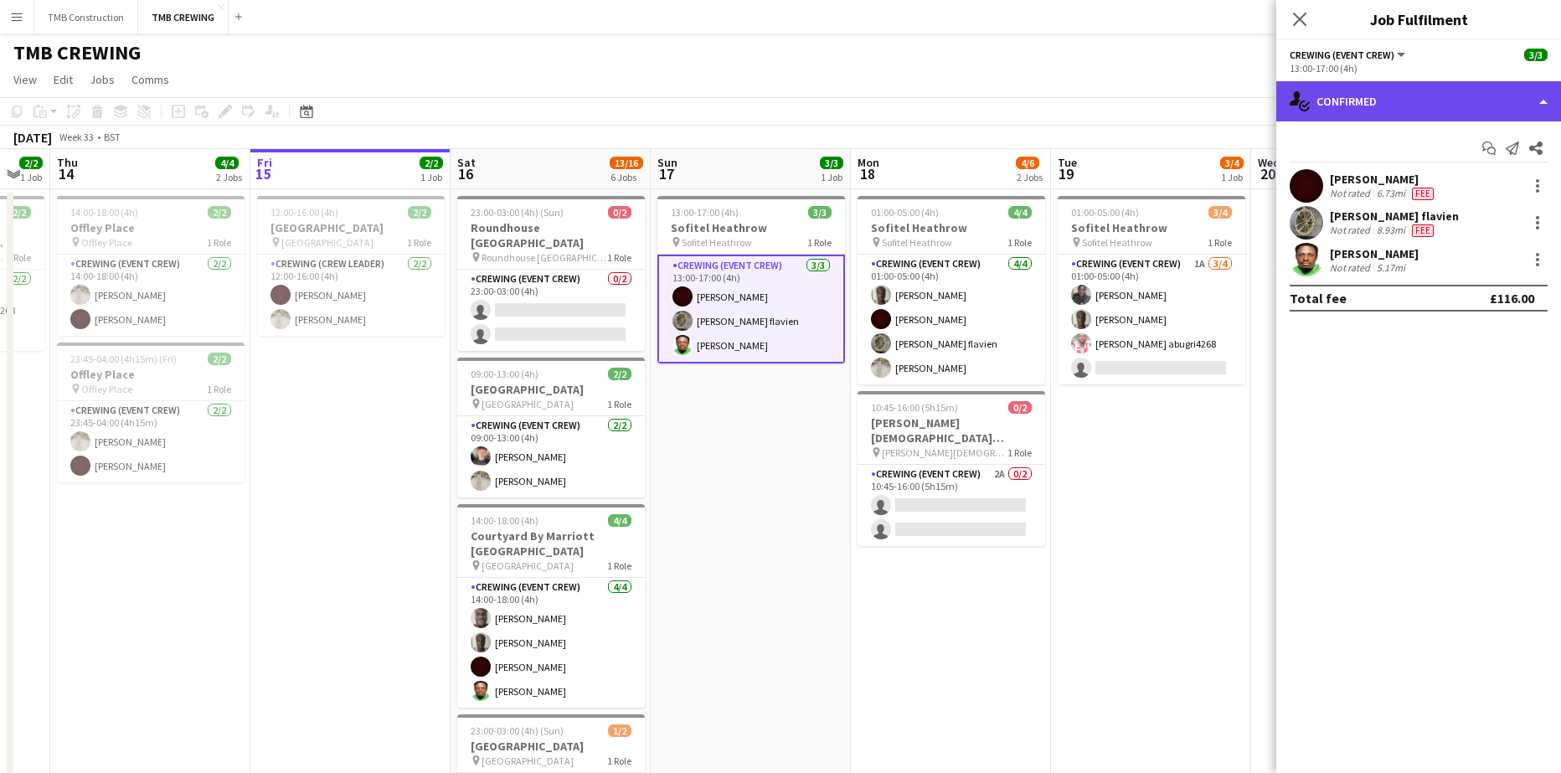
click at [1383, 87] on div "single-neutral-actions-check-2 Confirmed" at bounding box center [1418, 101] width 285 height 40
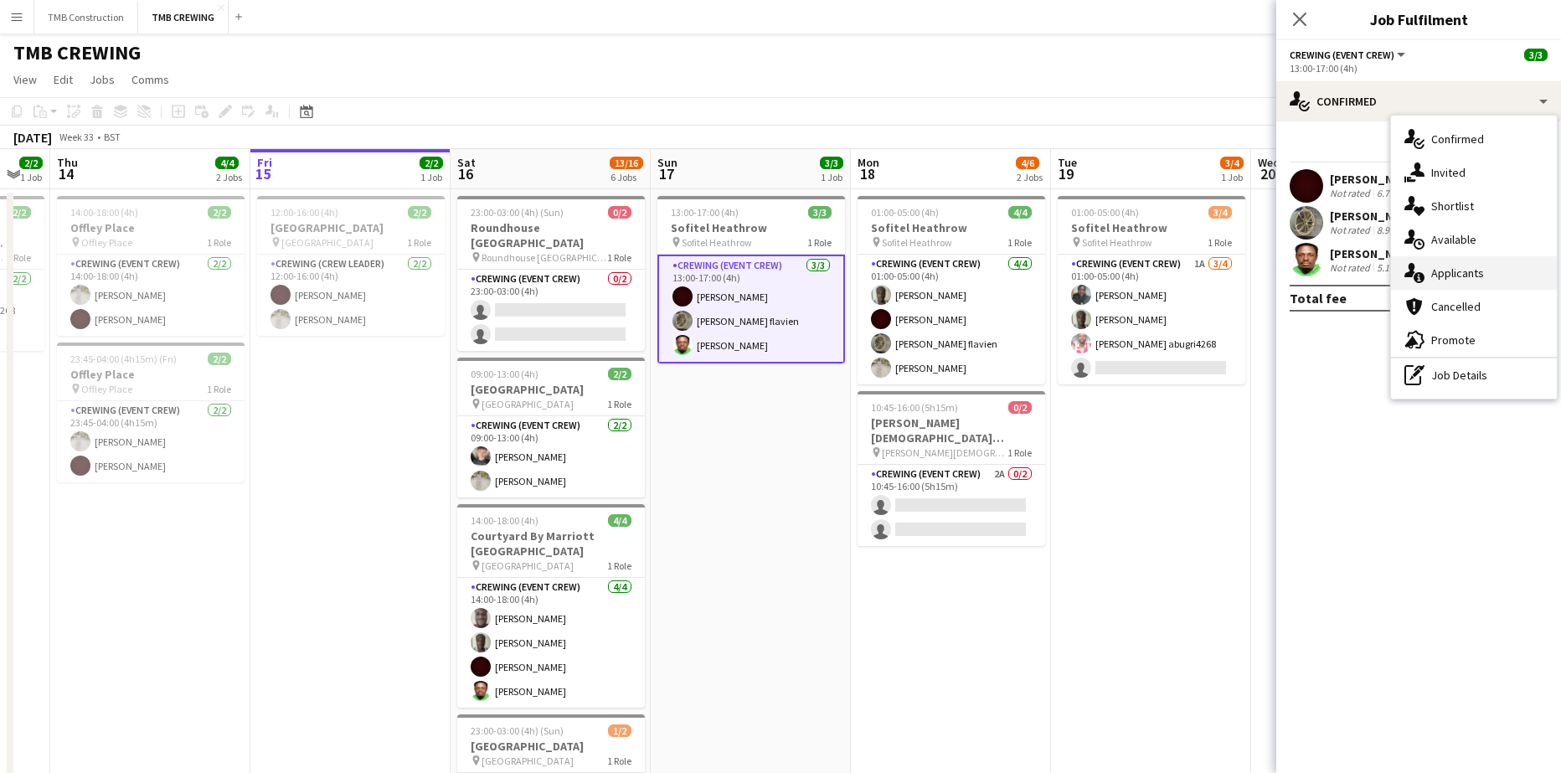
click at [1460, 265] on div "single-neutral-actions-information Applicants" at bounding box center [1474, 272] width 166 height 33
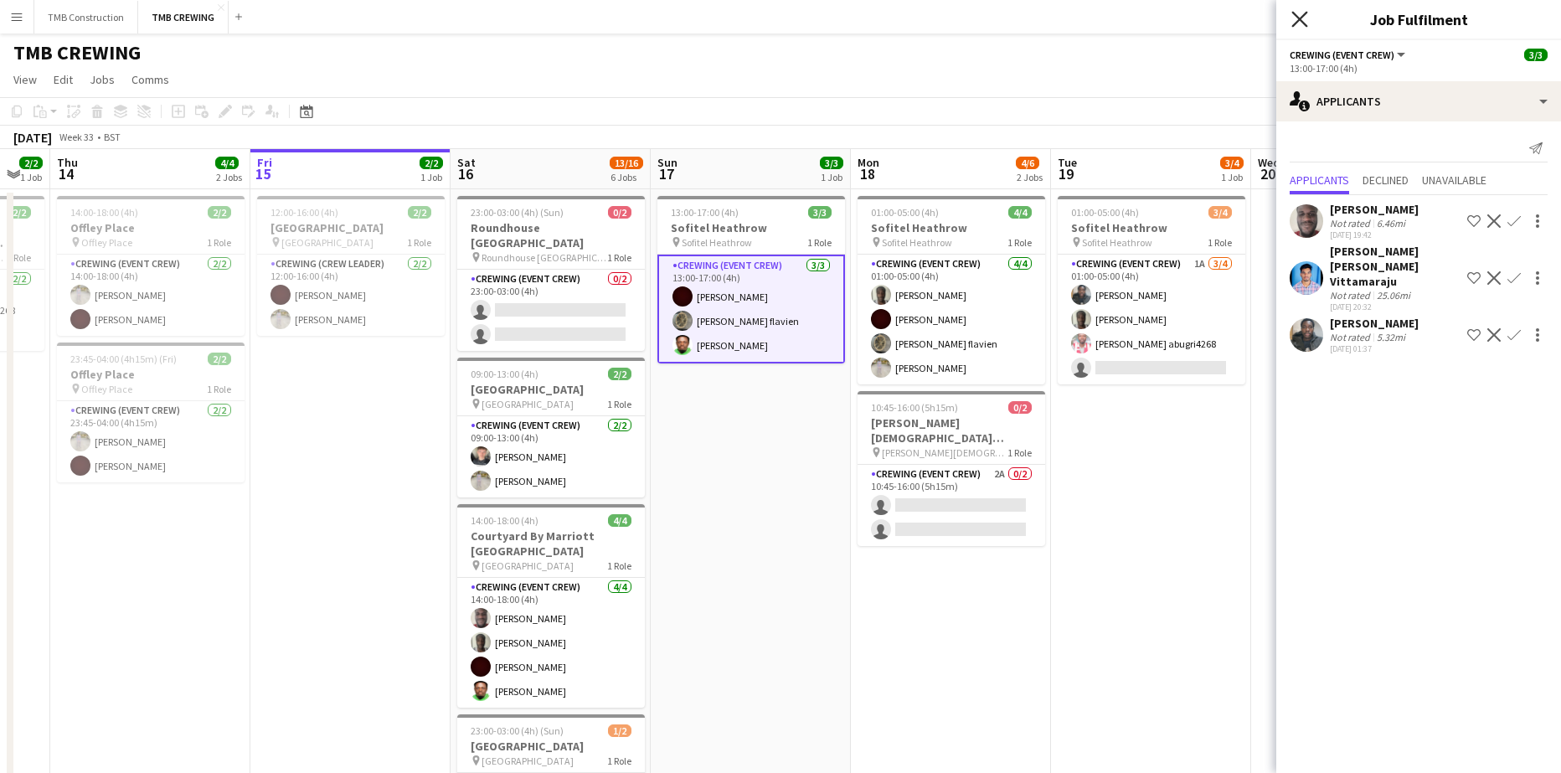
click at [1302, 20] on icon "Close pop-in" at bounding box center [1299, 19] width 16 height 16
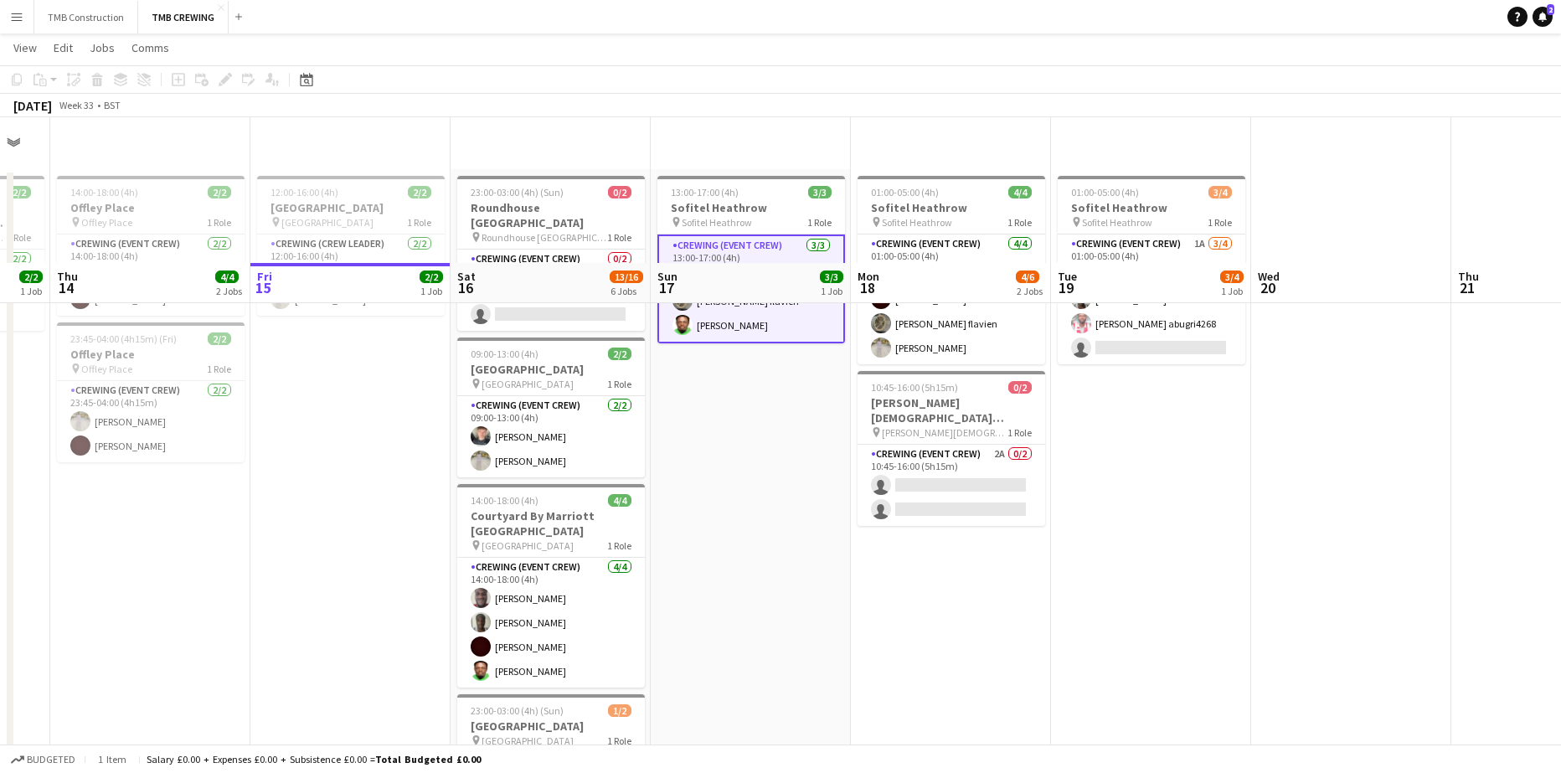
scroll to position [0, 0]
